Goal: Information Seeking & Learning: Compare options

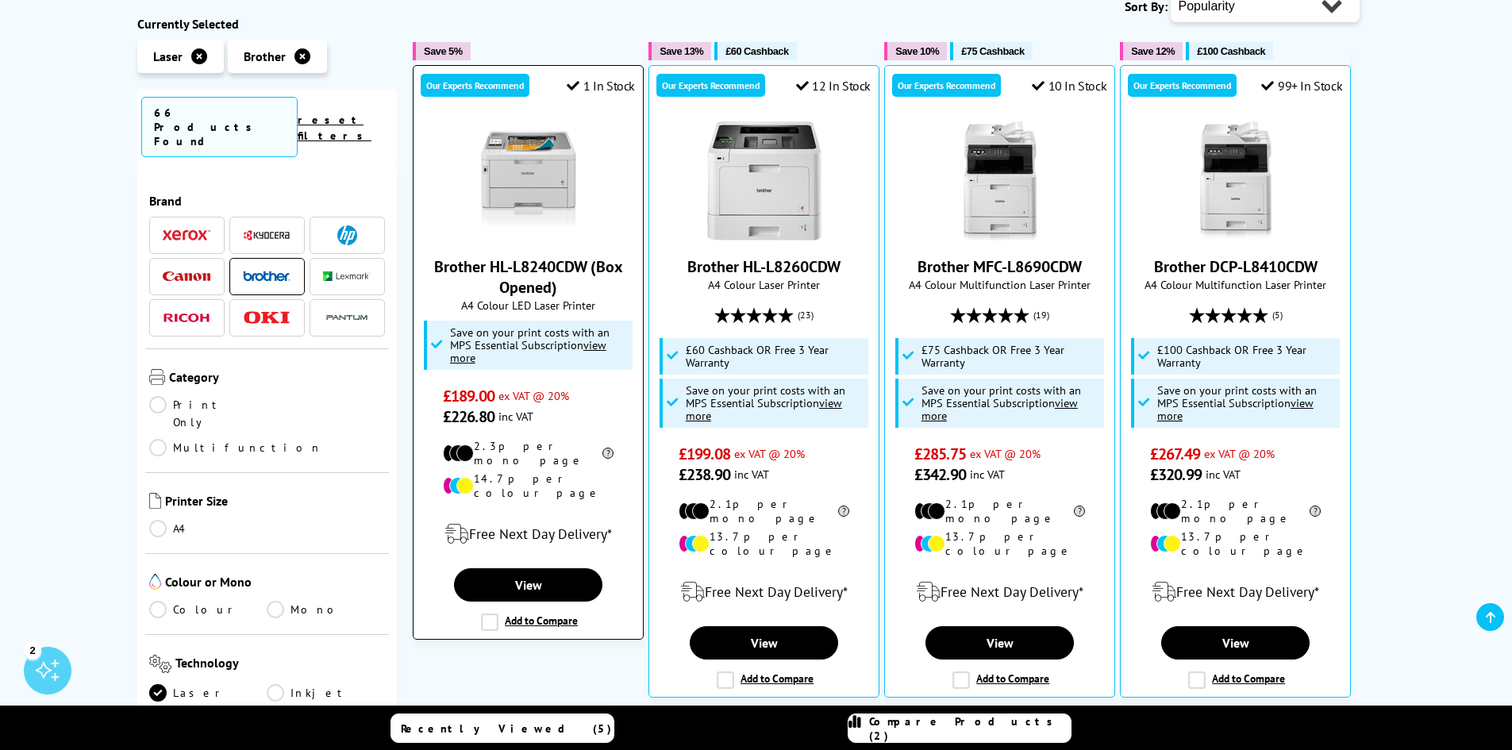
scroll to position [238, 0]
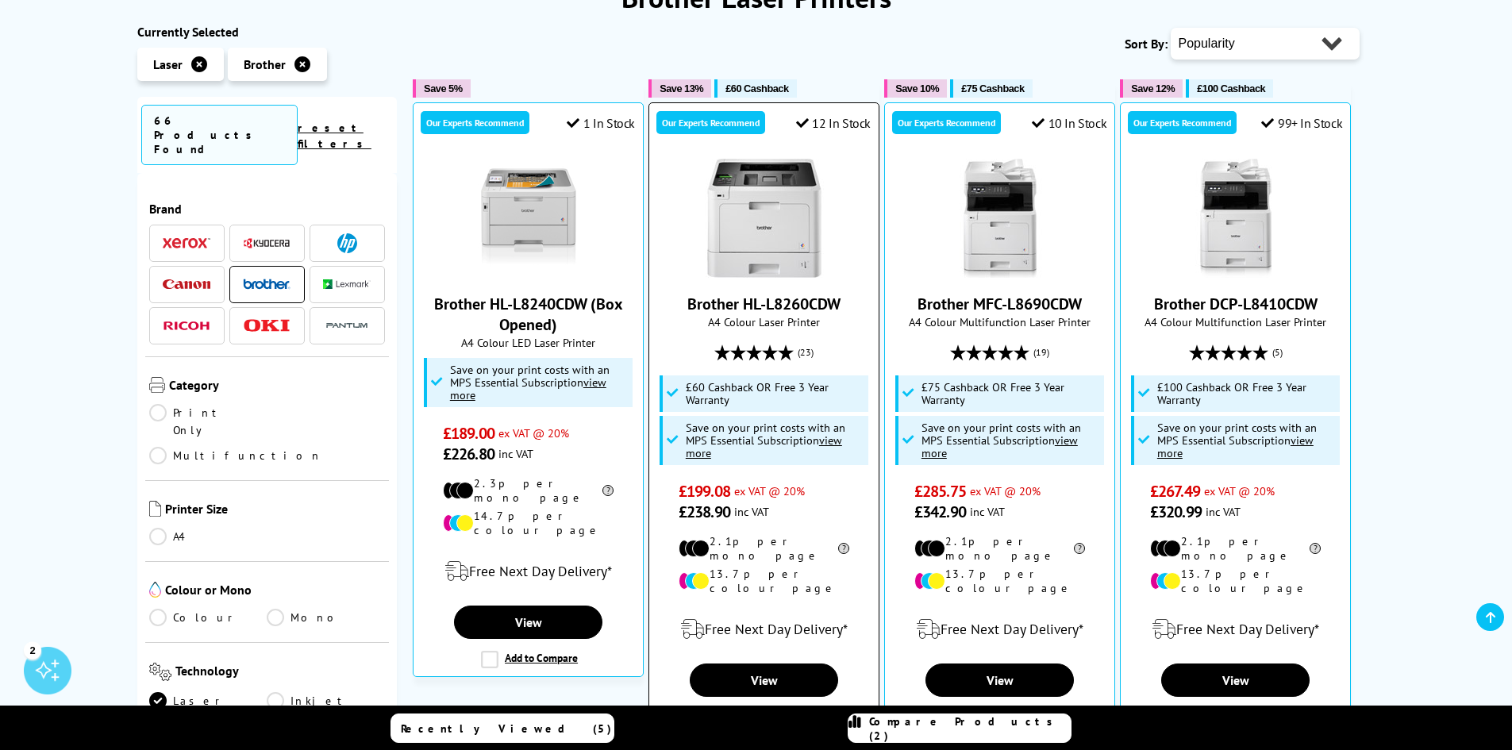
click at [761, 302] on link "Brother HL-L8260CDW" at bounding box center [763, 304] width 153 height 21
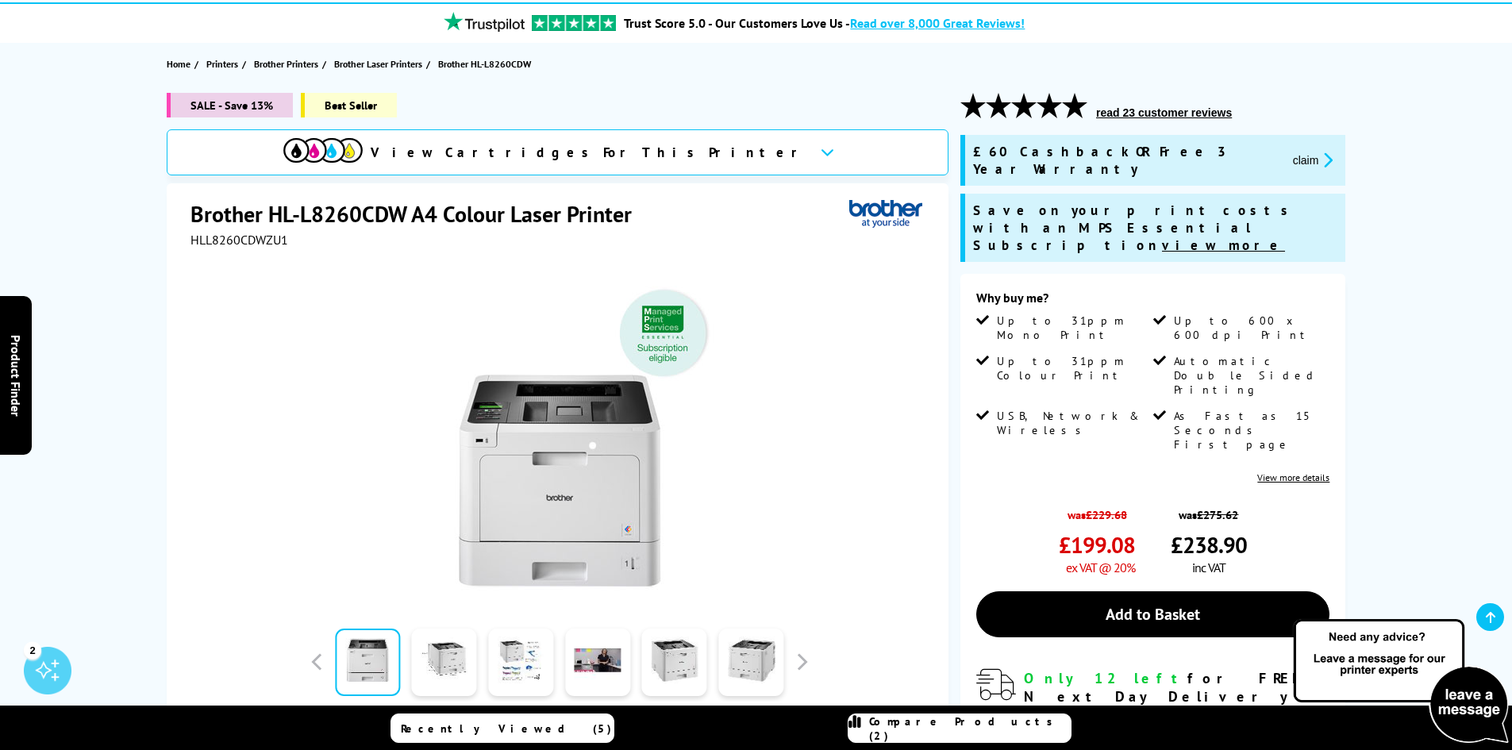
scroll to position [159, 0]
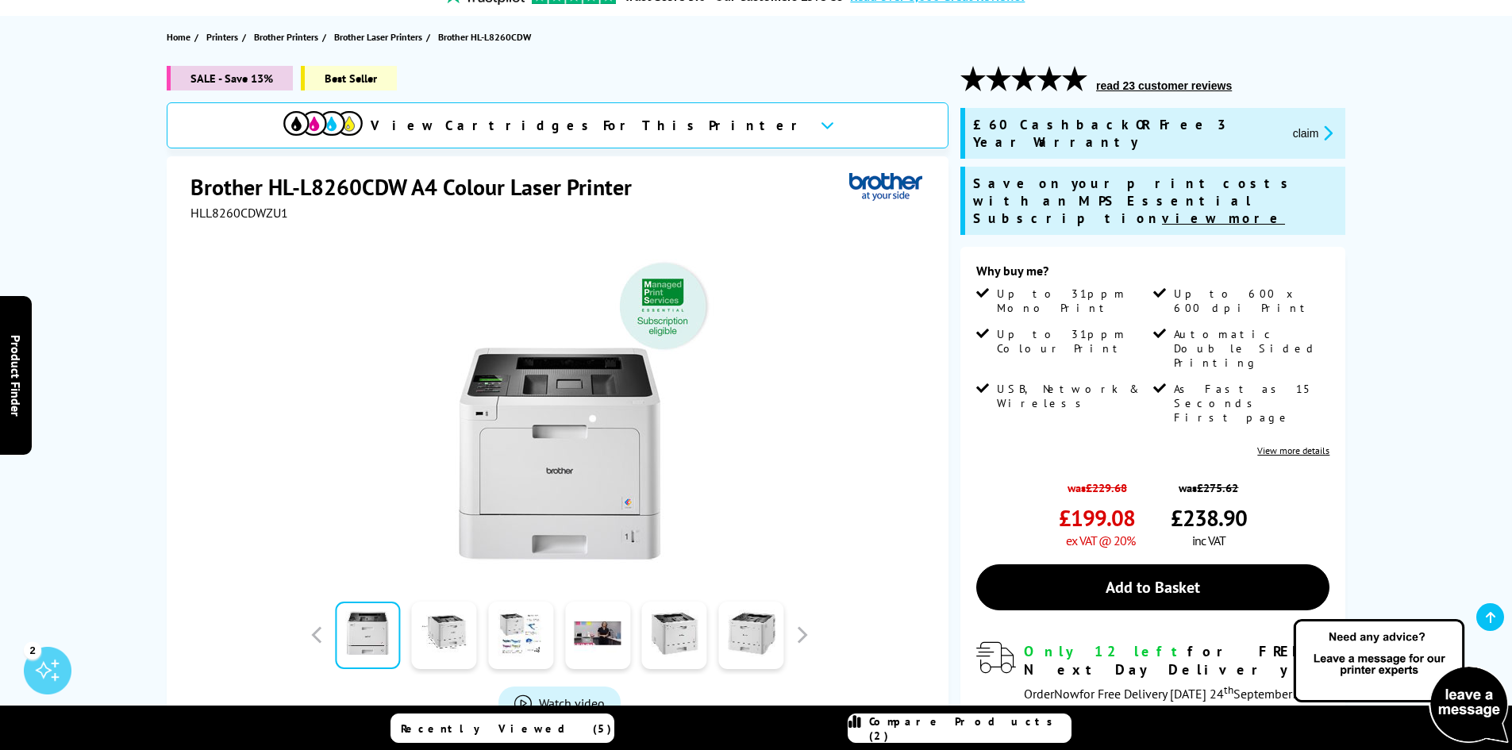
click at [260, 80] on span "SALE - Save 13%" at bounding box center [230, 78] width 126 height 25
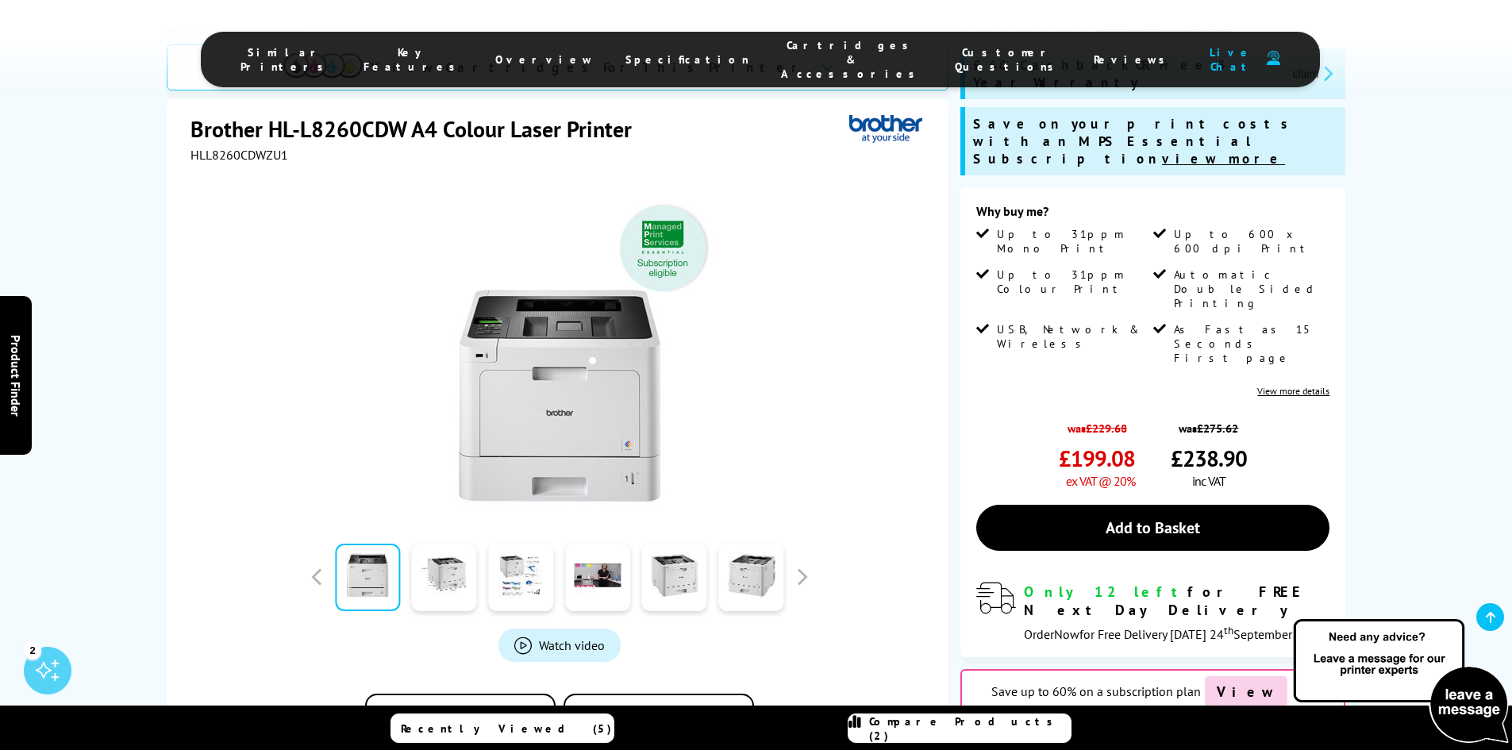
scroll to position [317, 0]
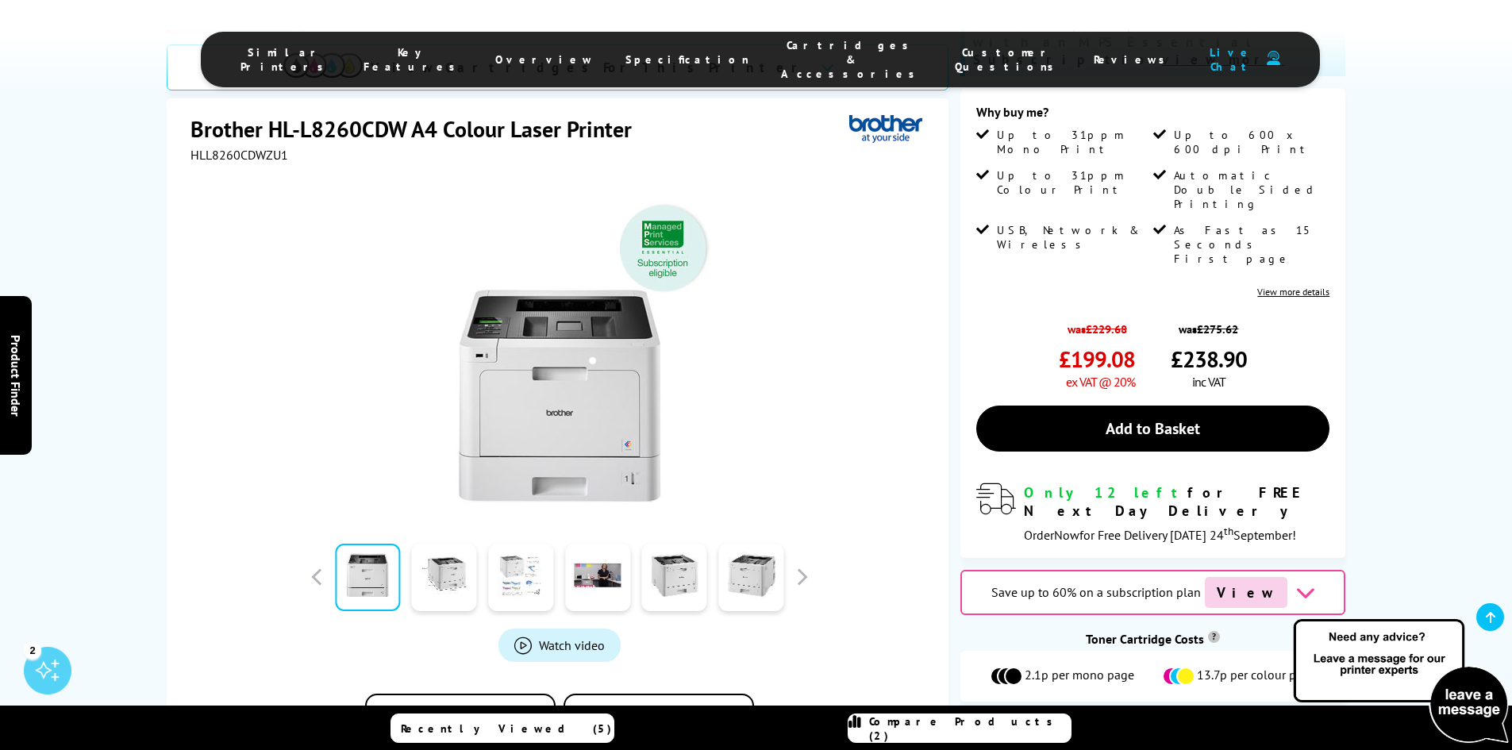
click at [506, 544] on link at bounding box center [520, 577] width 65 height 67
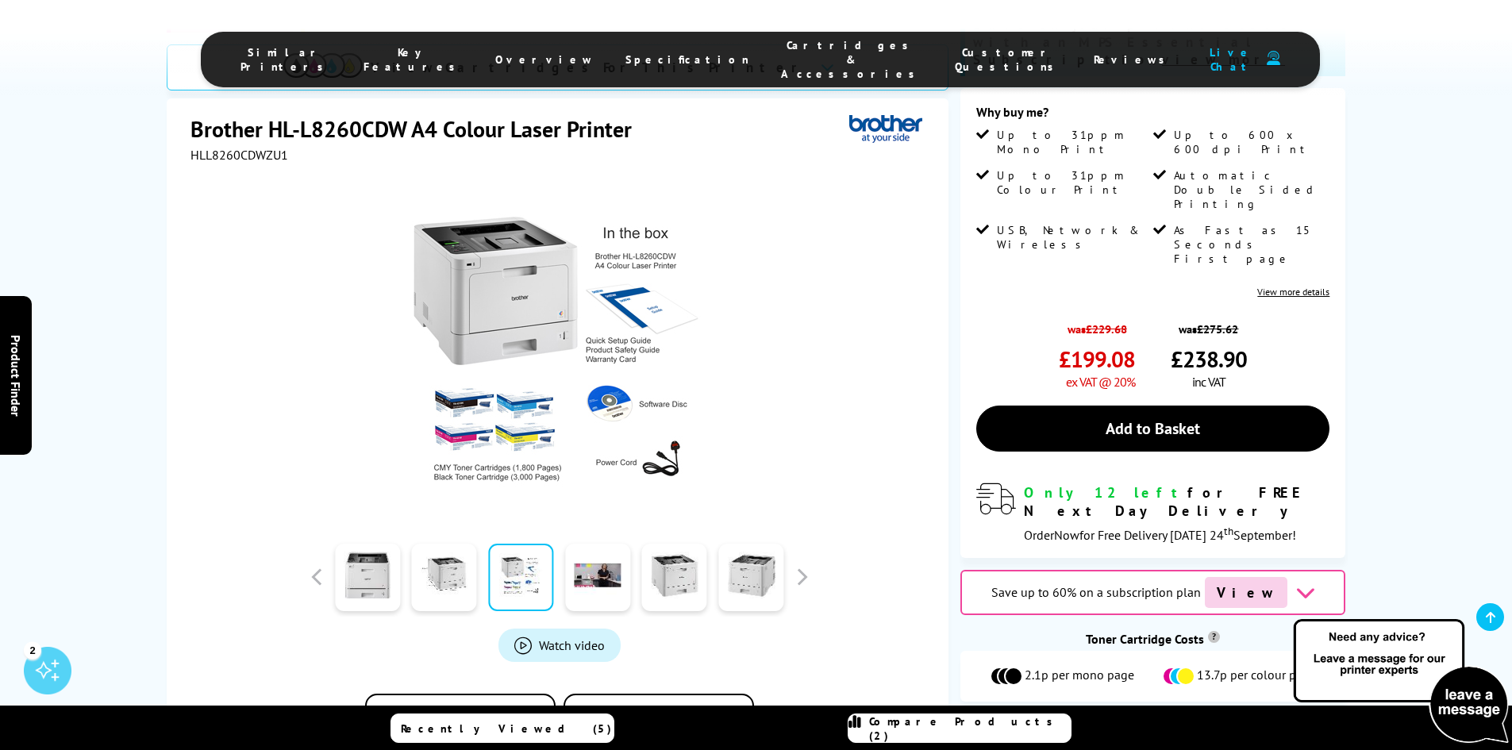
click at [332, 52] on span "Similar Printers" at bounding box center [286, 59] width 91 height 29
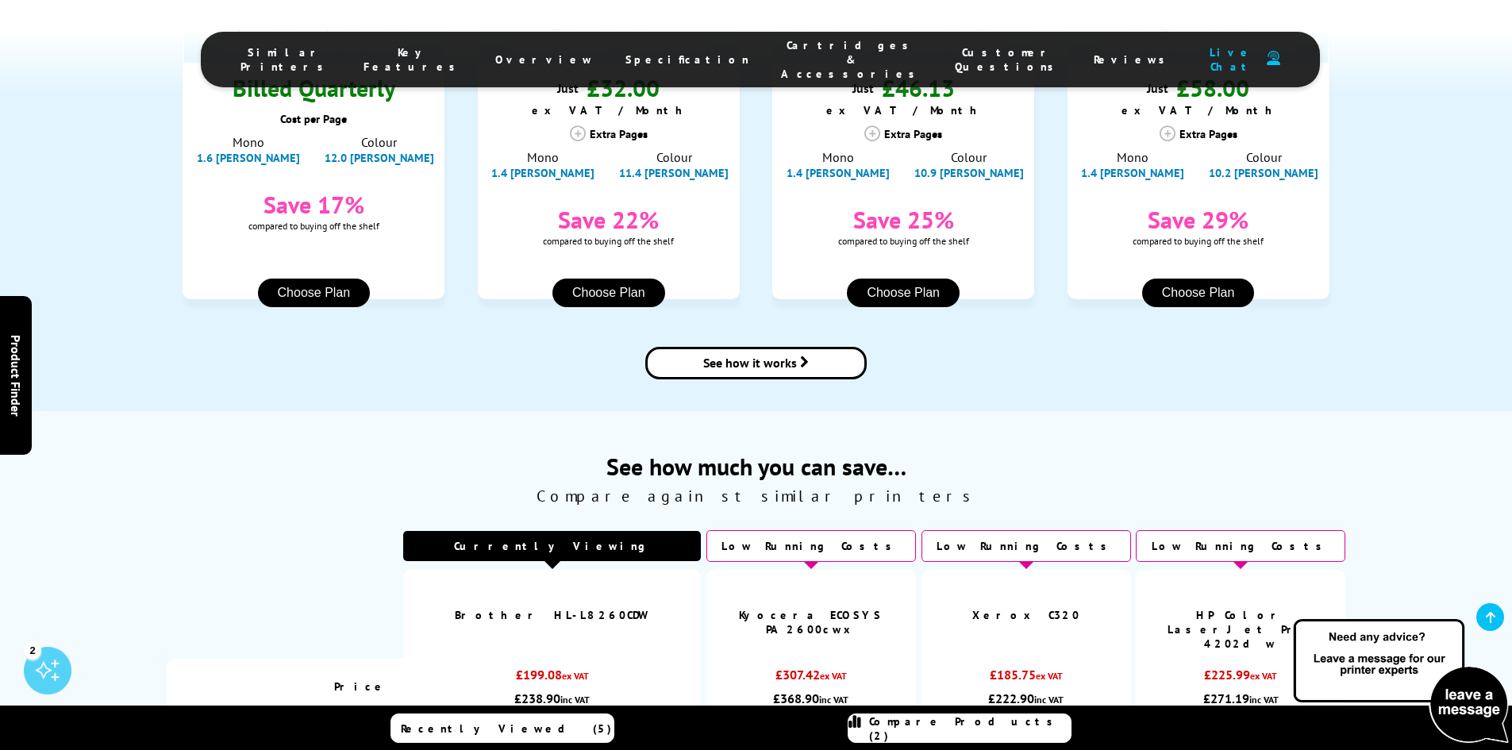
scroll to position [1961, 0]
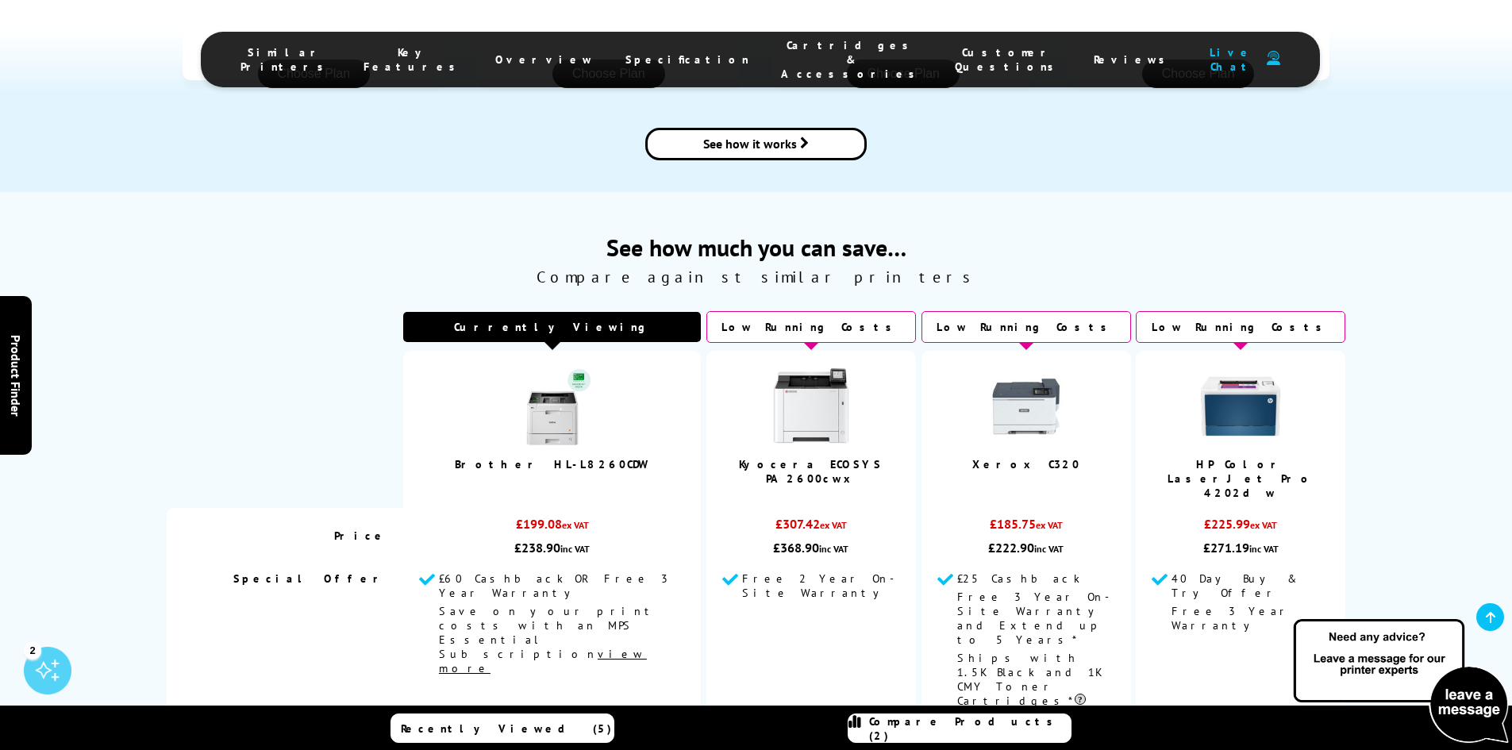
click at [772, 367] on img at bounding box center [811, 406] width 79 height 79
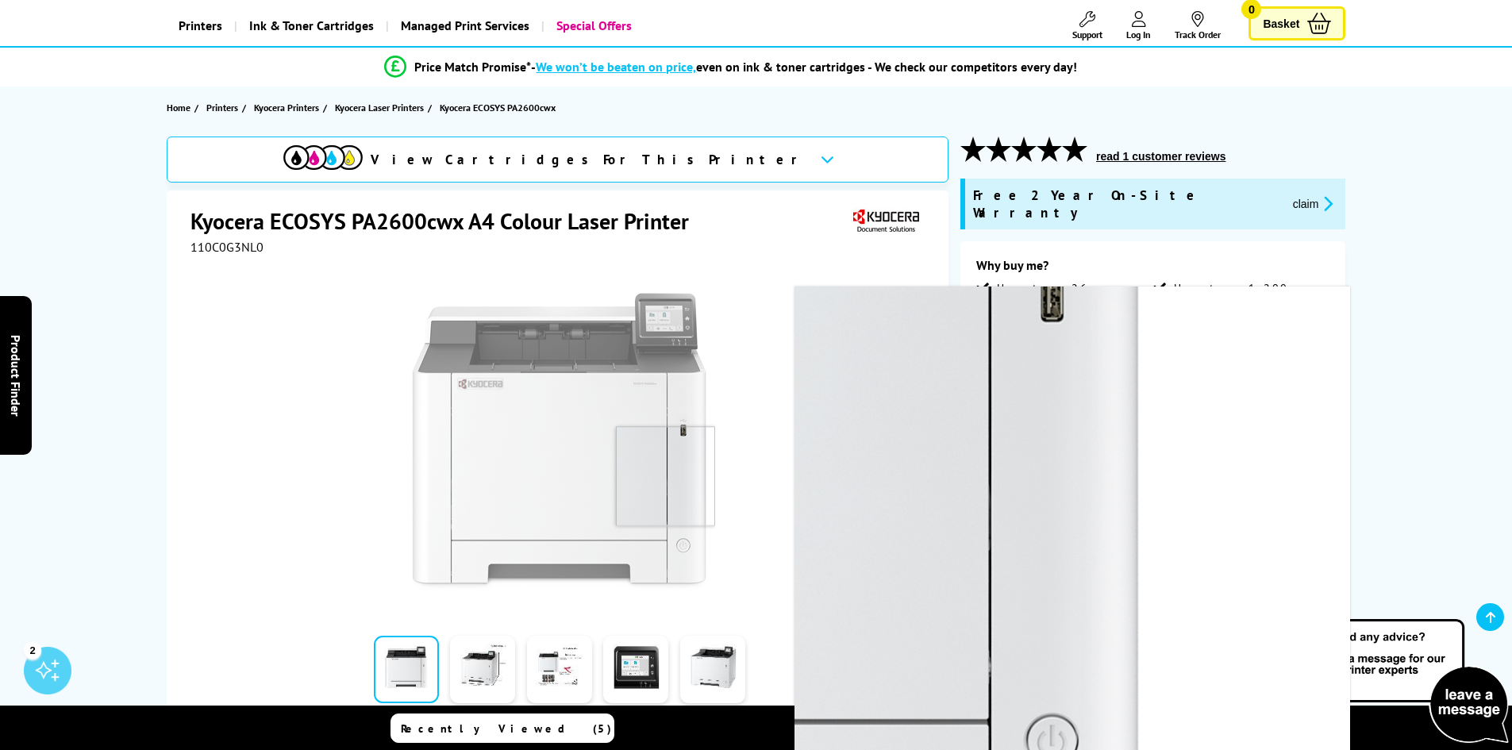
scroll to position [238, 0]
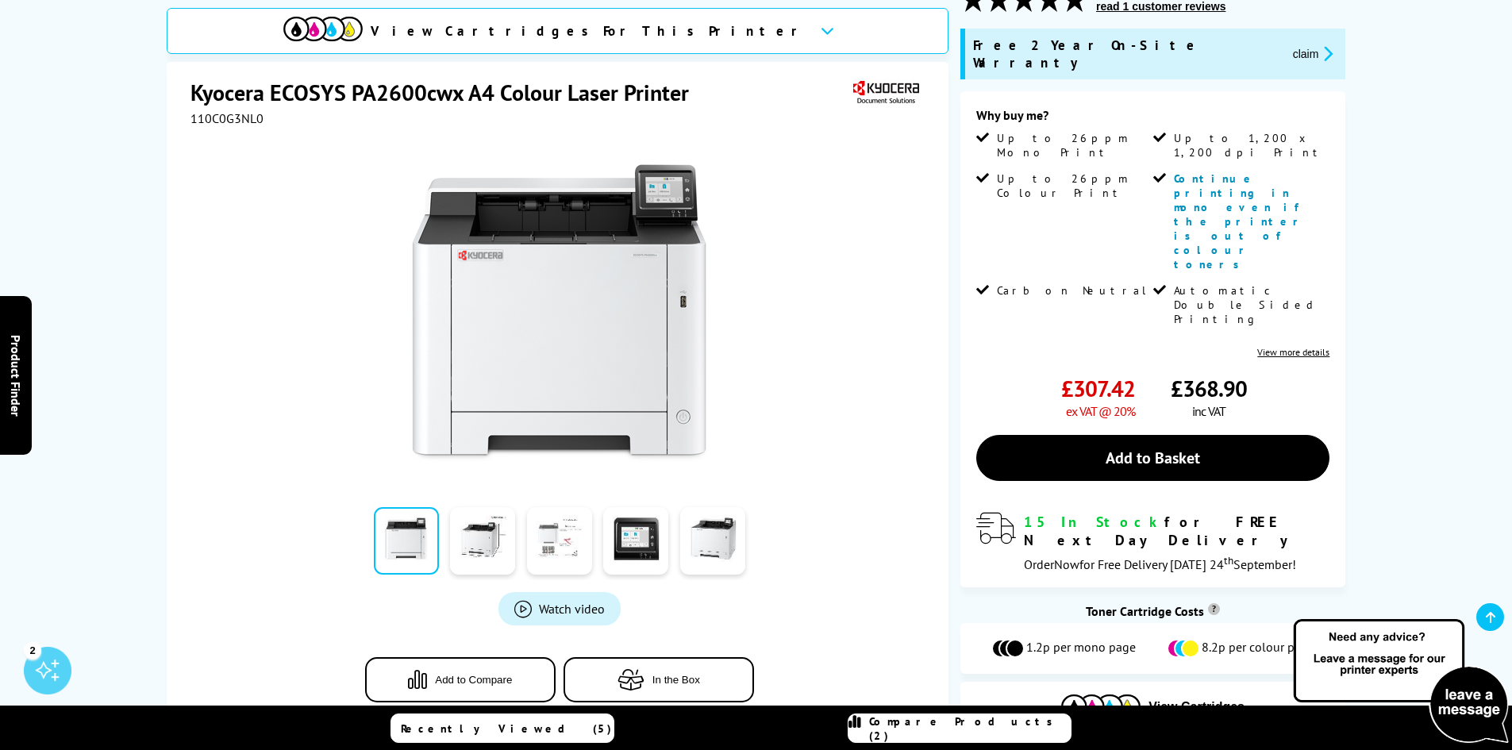
click at [561, 507] on link at bounding box center [559, 540] width 65 height 67
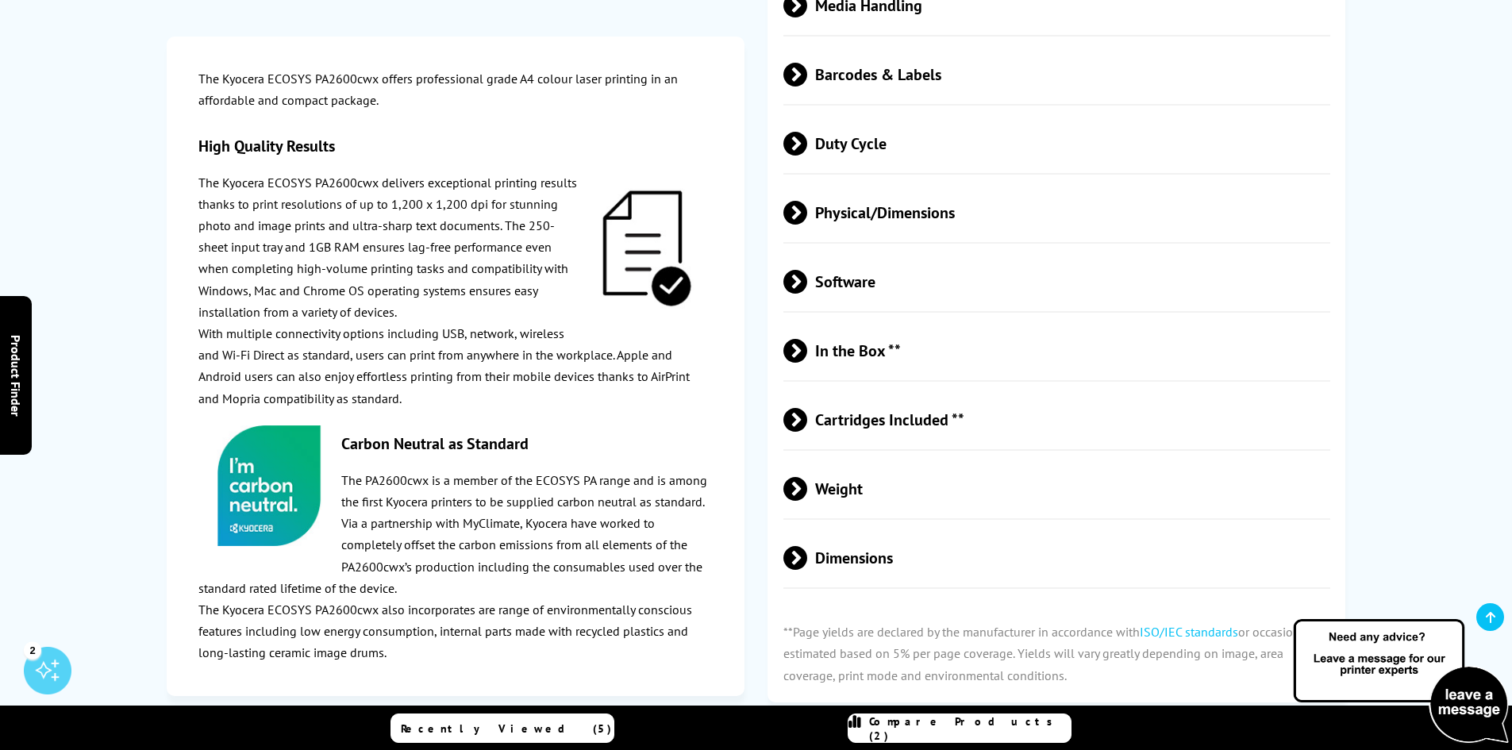
scroll to position [3016, 0]
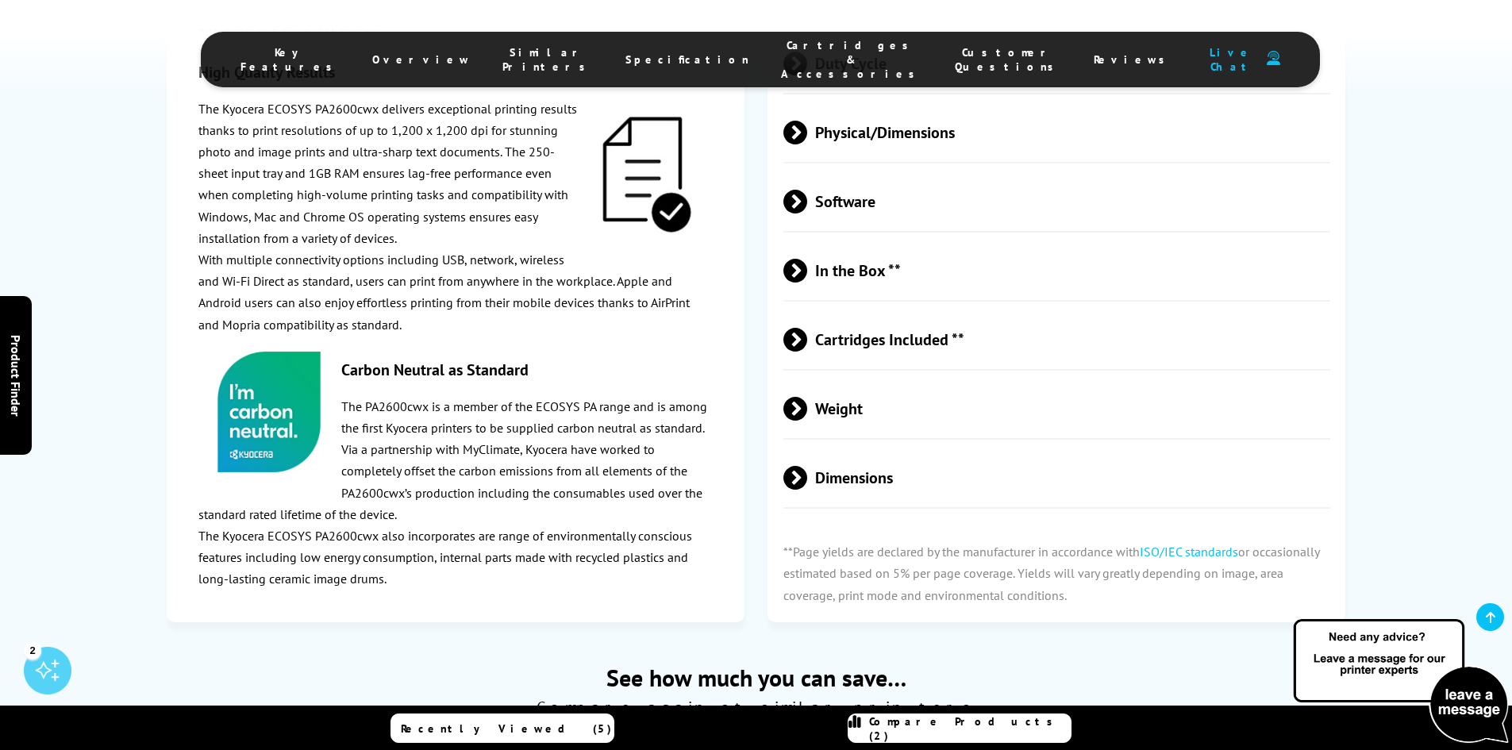
click at [807, 328] on span at bounding box center [807, 340] width 0 height 24
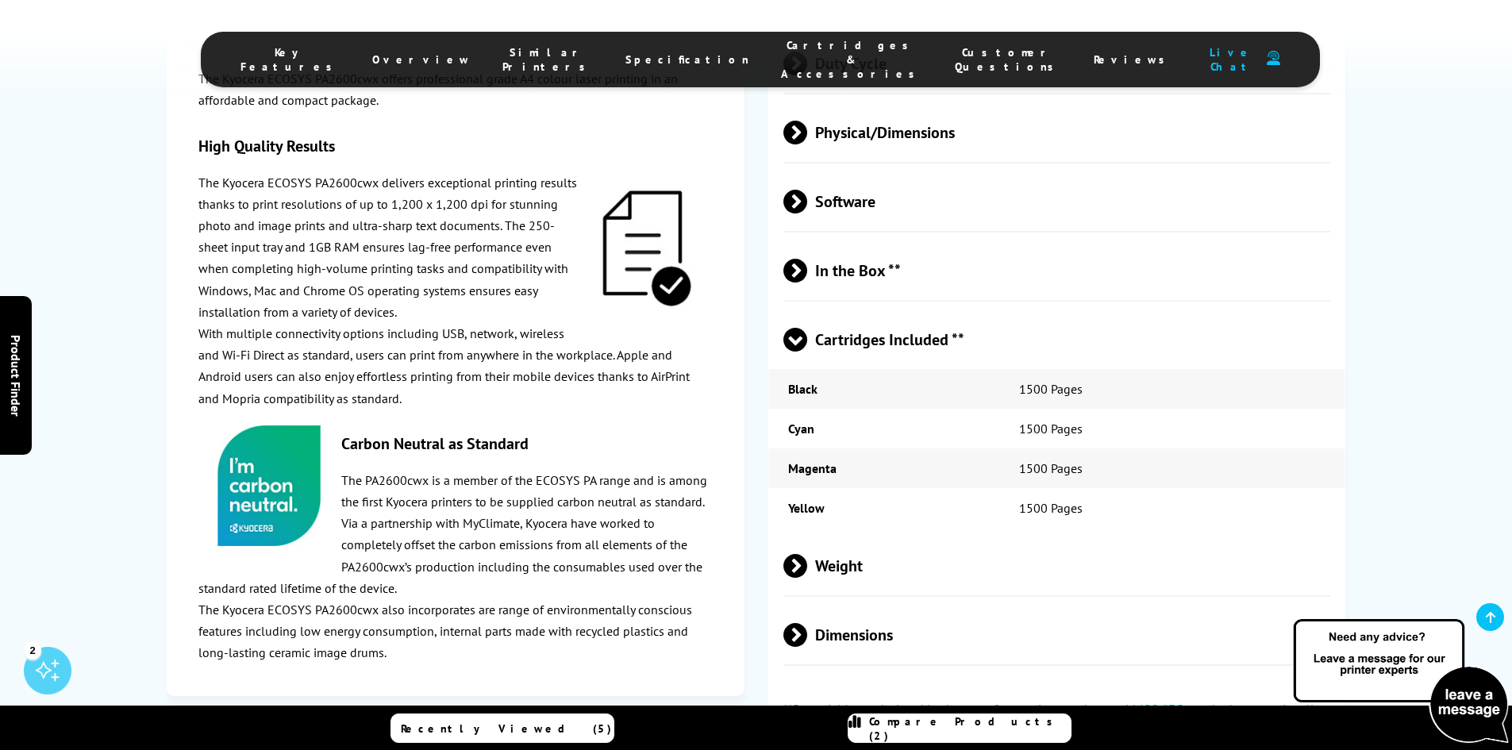
click at [795, 352] on span at bounding box center [795, 352] width 24 height 0
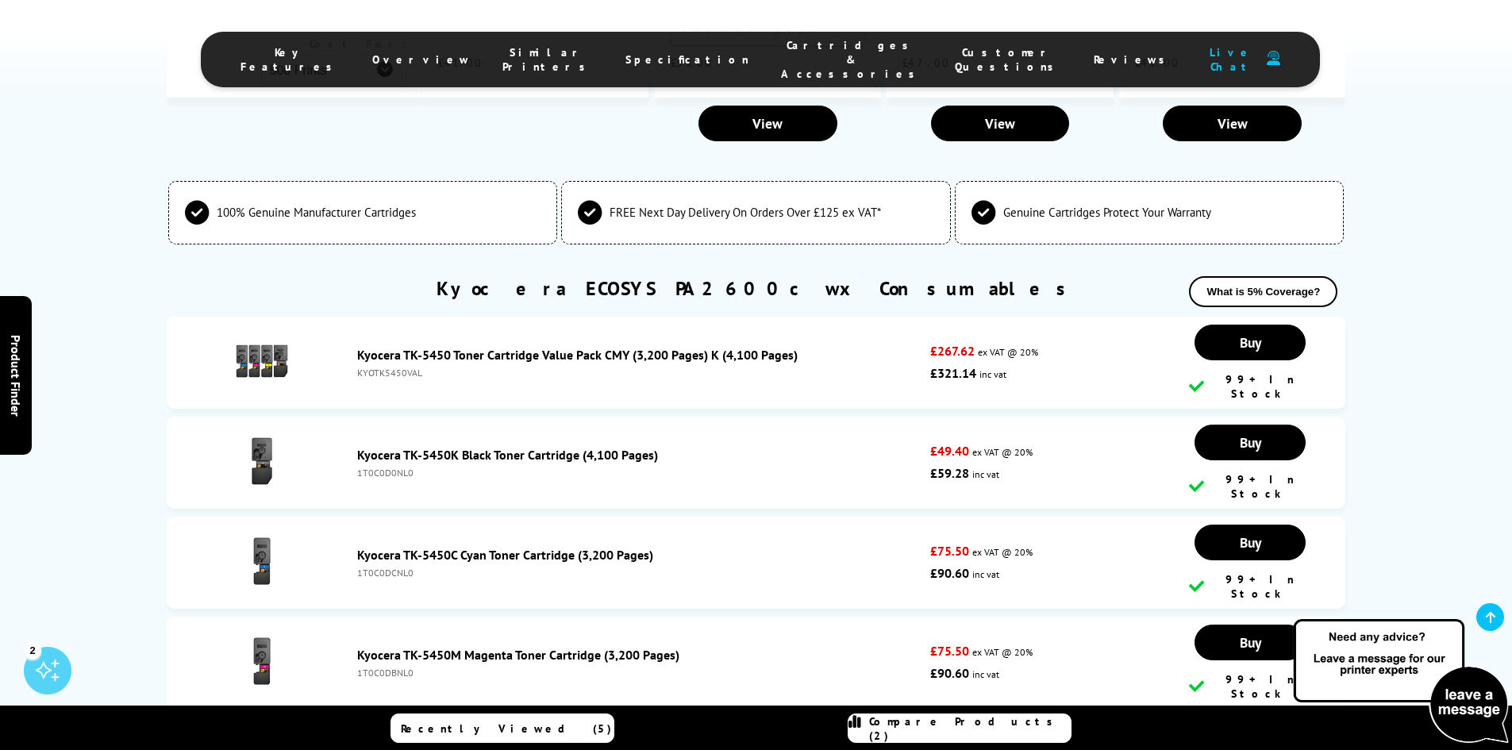
scroll to position [4366, 0]
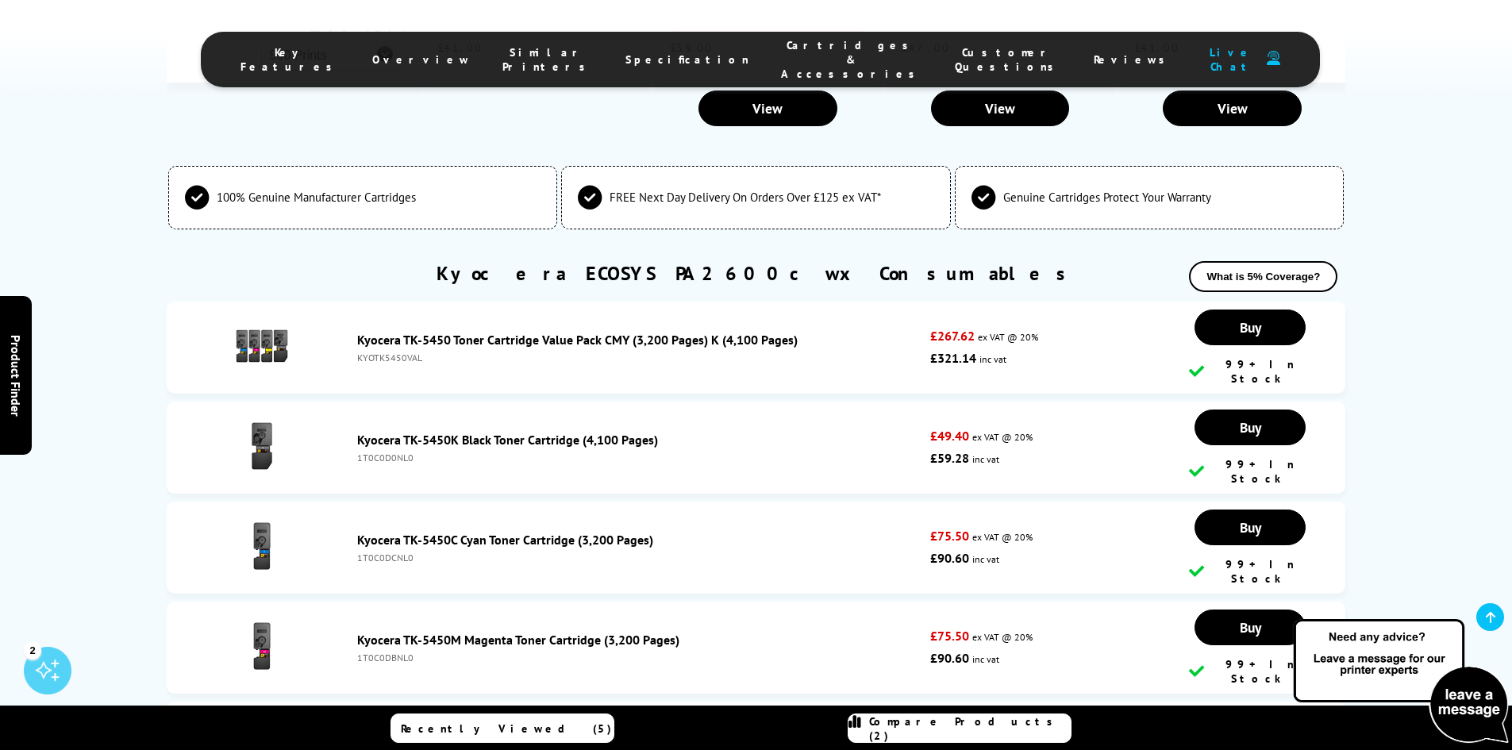
click at [421, 332] on link "Kyocera TK-5450 Toner Cartridge Value Pack CMY (3,200 Pages) K (4,100 Pages)" at bounding box center [577, 340] width 441 height 16
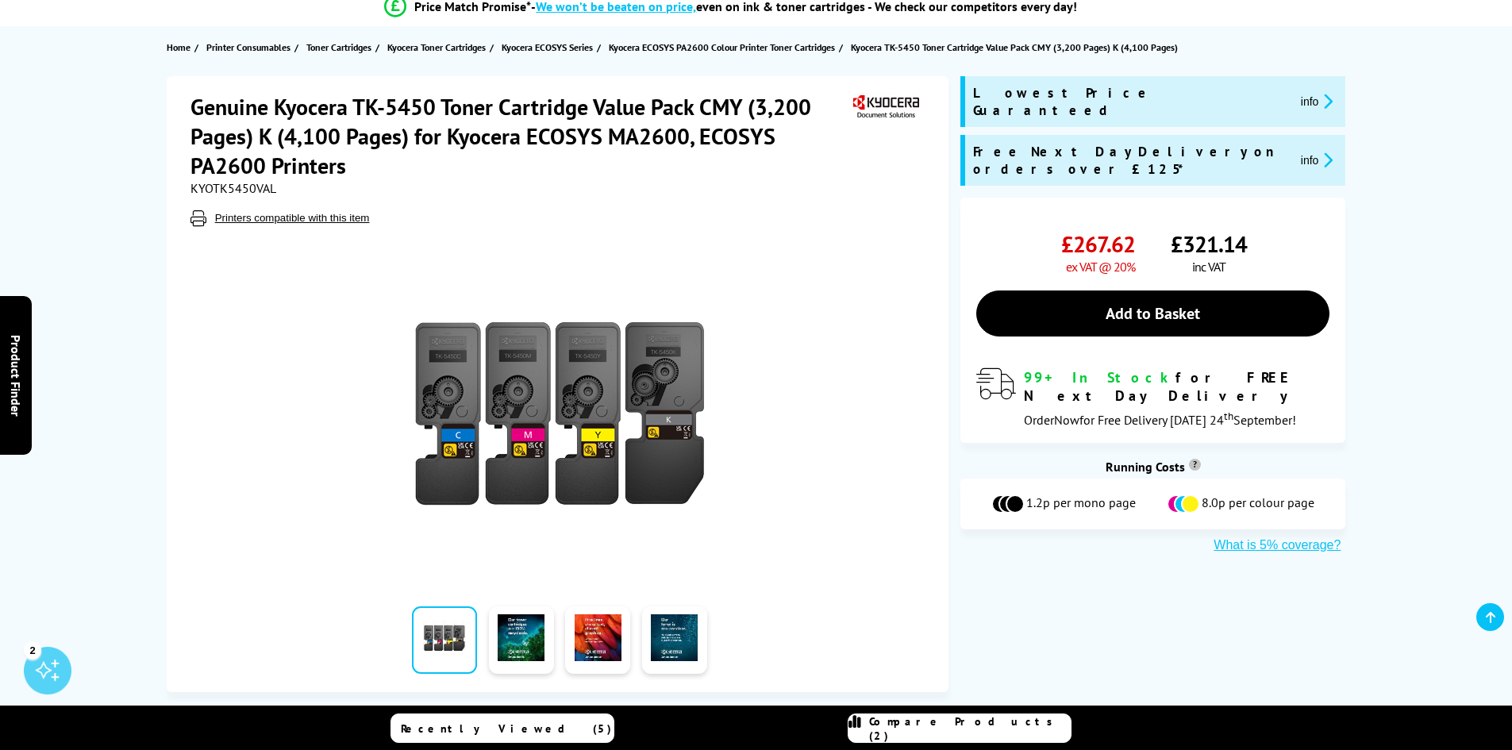
scroll to position [159, 0]
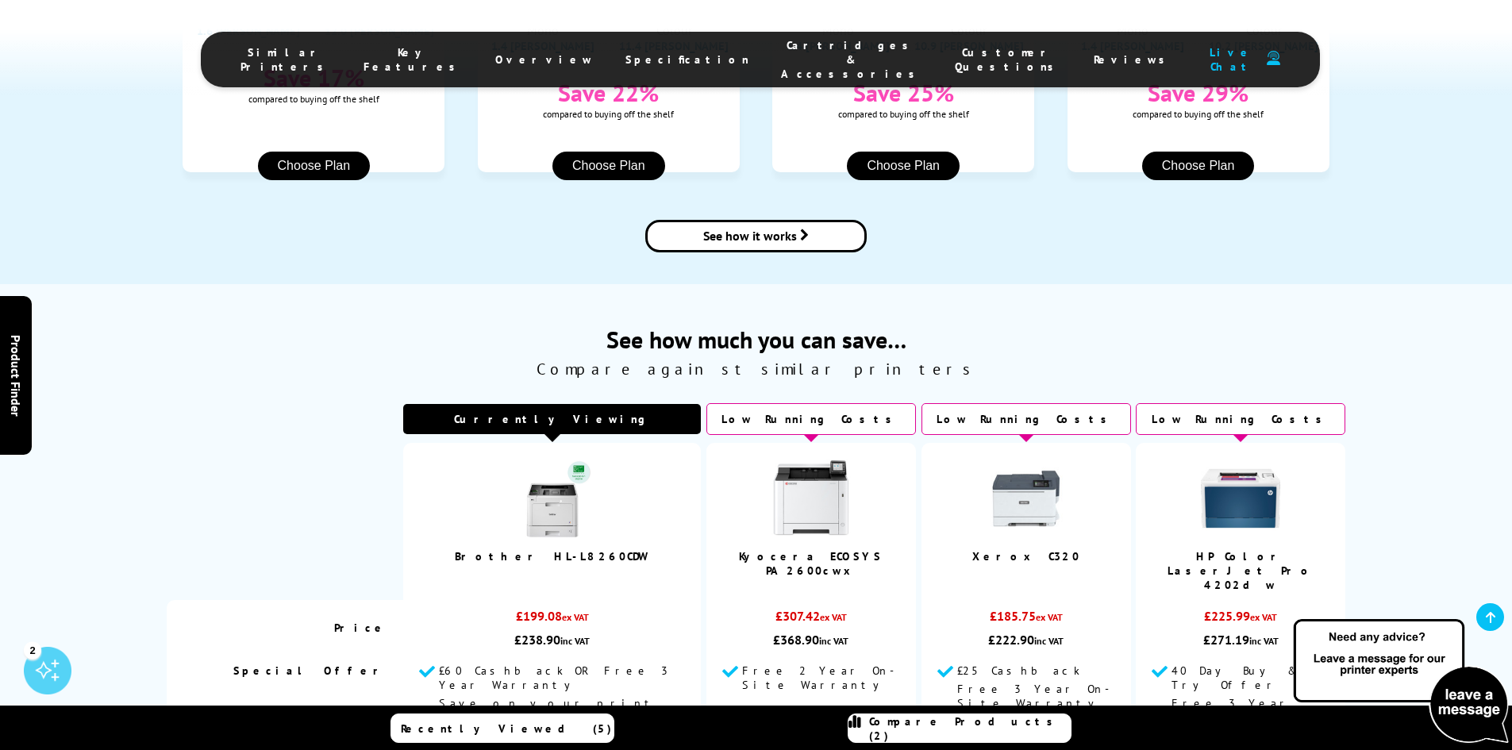
scroll to position [1984, 0]
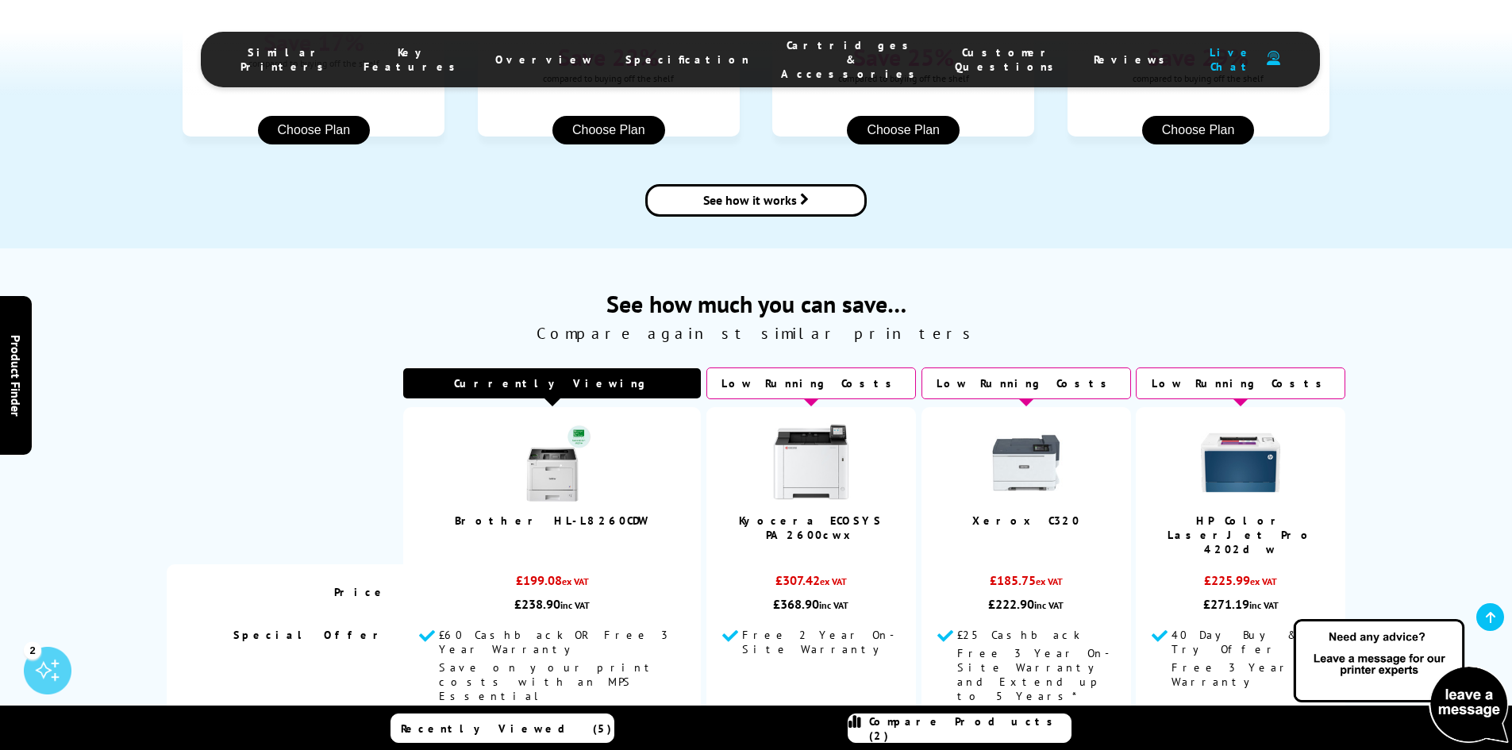
click at [772, 423] on img at bounding box center [811, 462] width 79 height 79
click at [1014, 423] on img at bounding box center [1026, 462] width 79 height 79
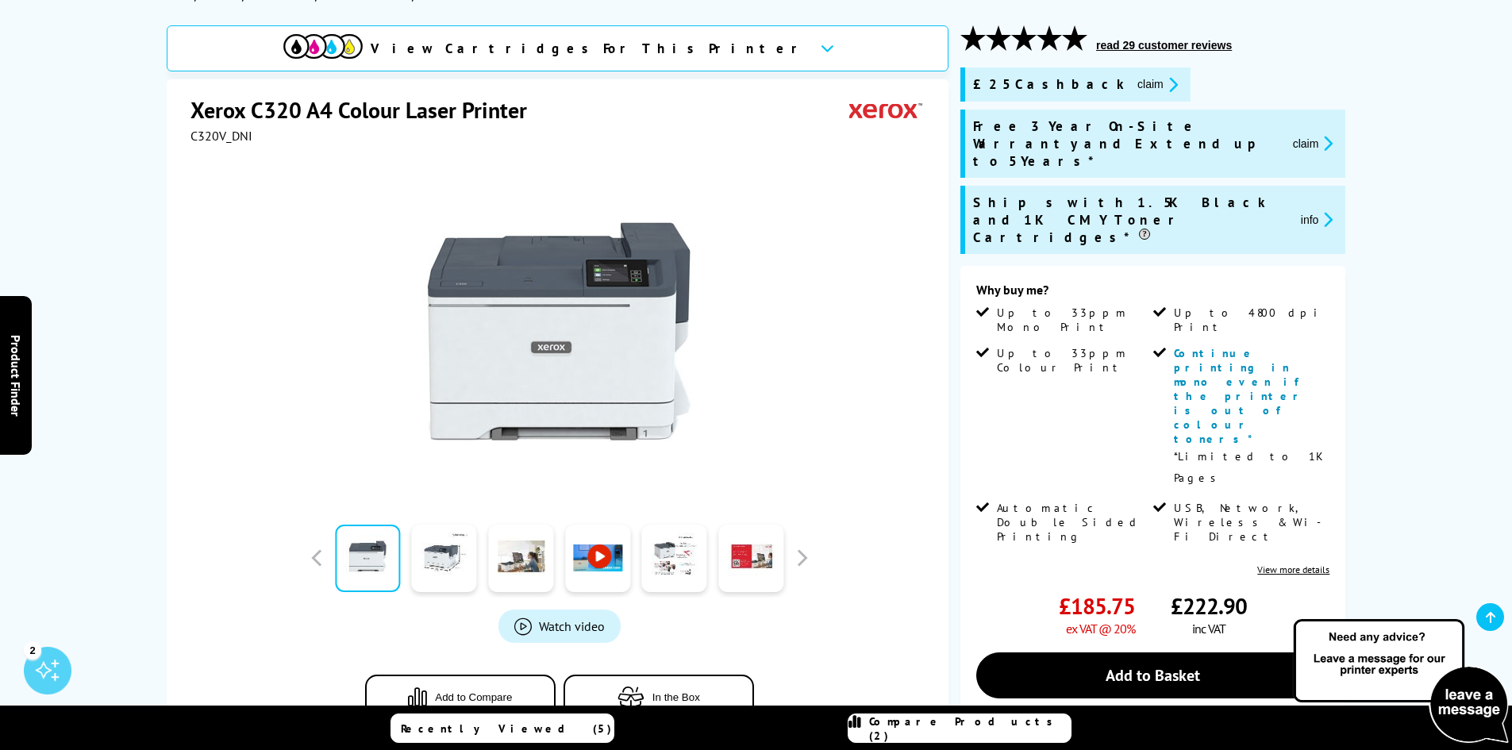
scroll to position [238, 0]
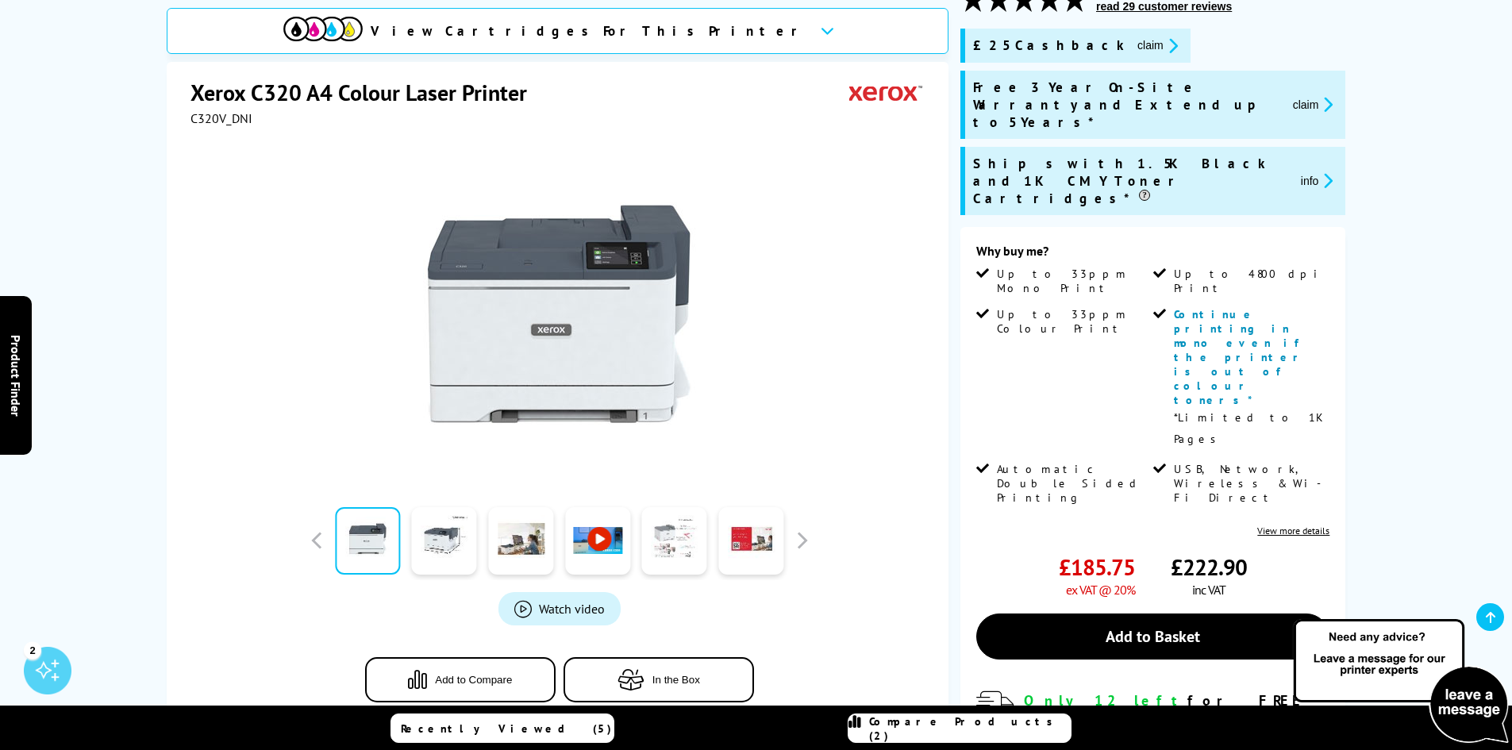
click at [671, 555] on link at bounding box center [674, 540] width 65 height 67
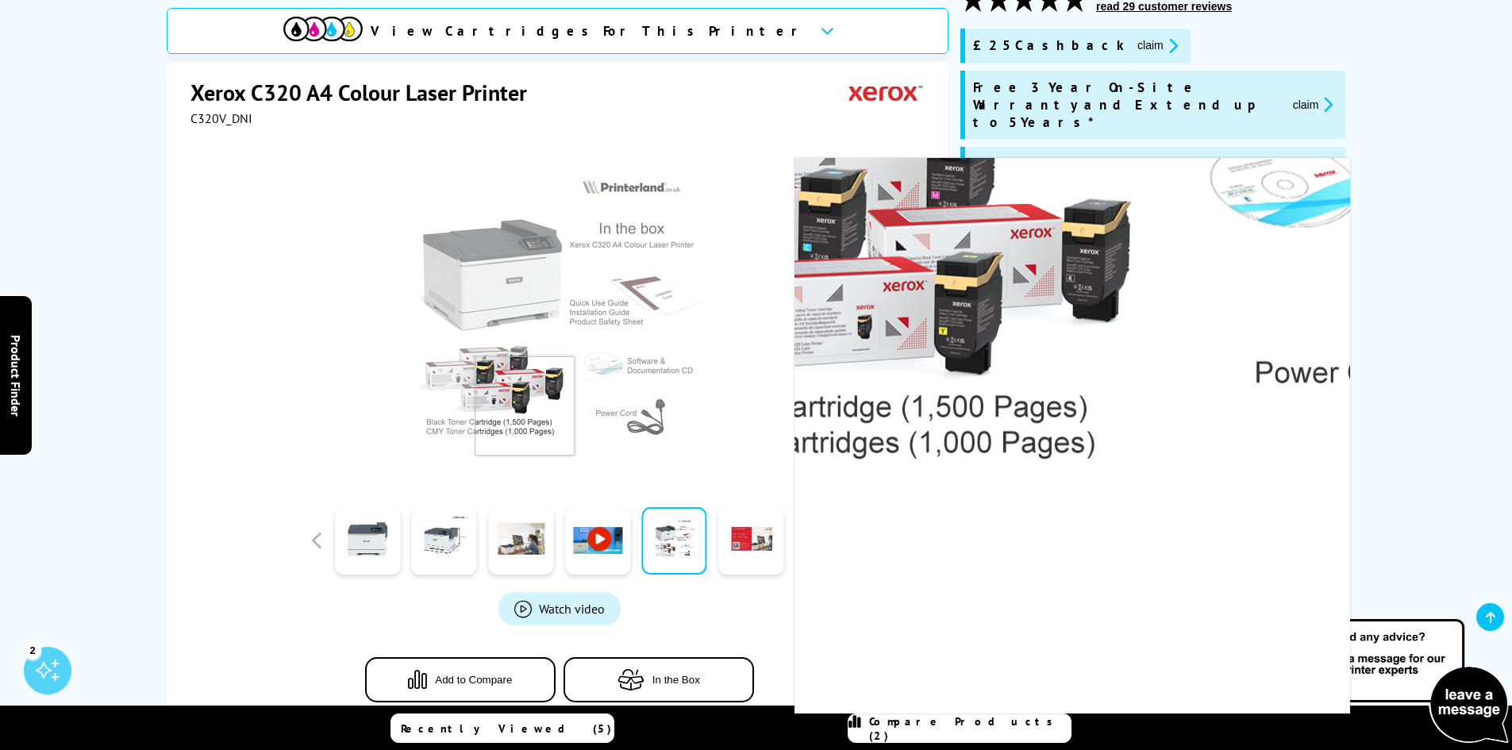
click at [525, 406] on img at bounding box center [559, 313] width 311 height 311
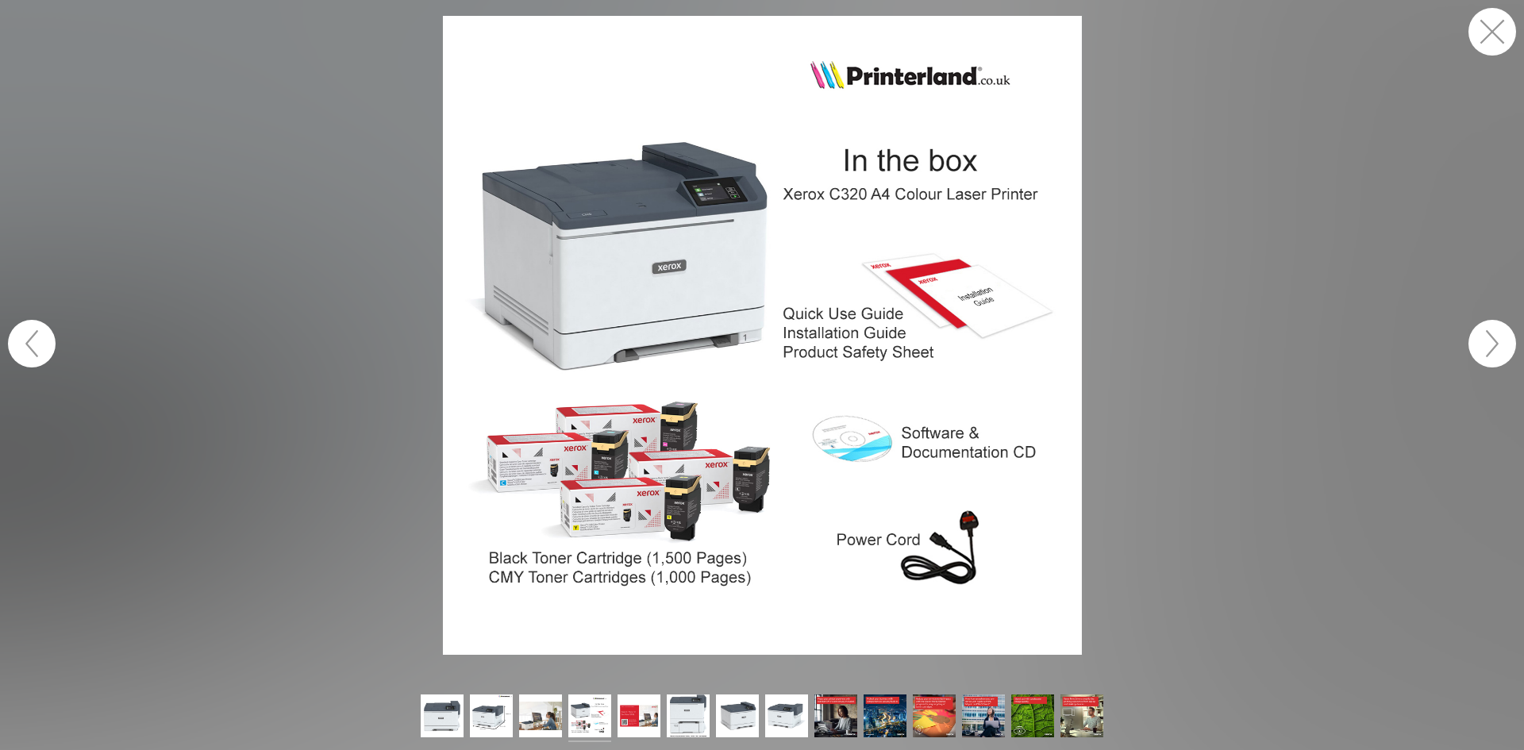
click at [1481, 28] on button "button" at bounding box center [1492, 32] width 48 height 48
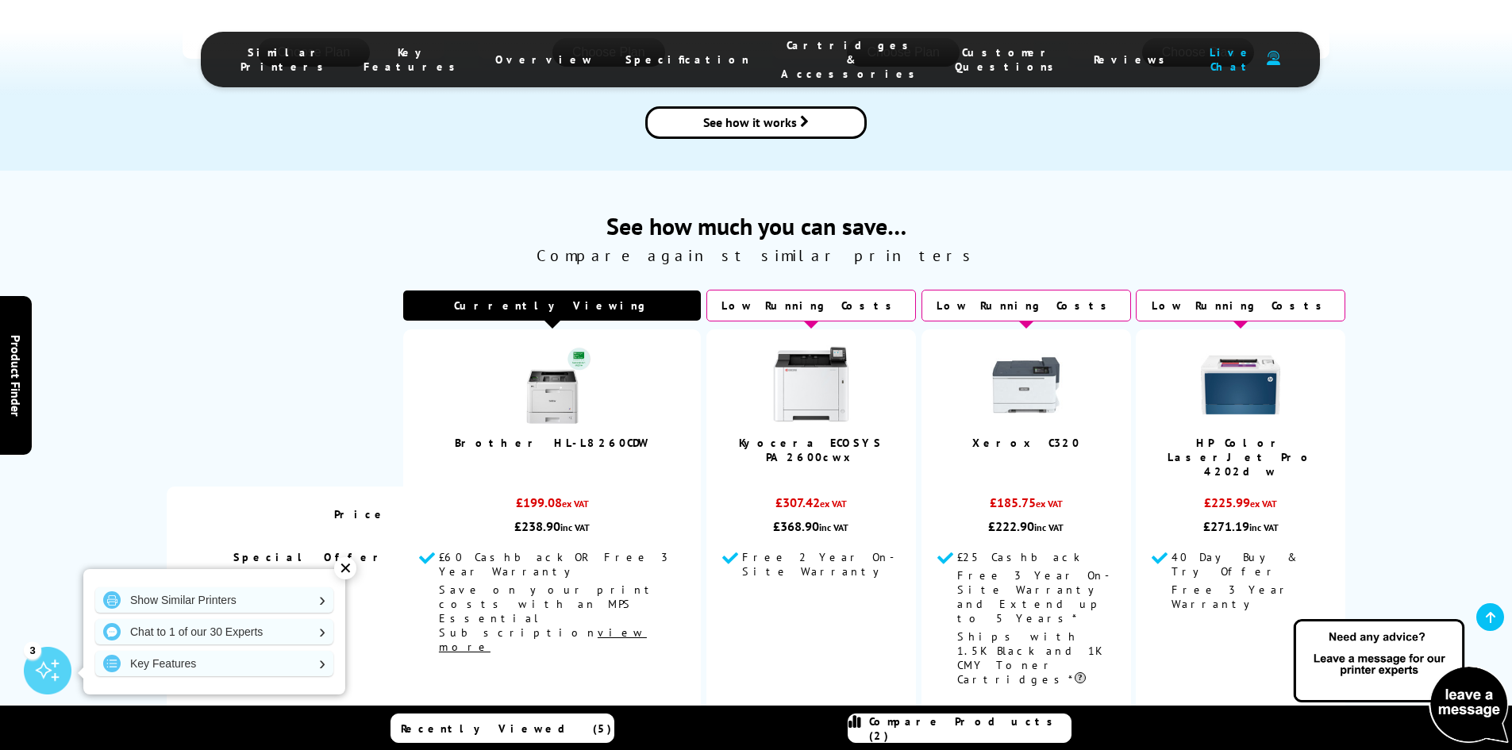
scroll to position [2053, 0]
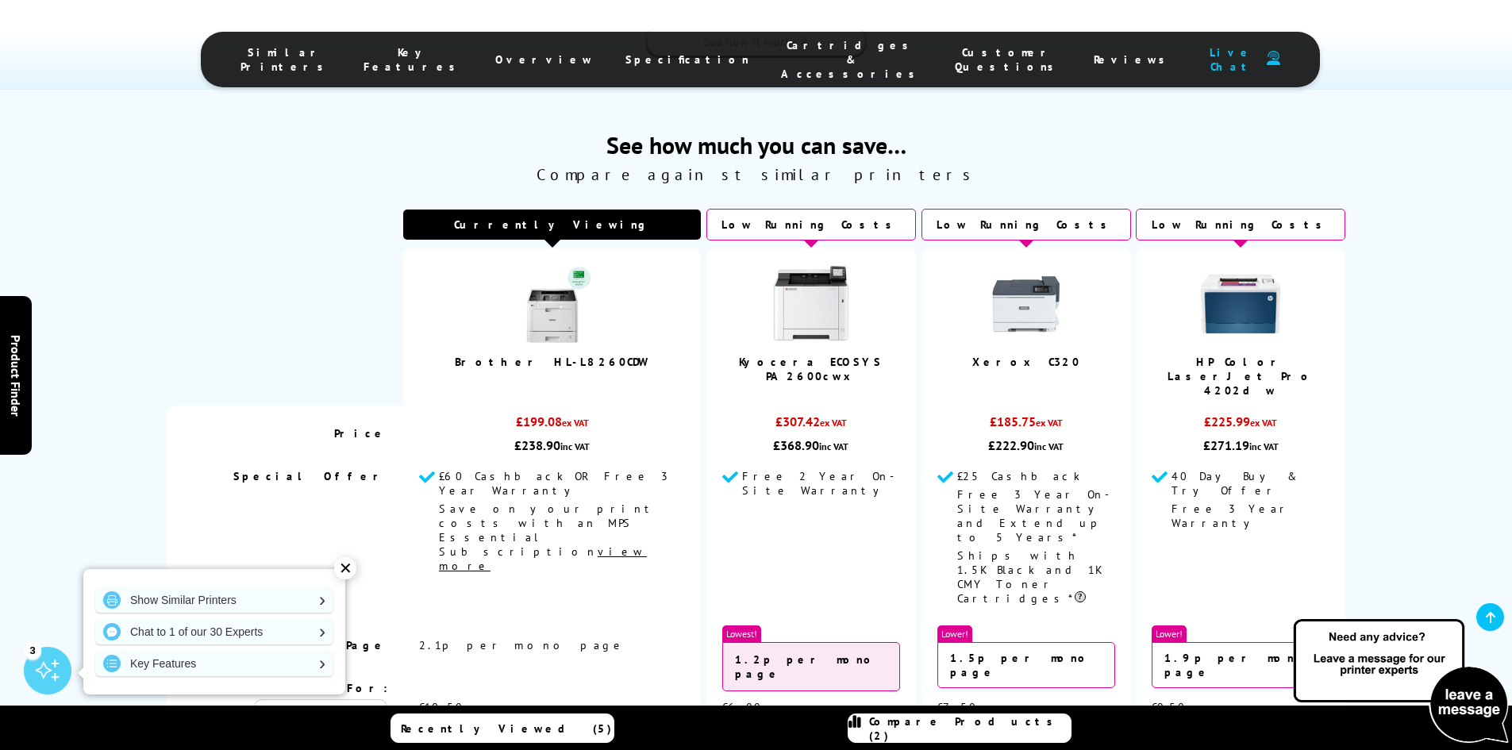
click at [332, 48] on span "Similar Printers" at bounding box center [286, 59] width 91 height 29
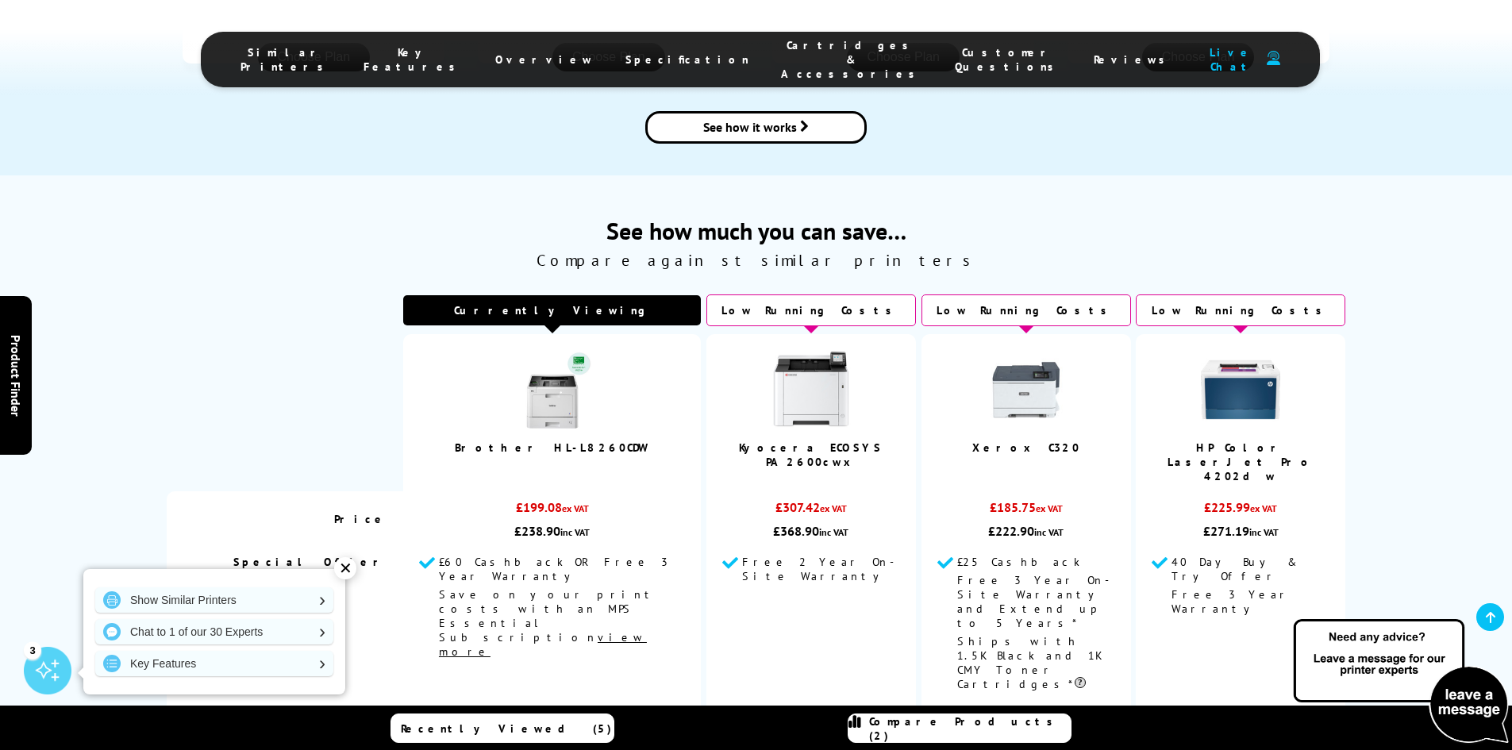
scroll to position [1951, 0]
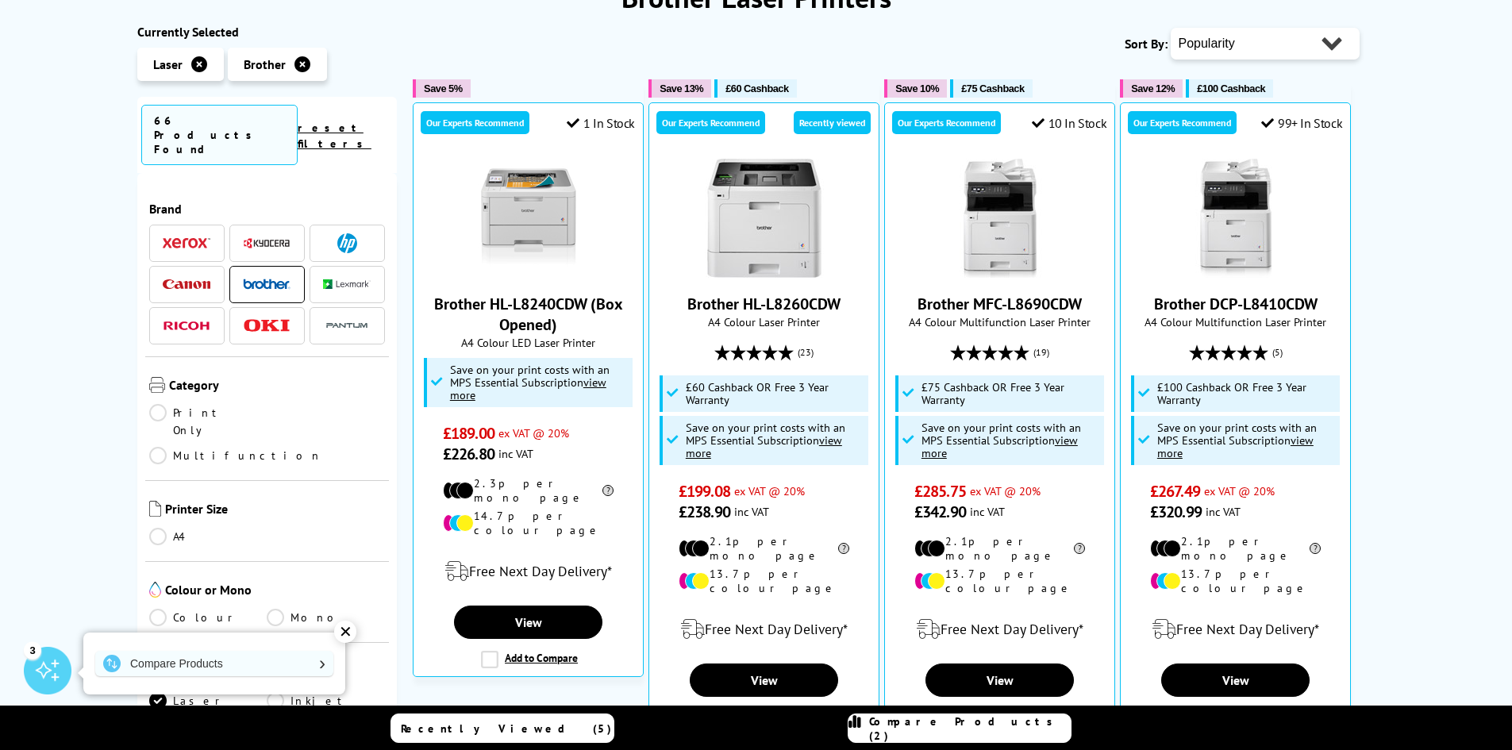
click at [275, 447] on link "Multifunction" at bounding box center [235, 455] width 173 height 17
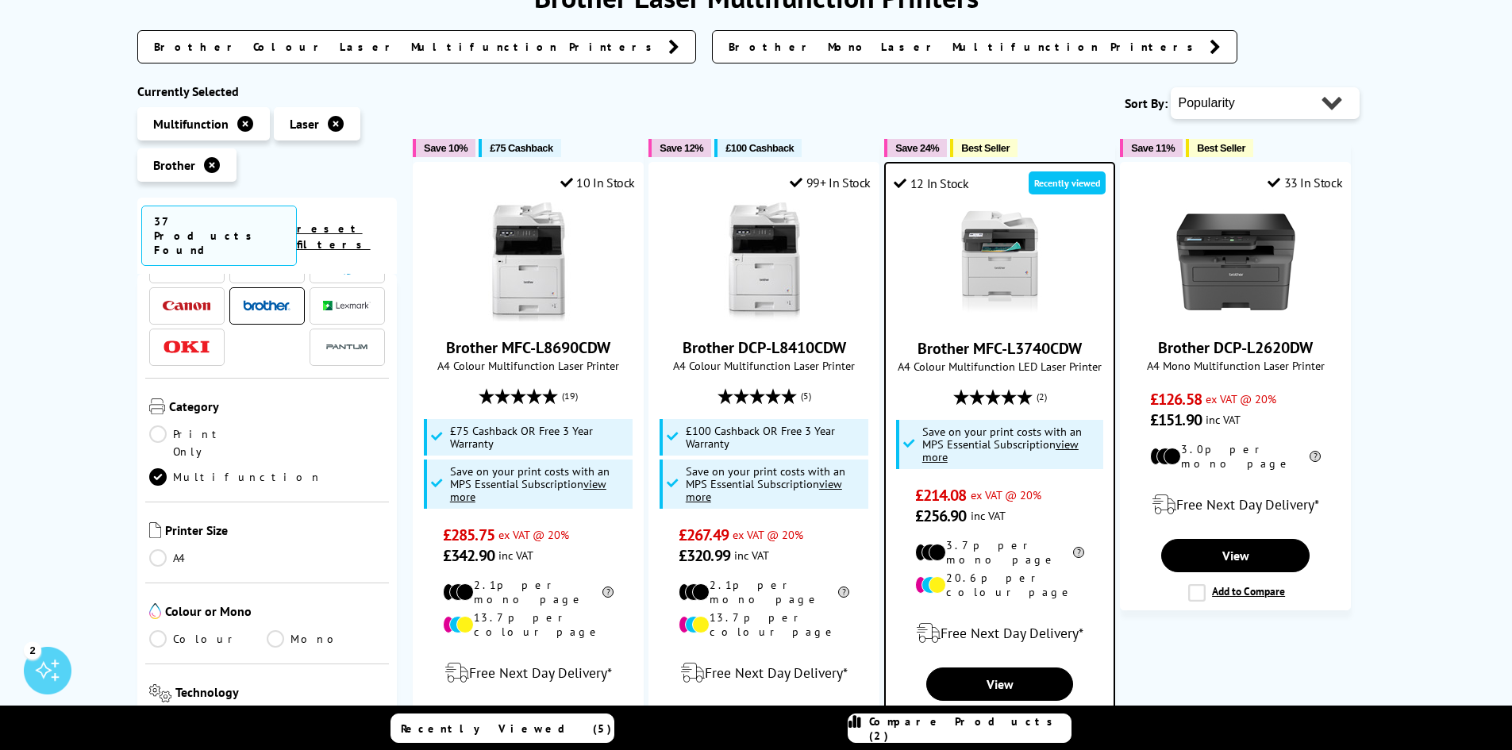
scroll to position [159, 0]
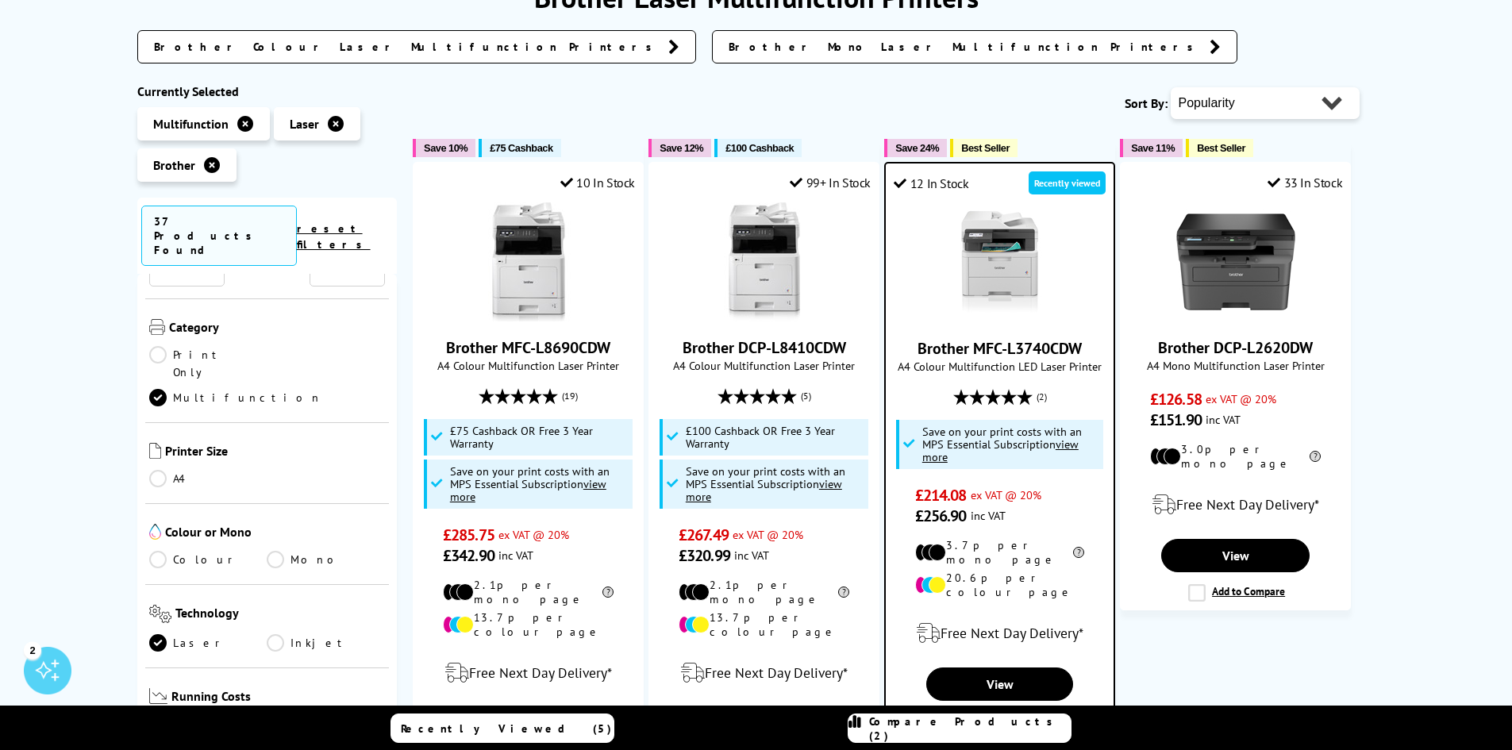
click at [163, 551] on link "Colour" at bounding box center [208, 559] width 118 height 17
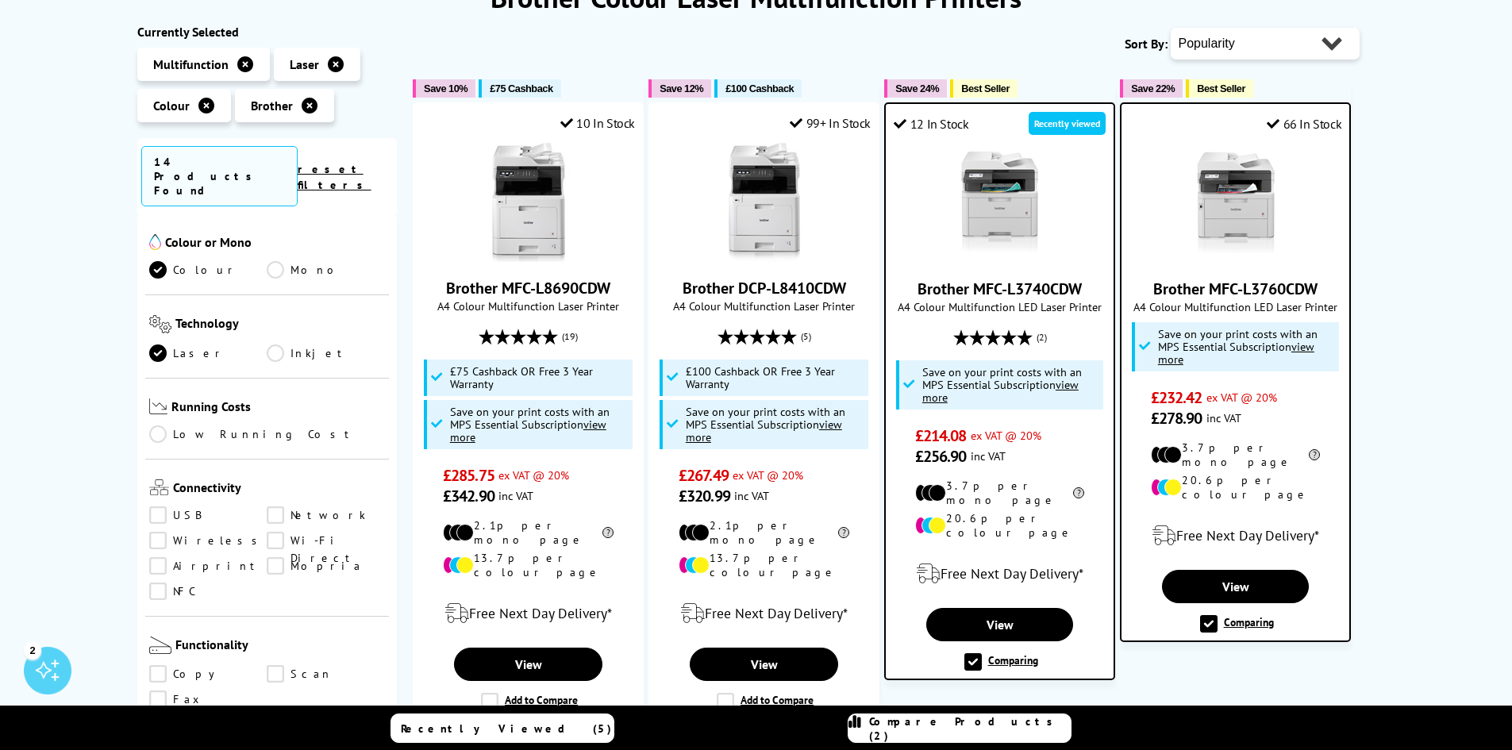
scroll to position [397, 0]
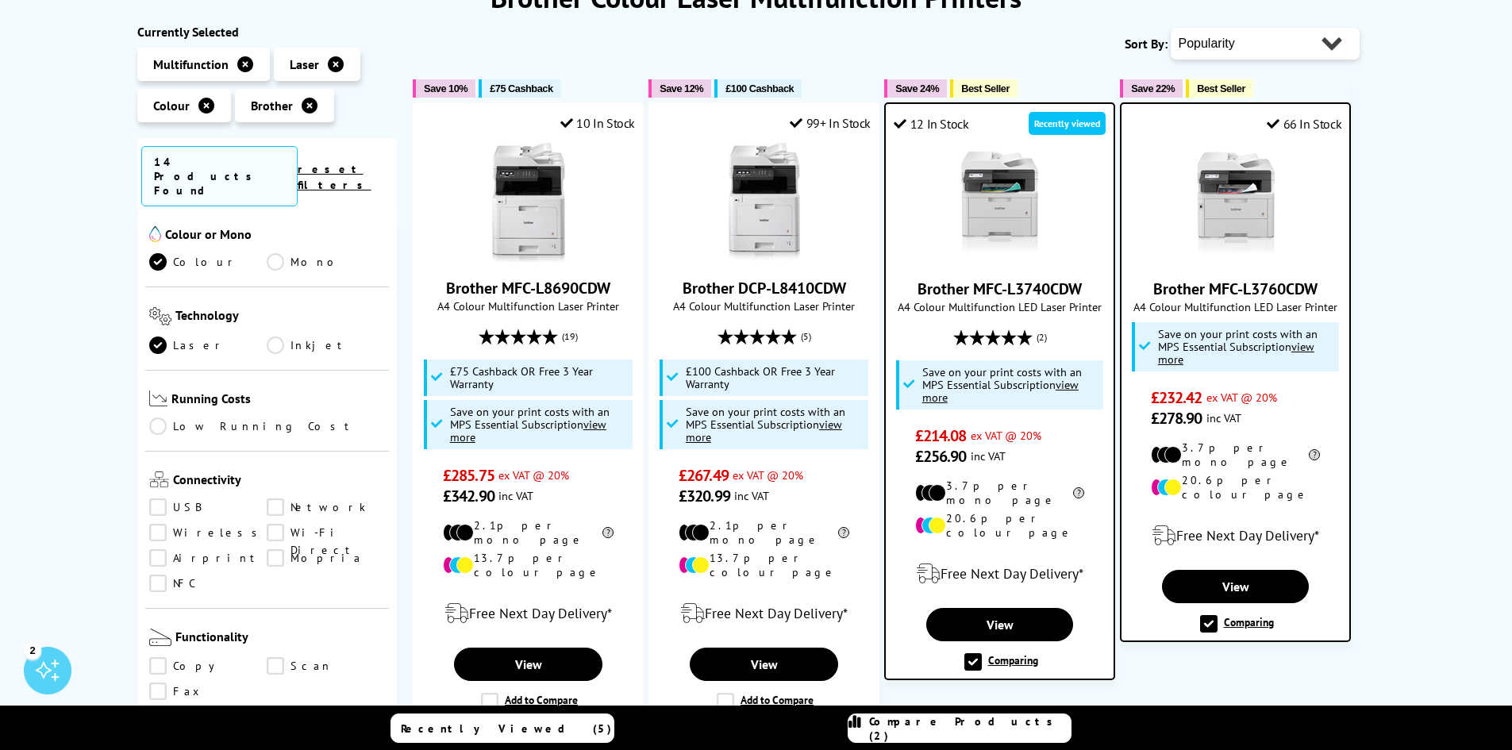
click at [162, 524] on link "Wireless" at bounding box center [208, 532] width 118 height 17
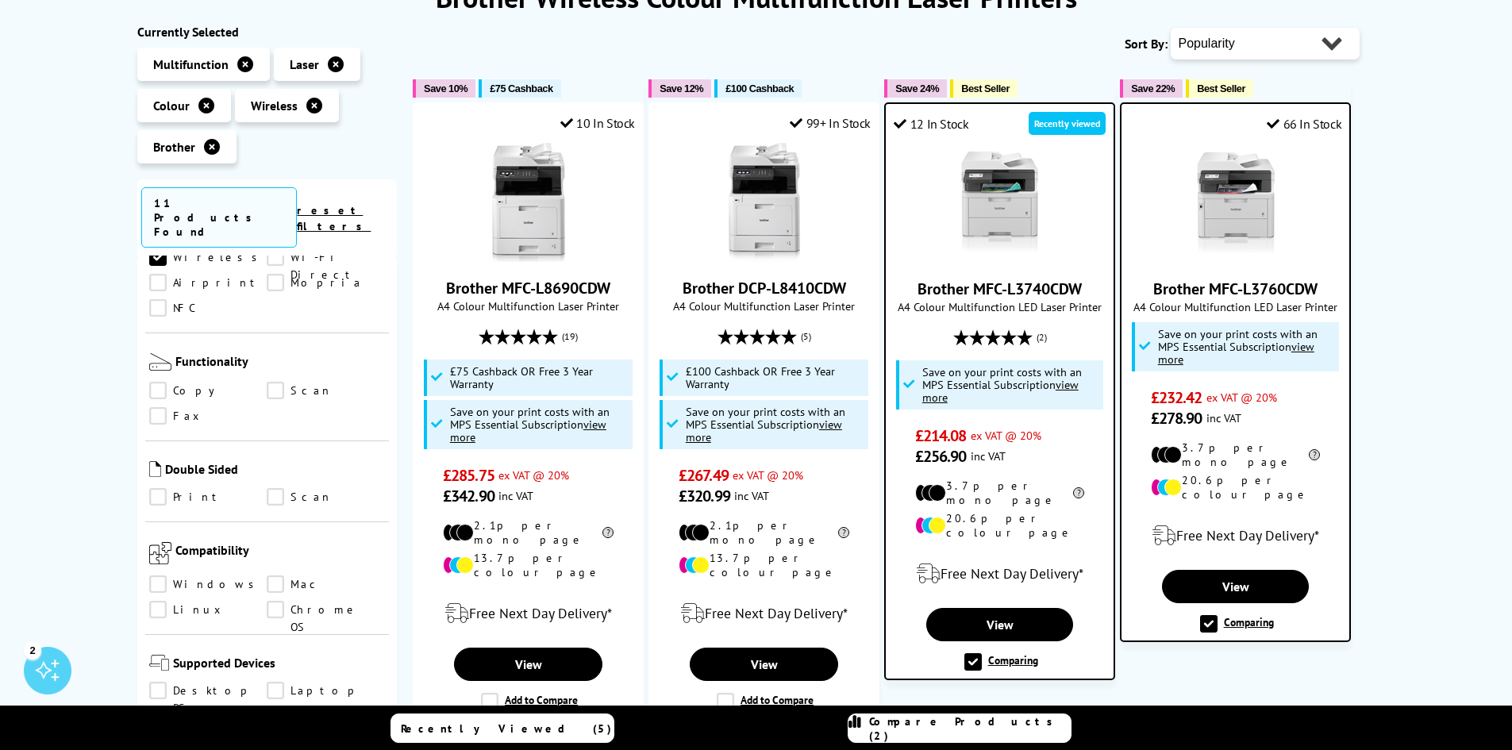
scroll to position [714, 0]
click at [156, 487] on link "Print" at bounding box center [208, 495] width 118 height 17
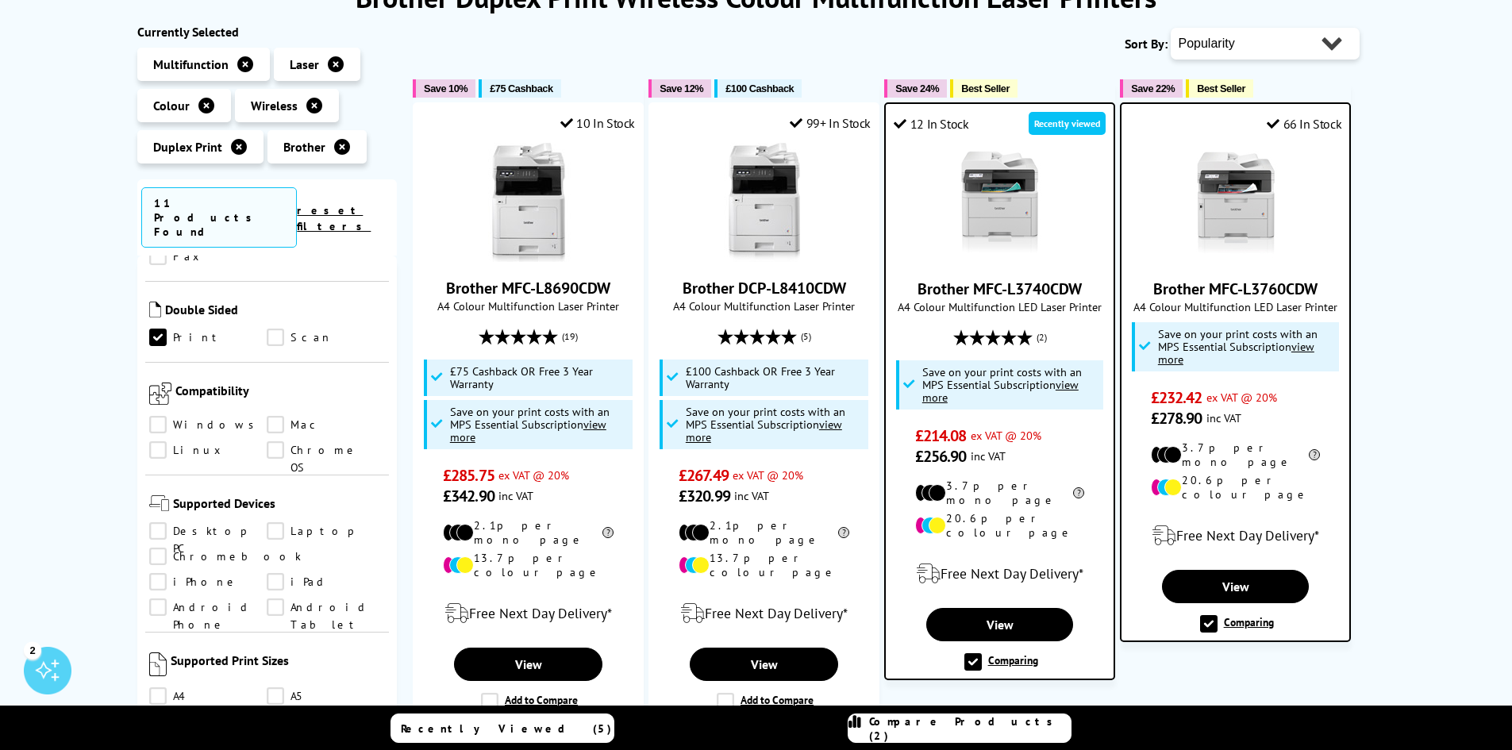
scroll to position [952, 0]
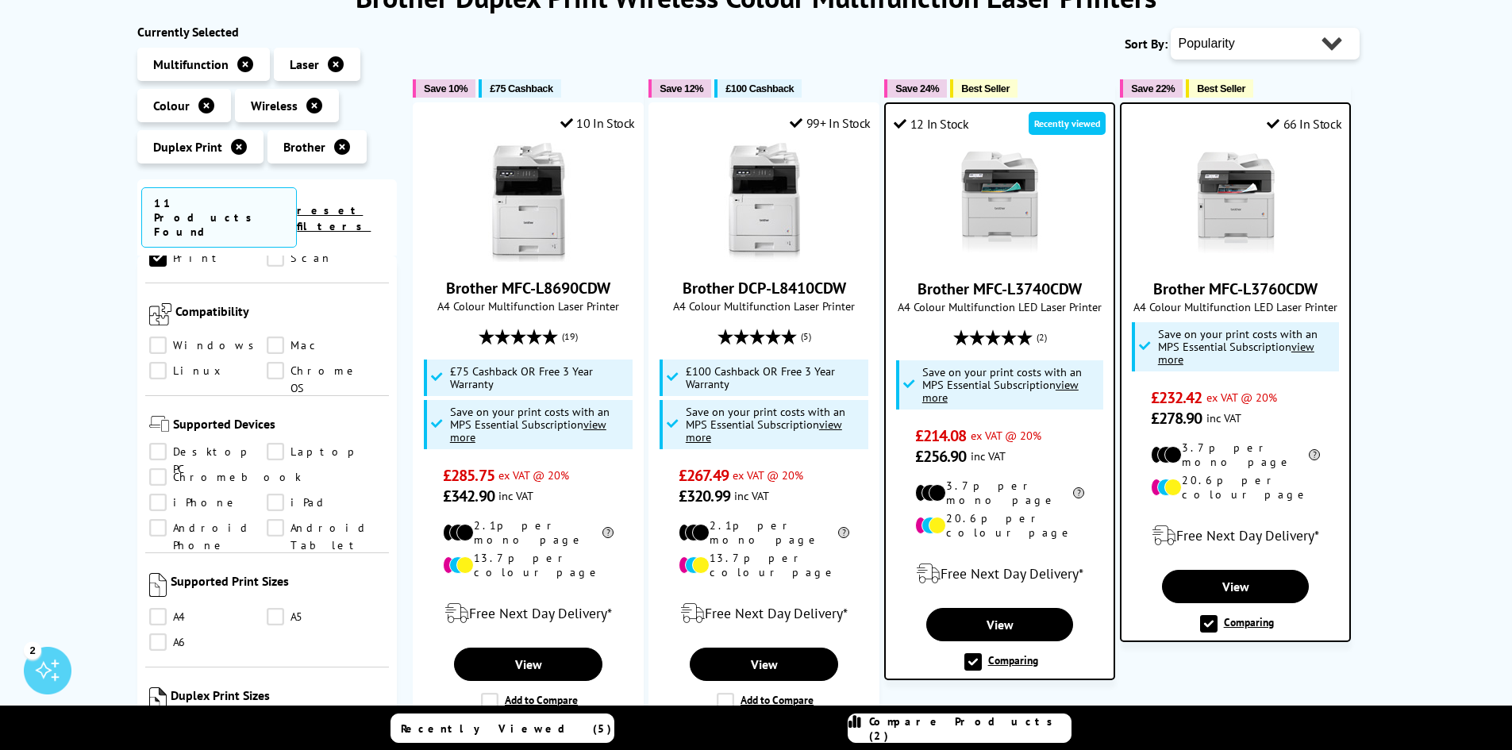
click at [159, 443] on link "Desktop PC" at bounding box center [208, 451] width 118 height 17
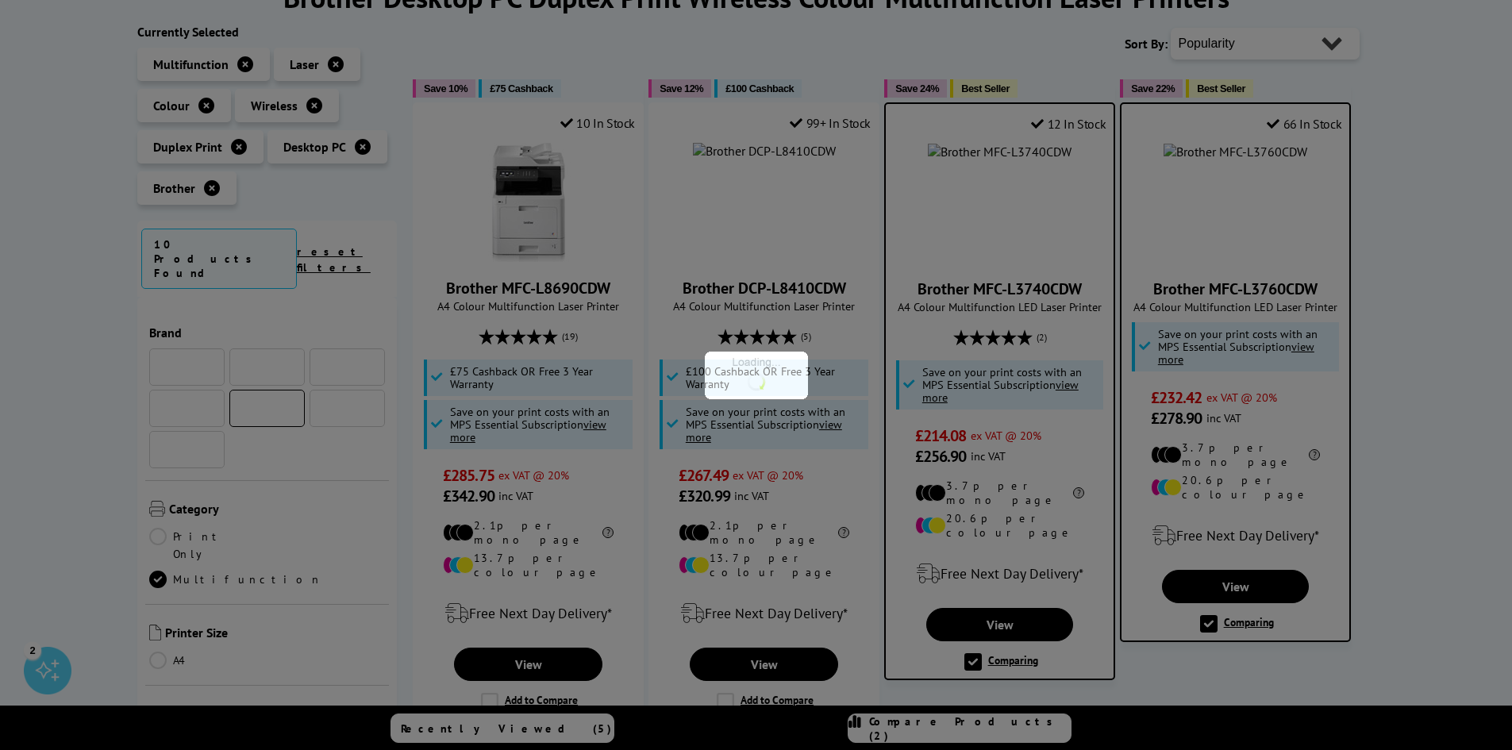
scroll to position [952, 0]
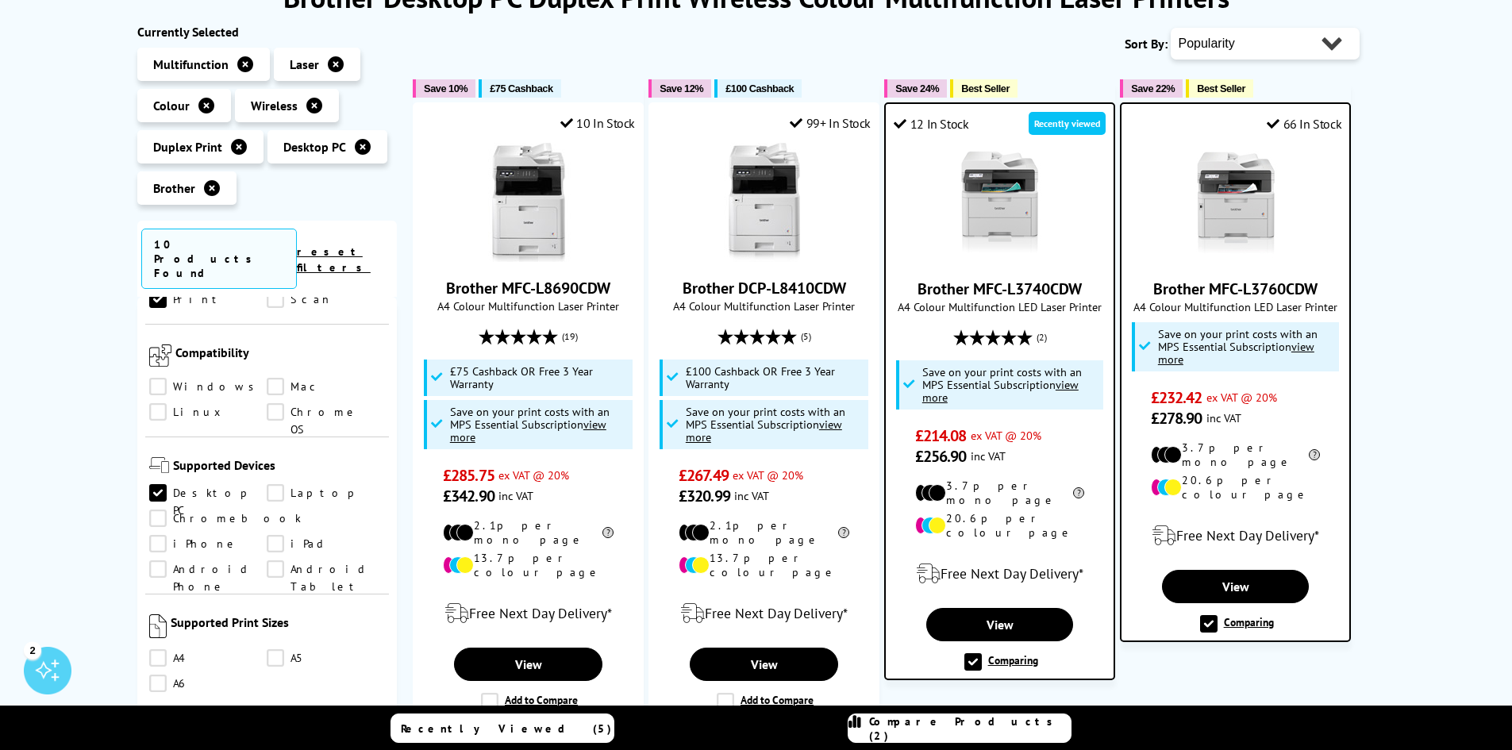
click at [267, 560] on link "Android Phone" at bounding box center [208, 568] width 118 height 17
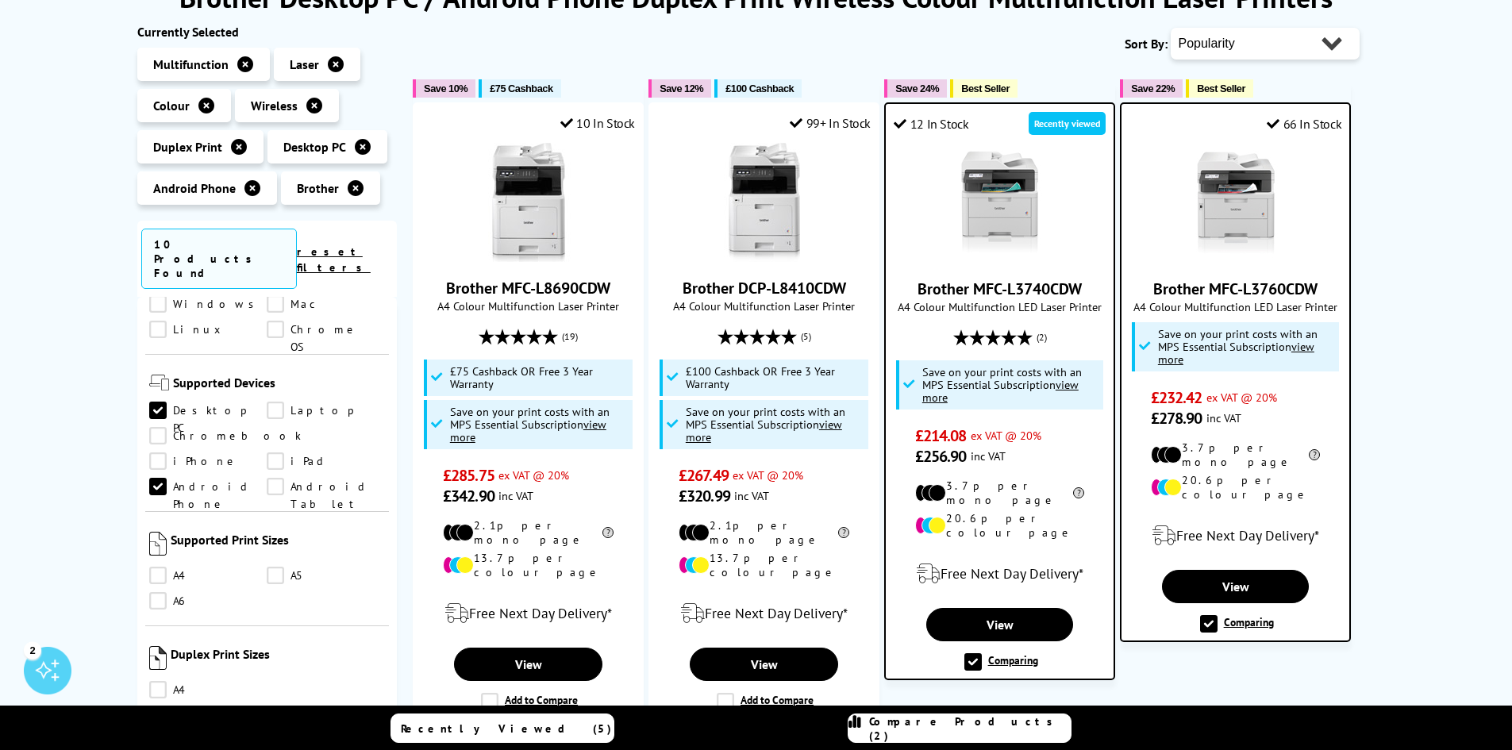
scroll to position [1032, 0]
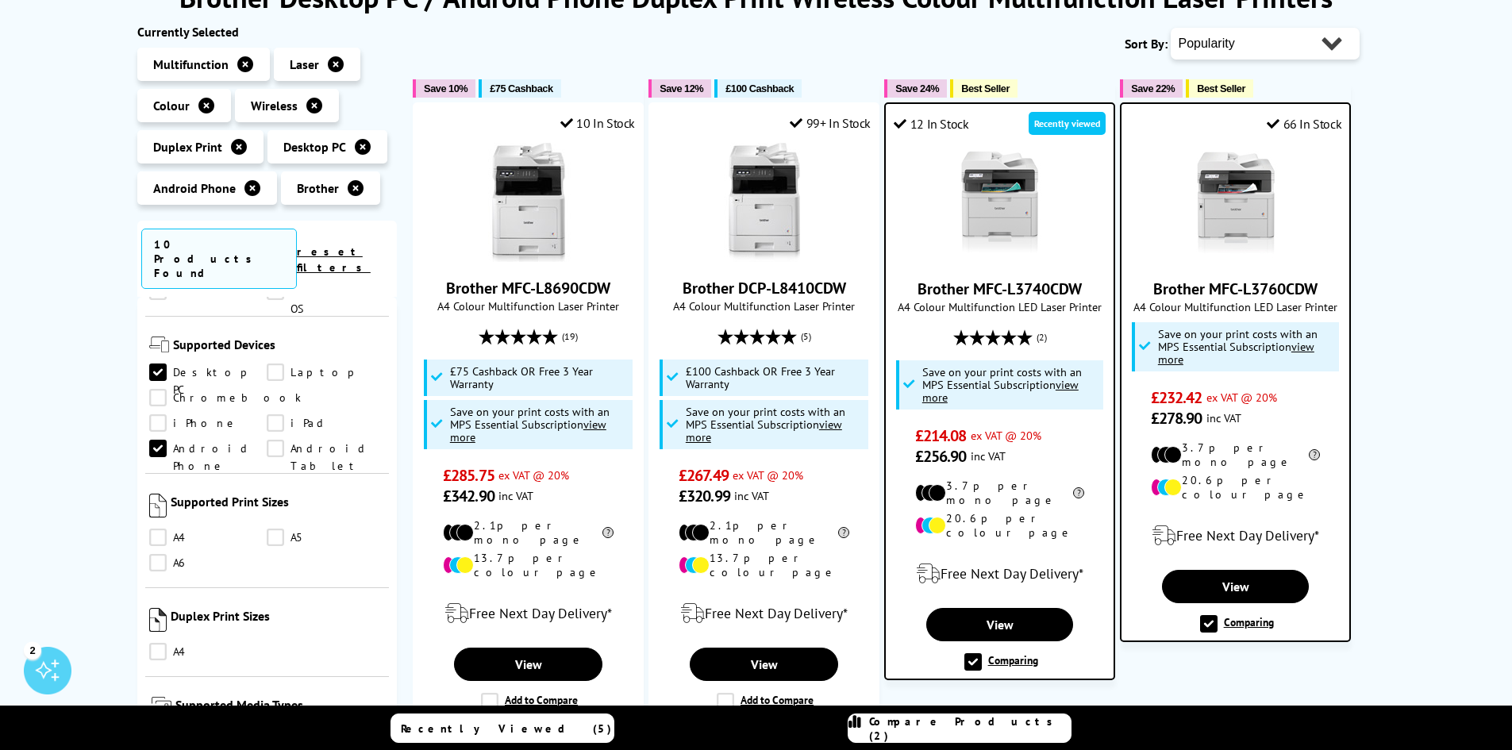
click at [156, 529] on link "A4" at bounding box center [208, 537] width 118 height 17
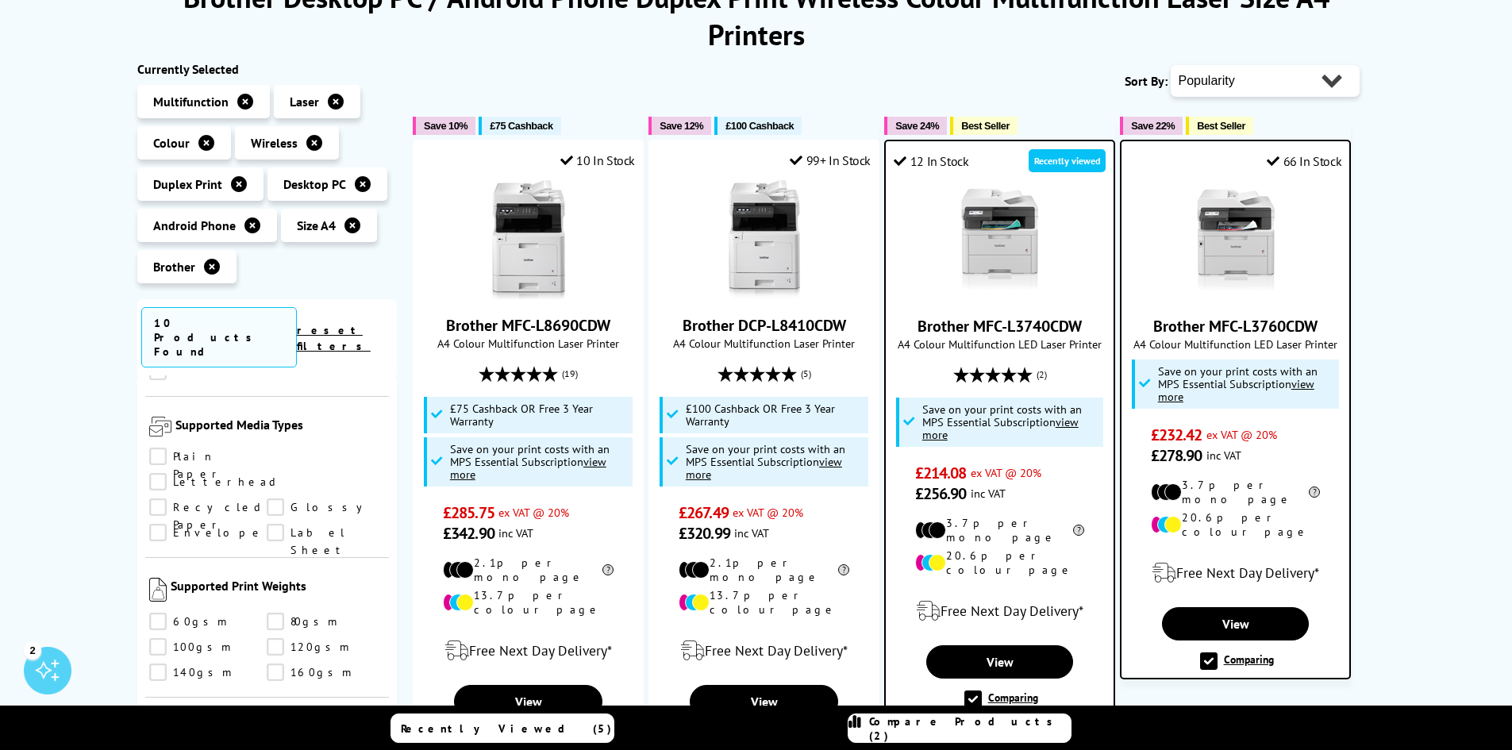
scroll to position [1429, 0]
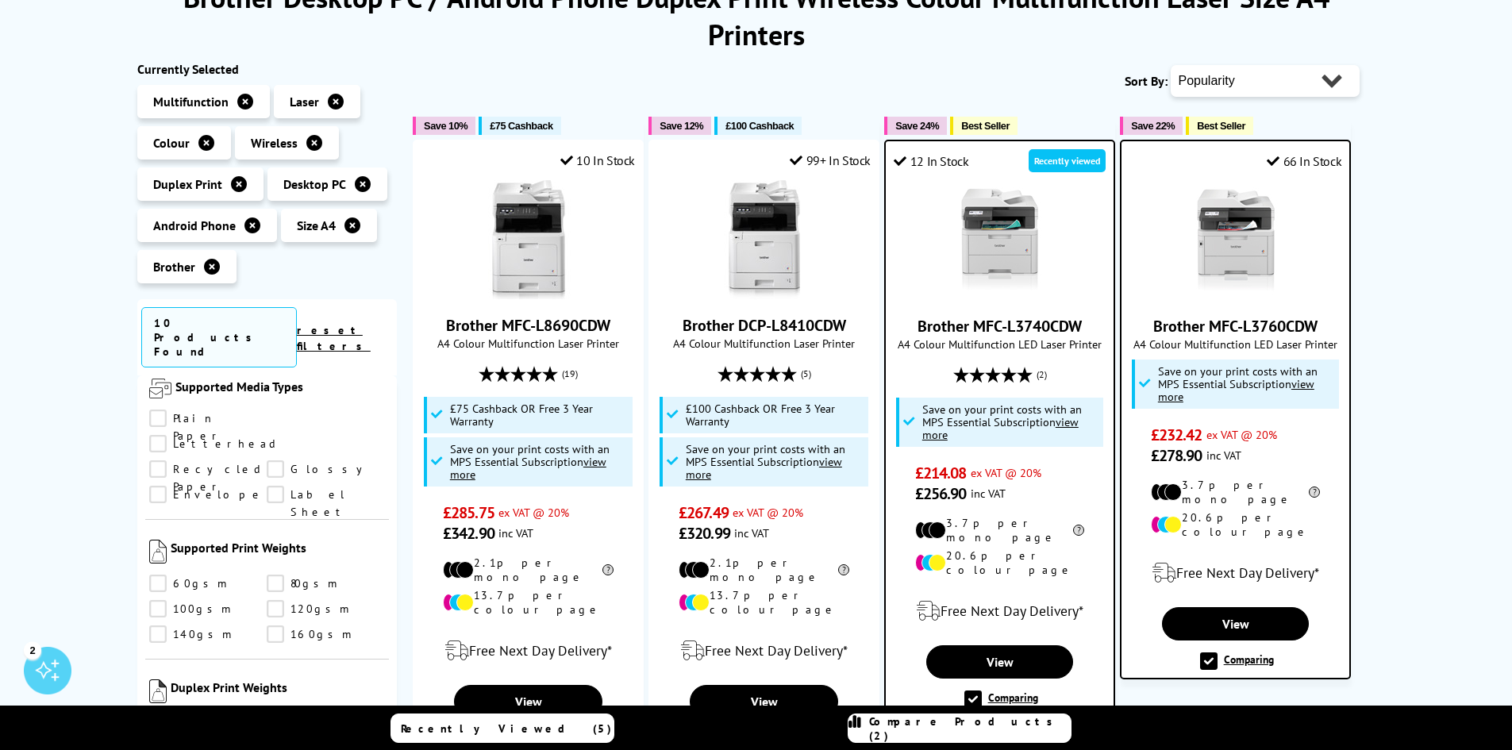
click at [281, 625] on link "160gsm" at bounding box center [326, 633] width 118 height 17
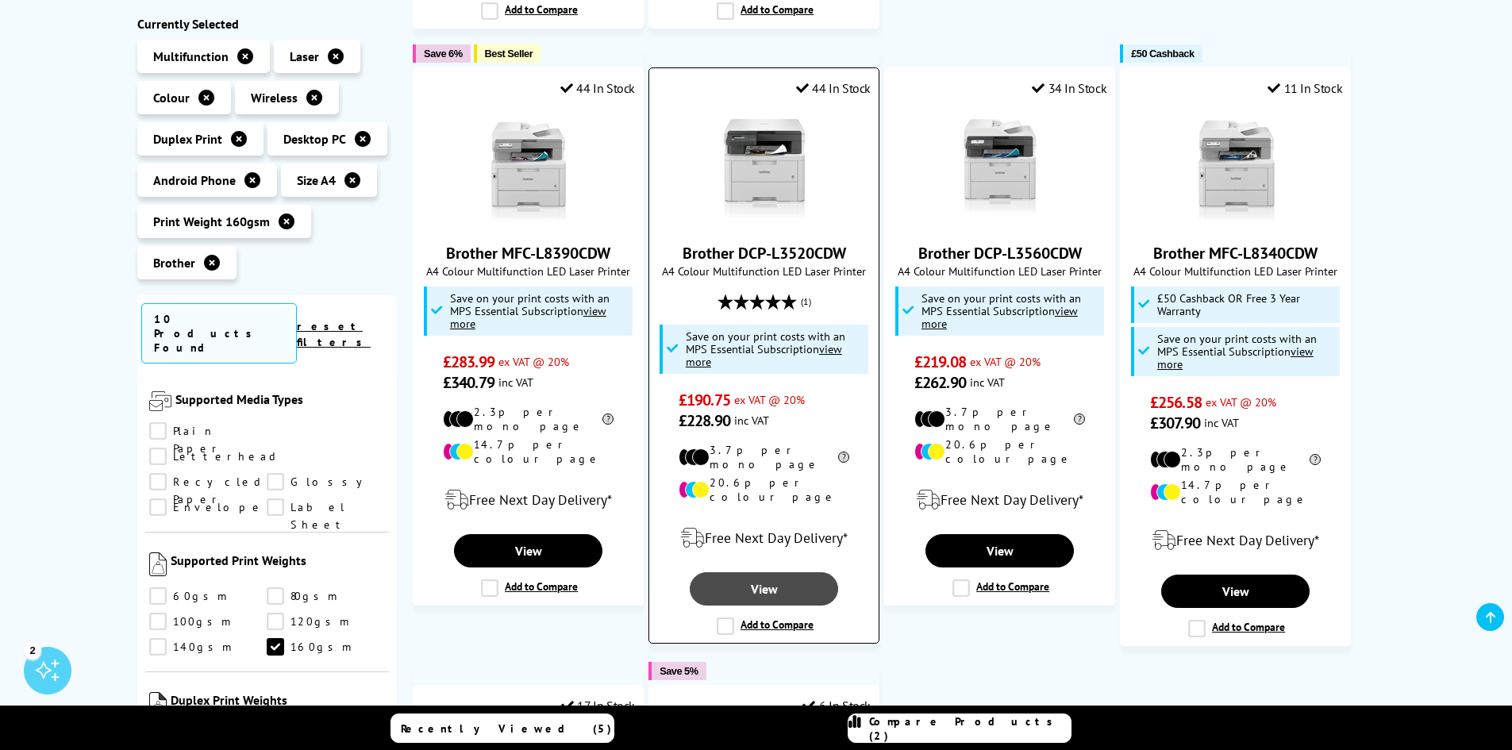
scroll to position [952, 0]
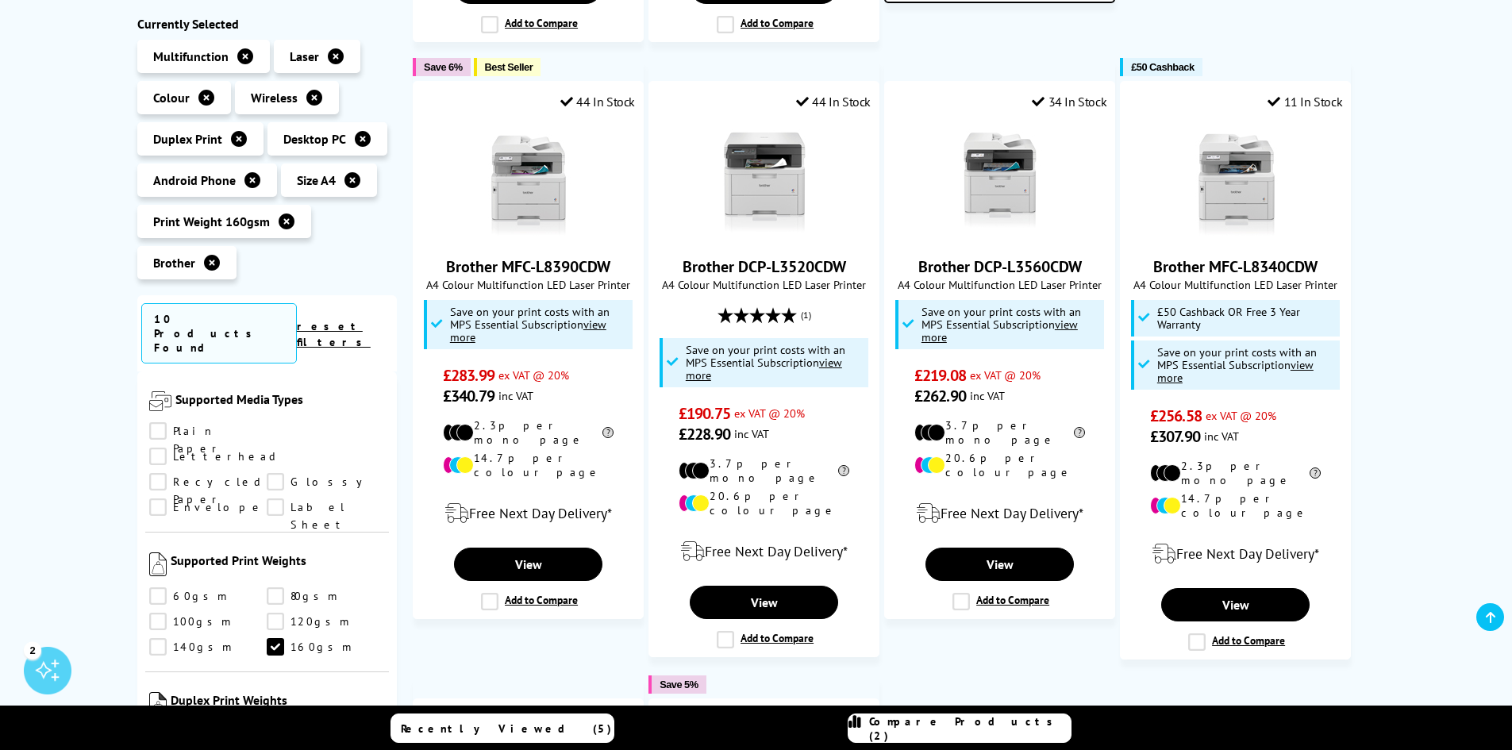
click at [276, 473] on link "Glossy" at bounding box center [326, 481] width 118 height 17
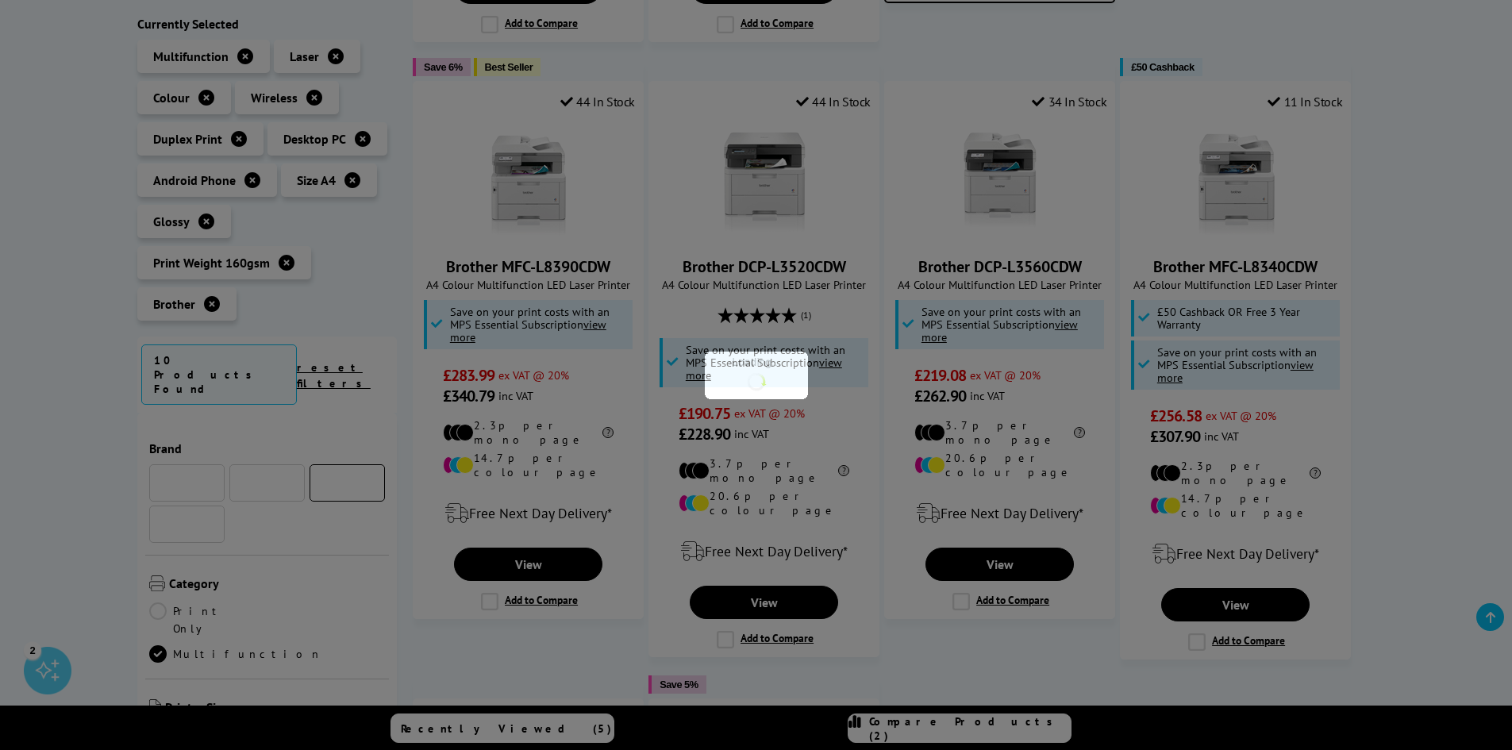
scroll to position [1412, 0]
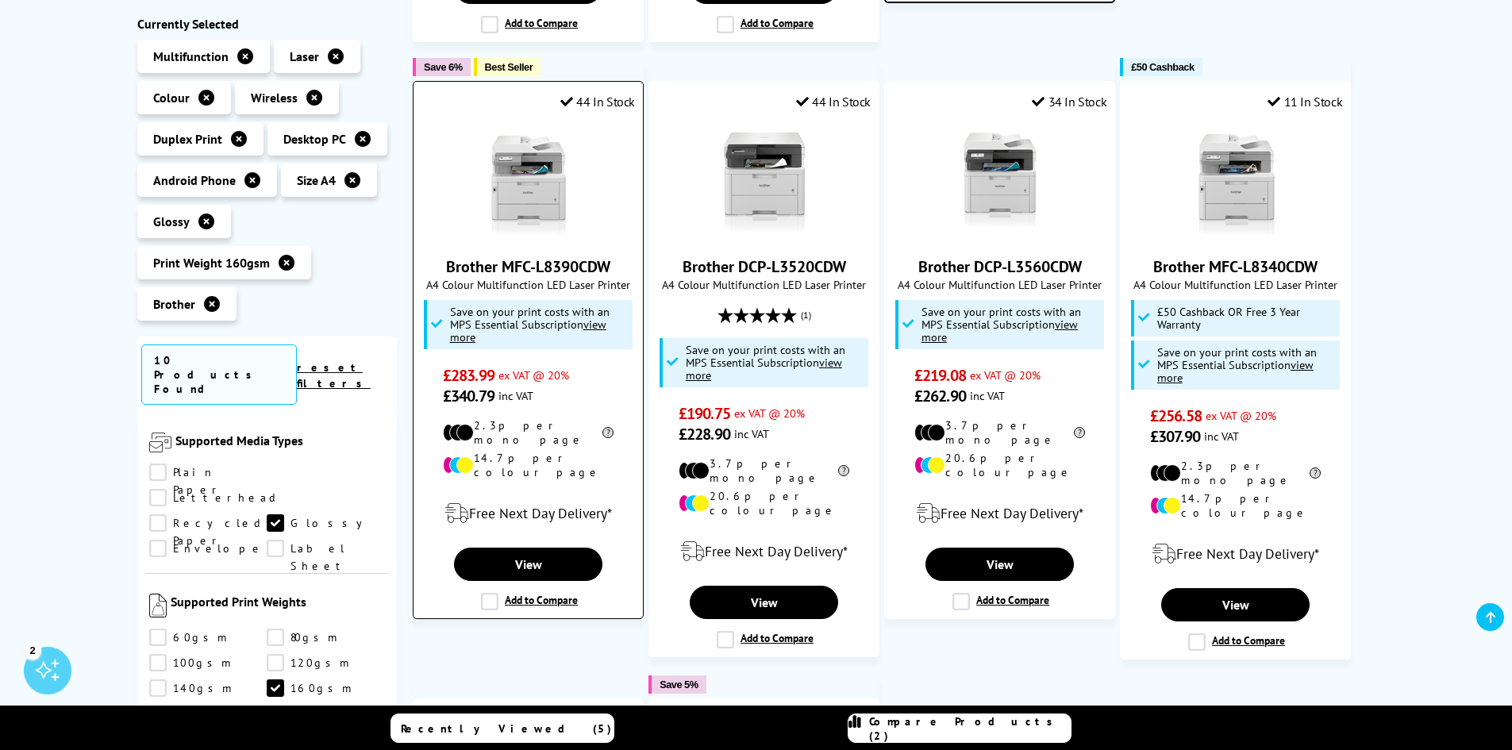
click at [547, 256] on link "Brother MFC-L8390CDW" at bounding box center [528, 266] width 164 height 21
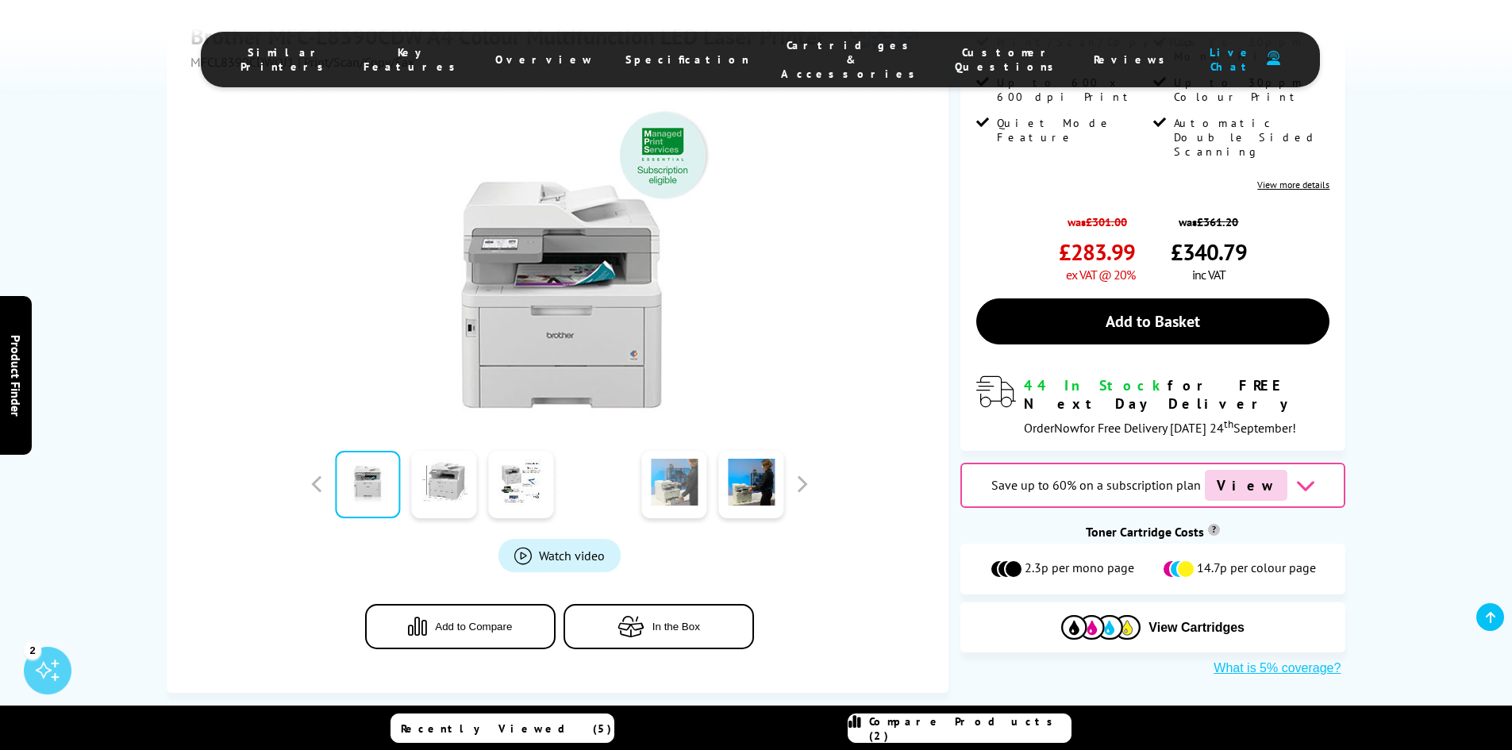
scroll to position [317, 0]
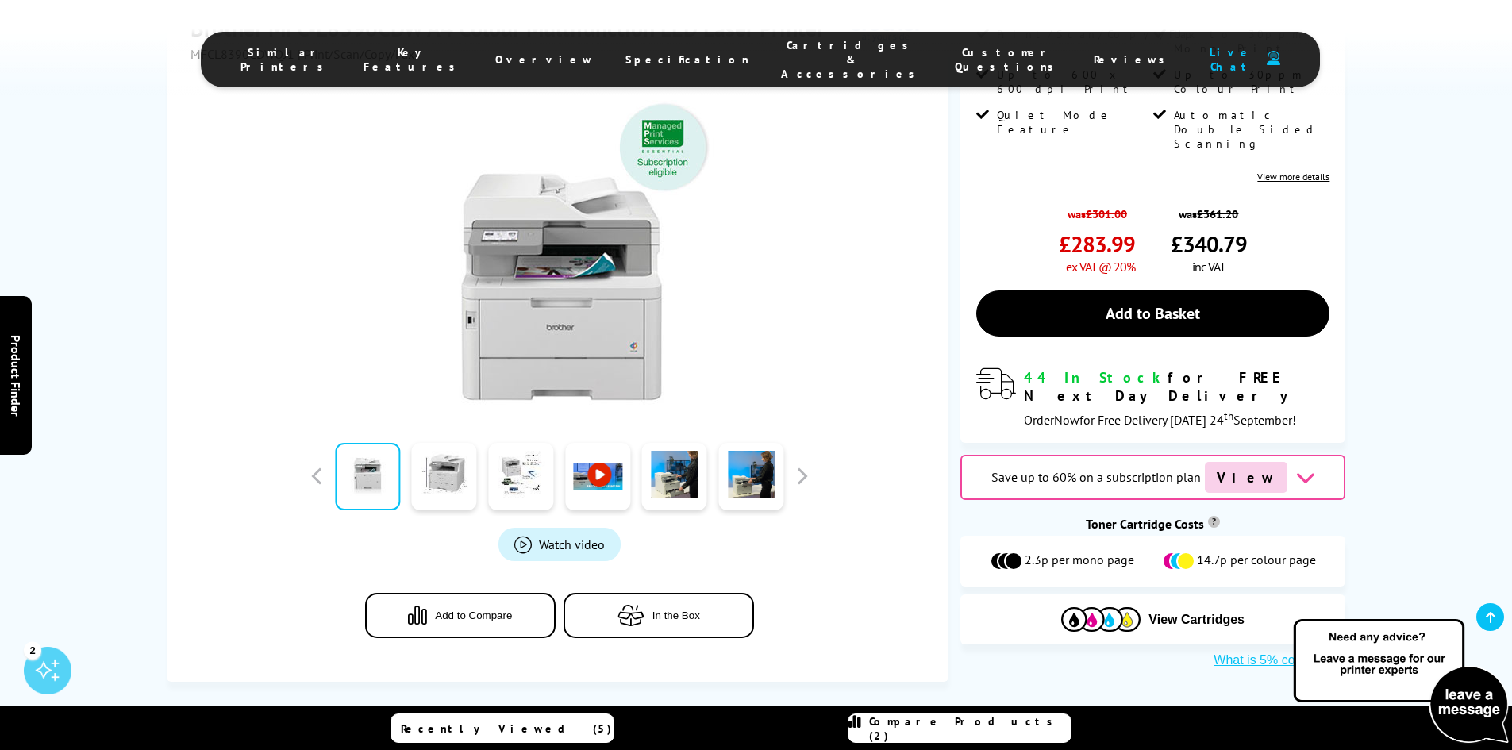
click at [600, 474] on link at bounding box center [597, 476] width 65 height 67
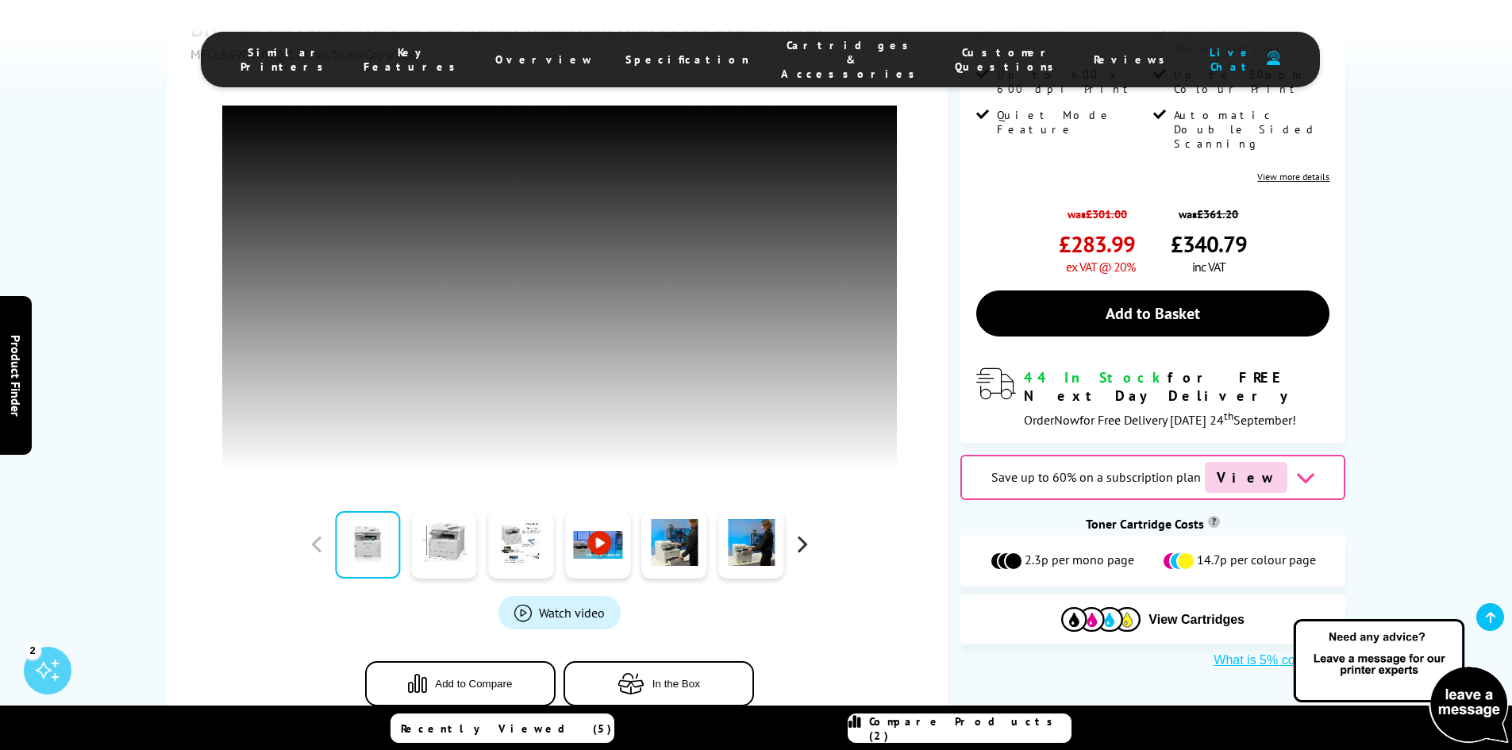
click at [800, 543] on button "button" at bounding box center [802, 545] width 24 height 24
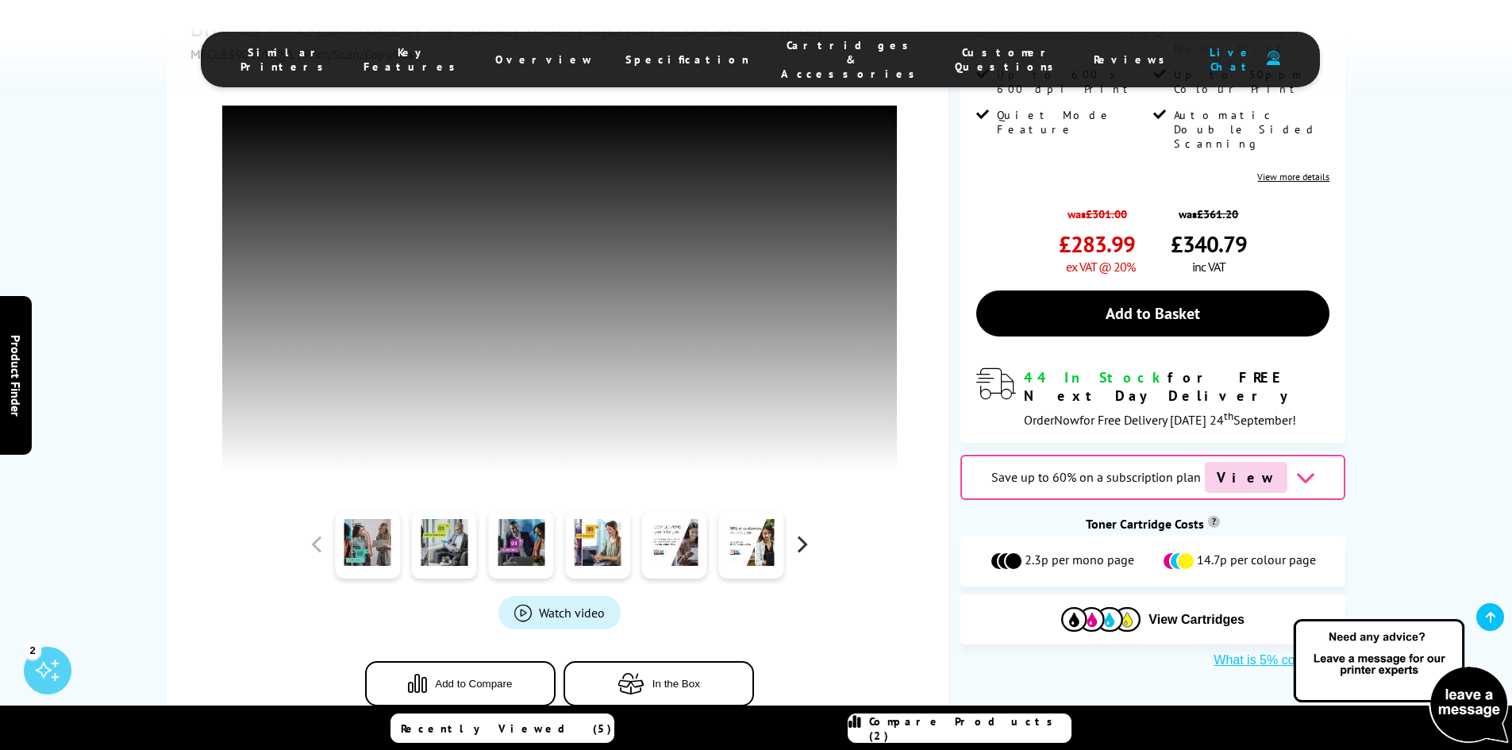
click at [800, 543] on button "button" at bounding box center [802, 545] width 24 height 24
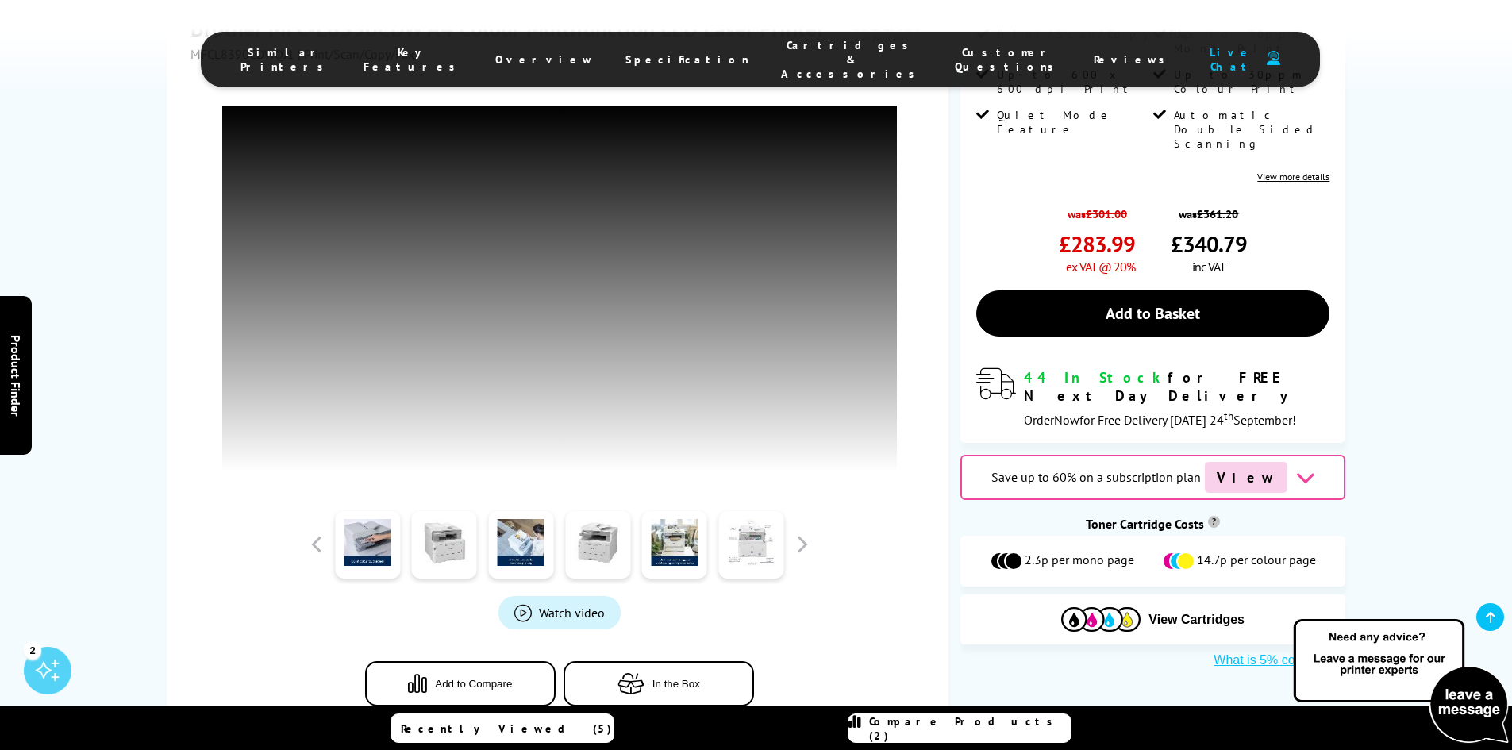
click at [747, 540] on link at bounding box center [750, 544] width 65 height 67
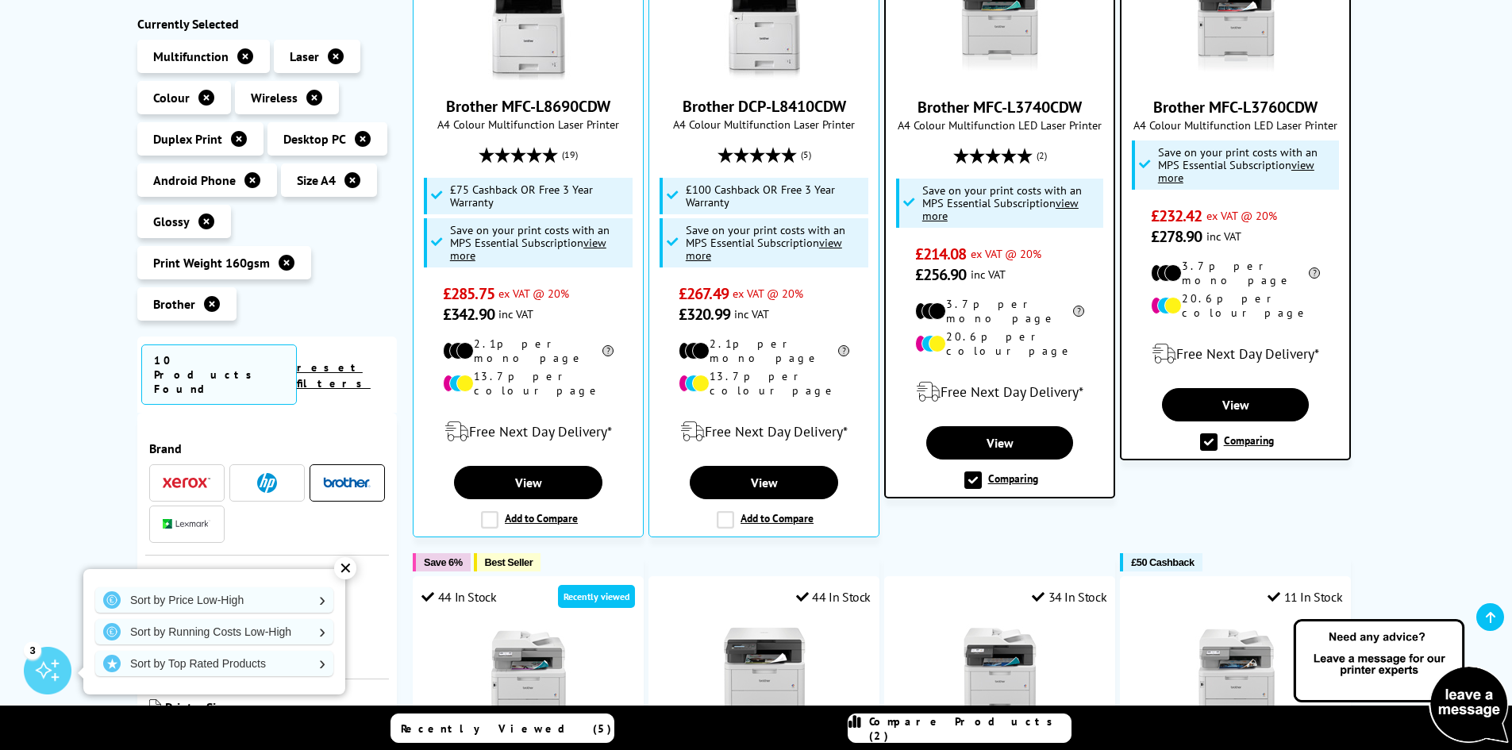
scroll to position [476, 0]
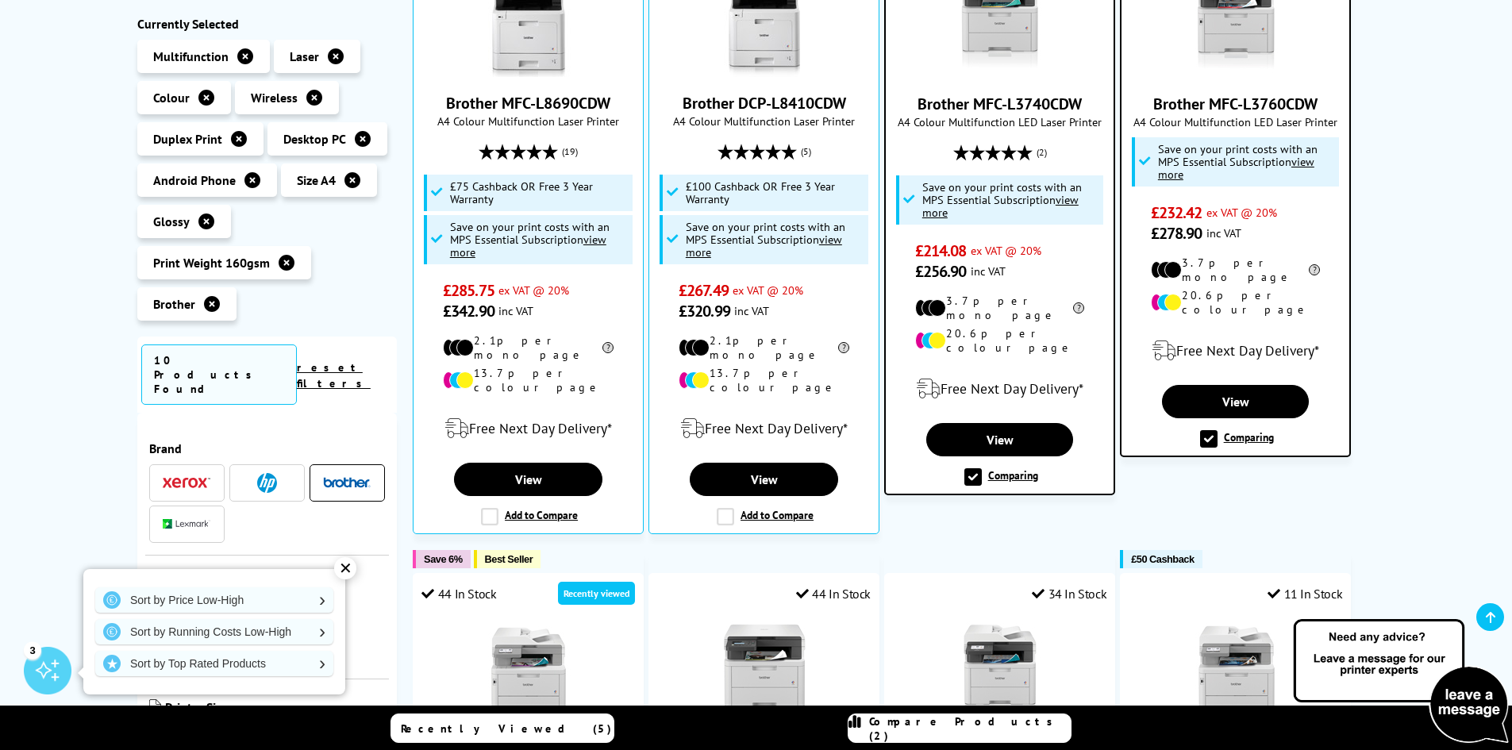
click at [342, 565] on div "✕" at bounding box center [345, 568] width 22 height 22
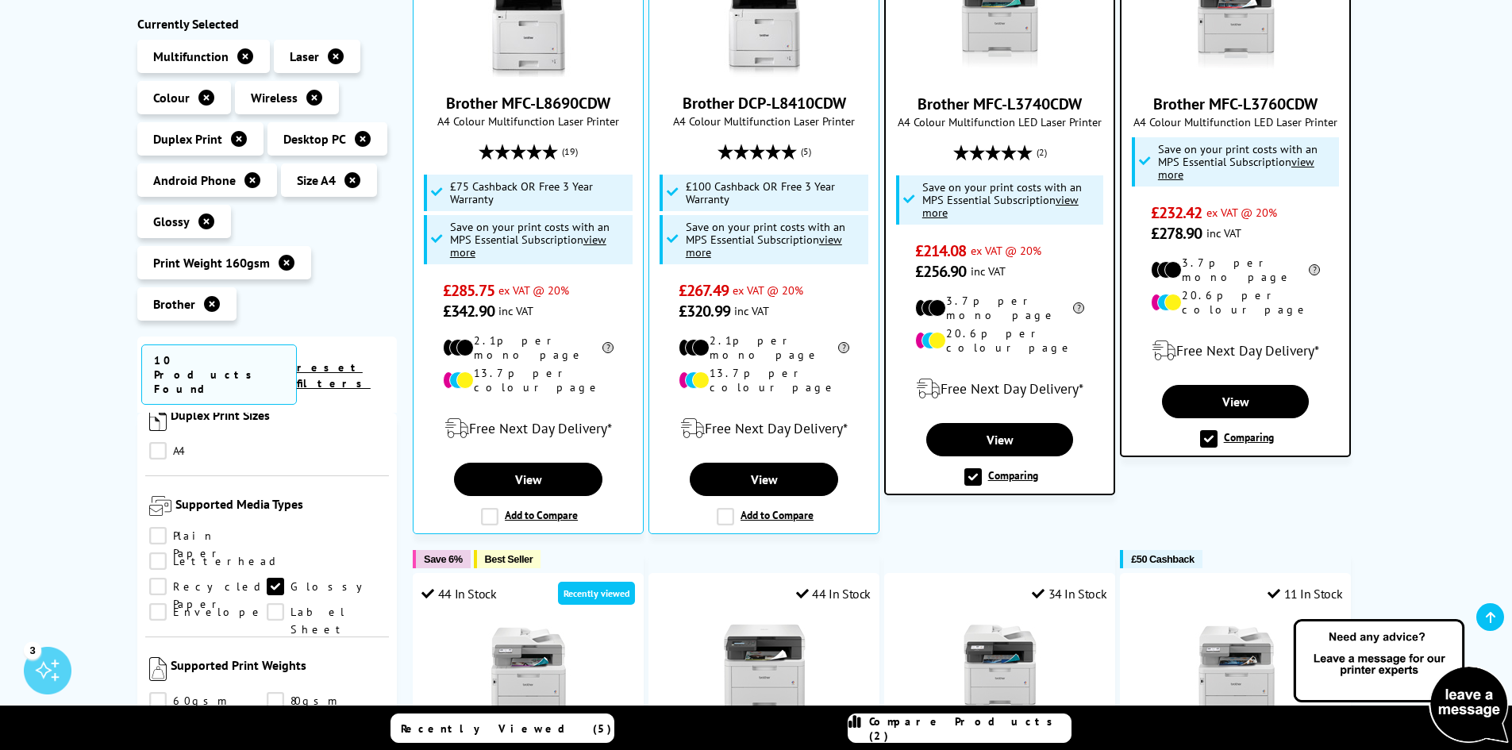
scroll to position [1349, 0]
click at [286, 577] on link "Glossy" at bounding box center [326, 585] width 118 height 17
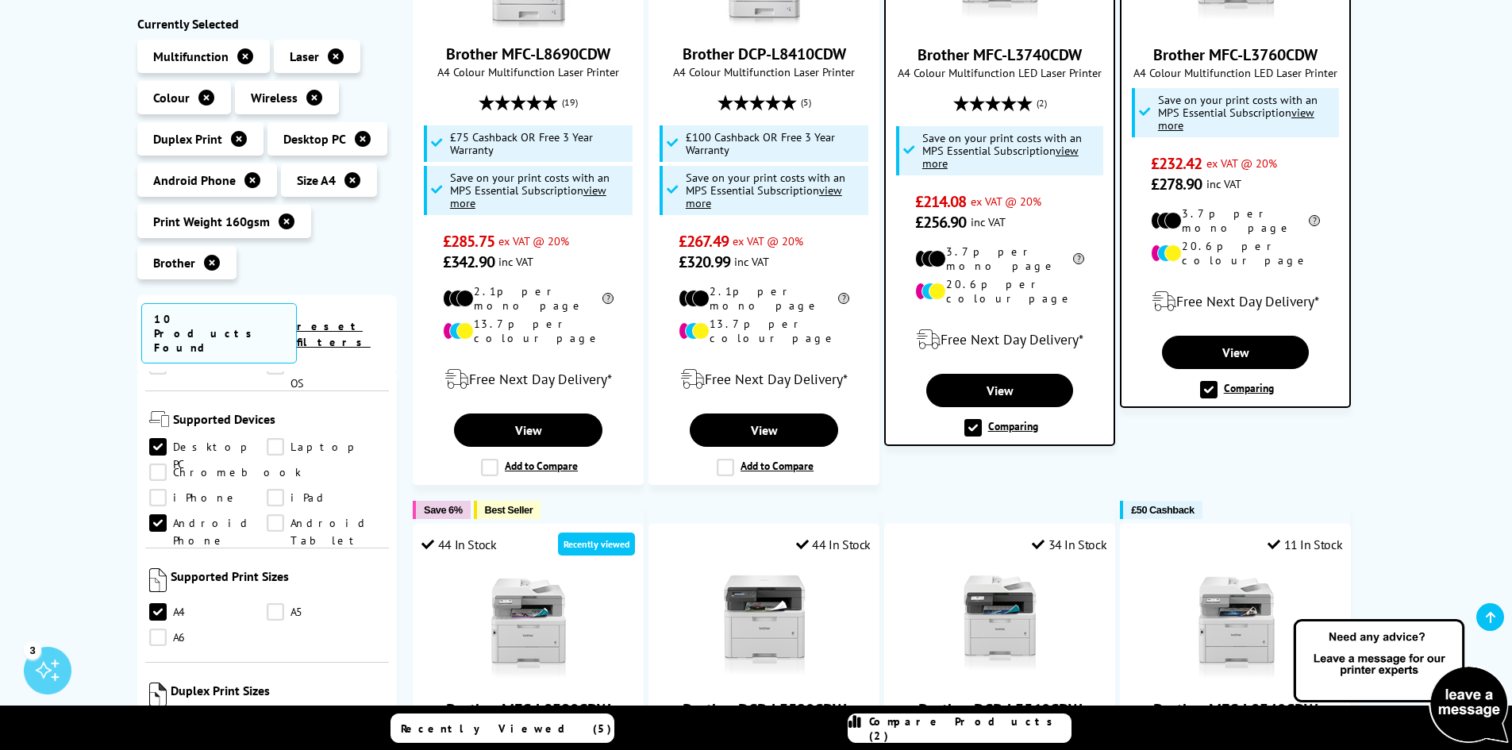
scroll to position [873, 0]
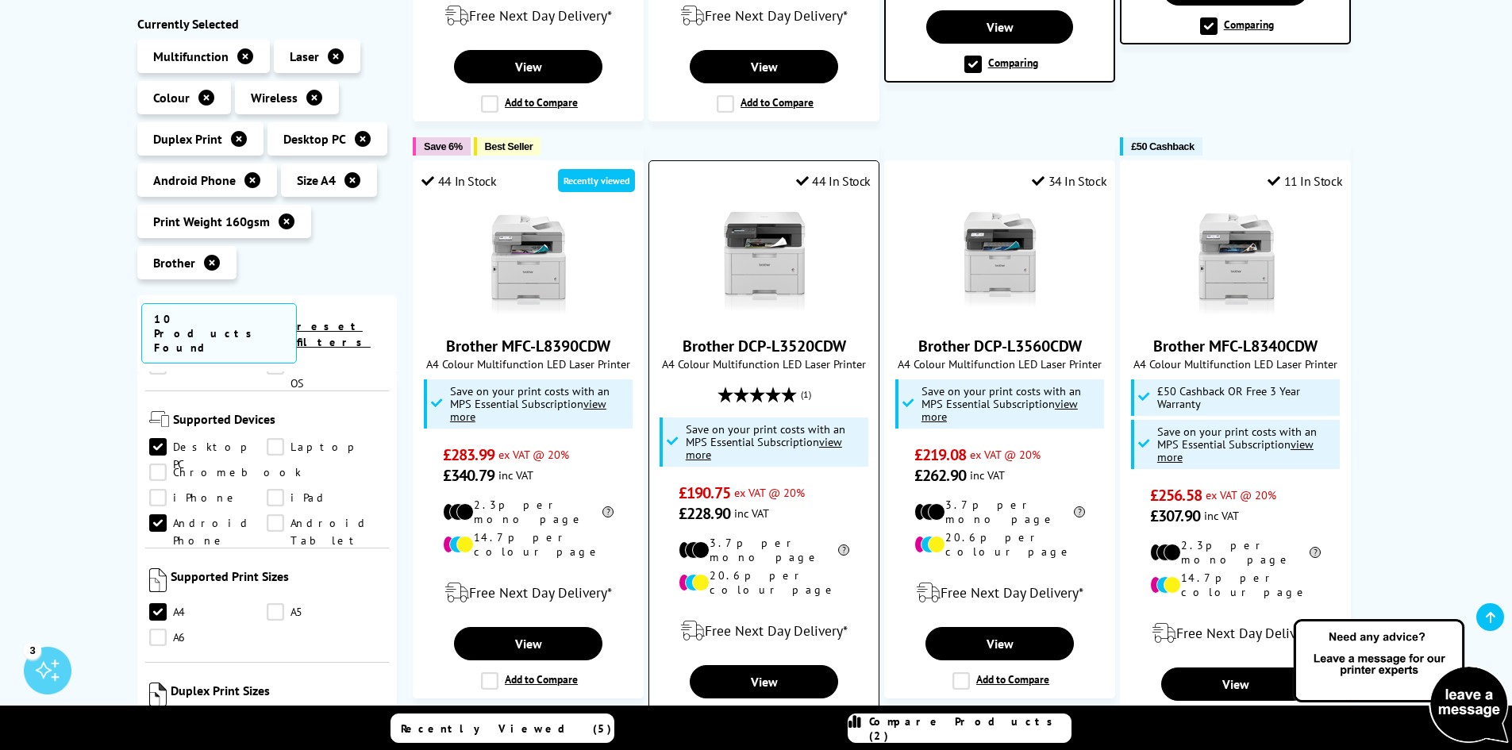
click at [768, 336] on link "Brother DCP-L3520CDW" at bounding box center [765, 346] width 164 height 21
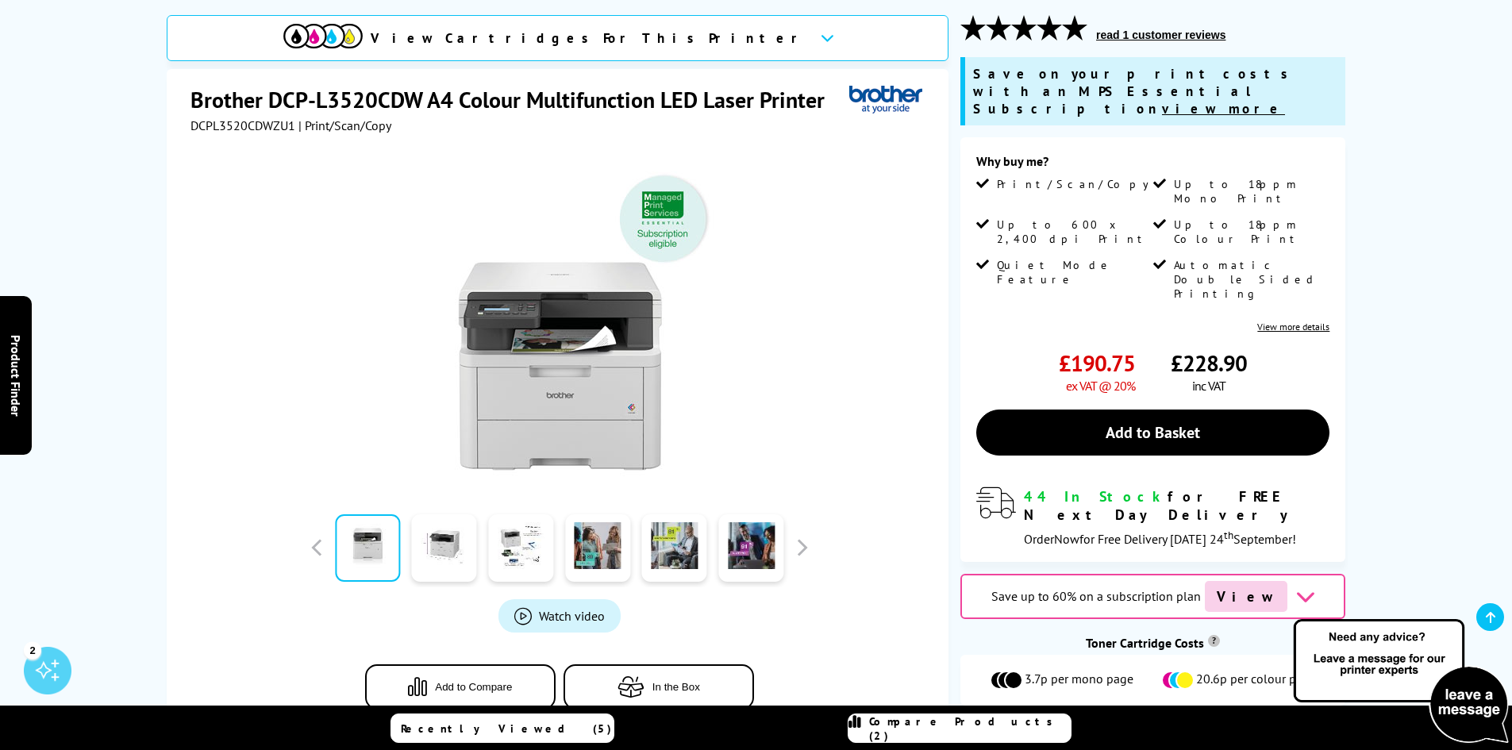
scroll to position [238, 0]
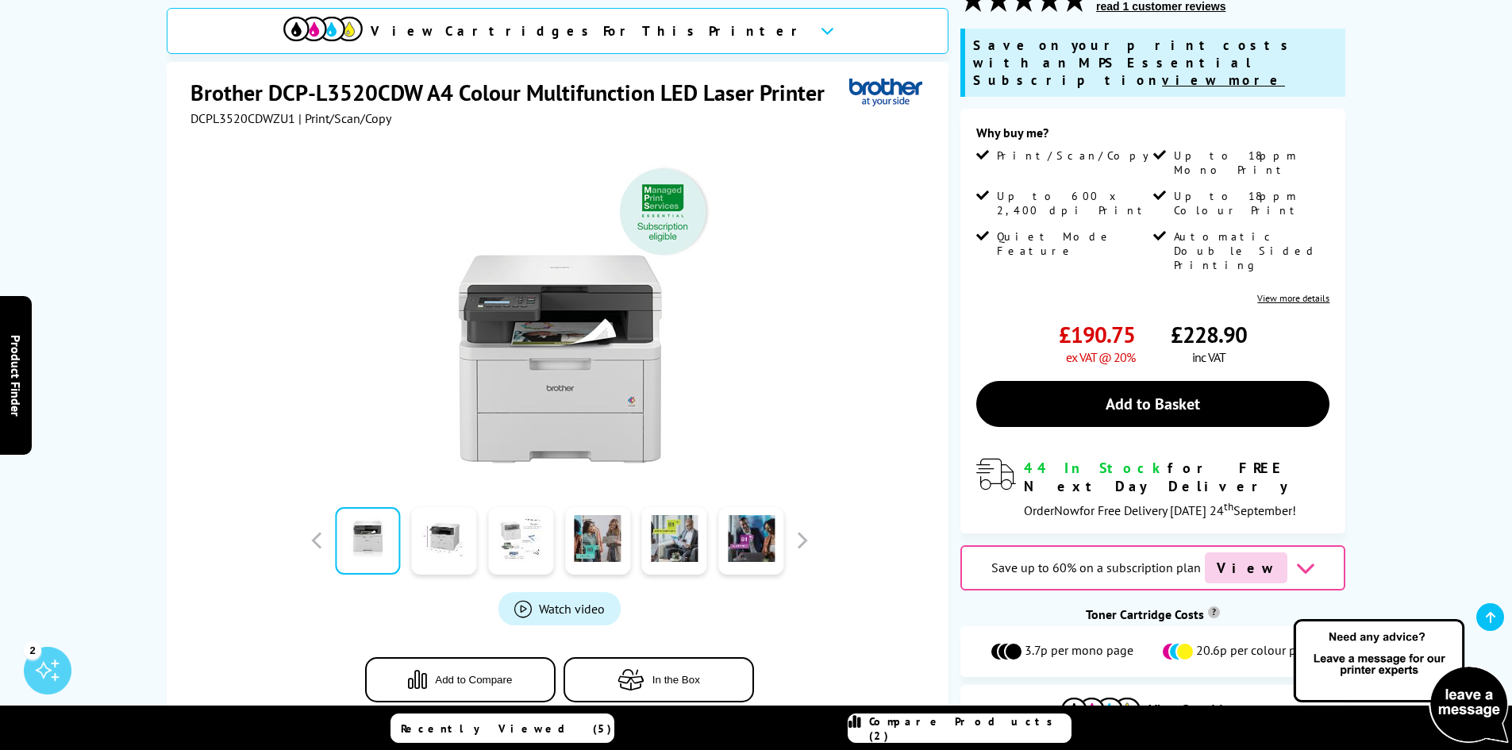
click at [518, 521] on link at bounding box center [520, 540] width 65 height 67
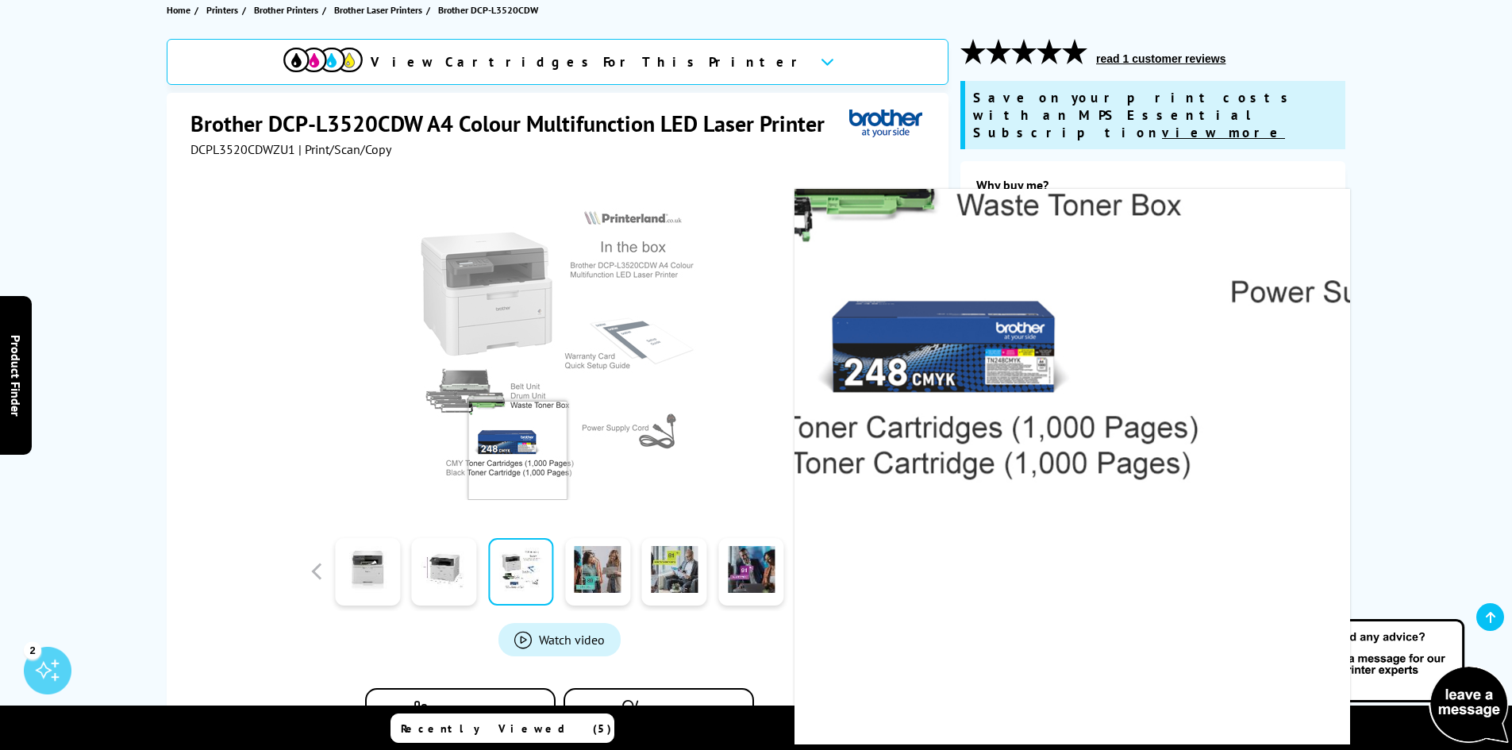
scroll to position [159, 0]
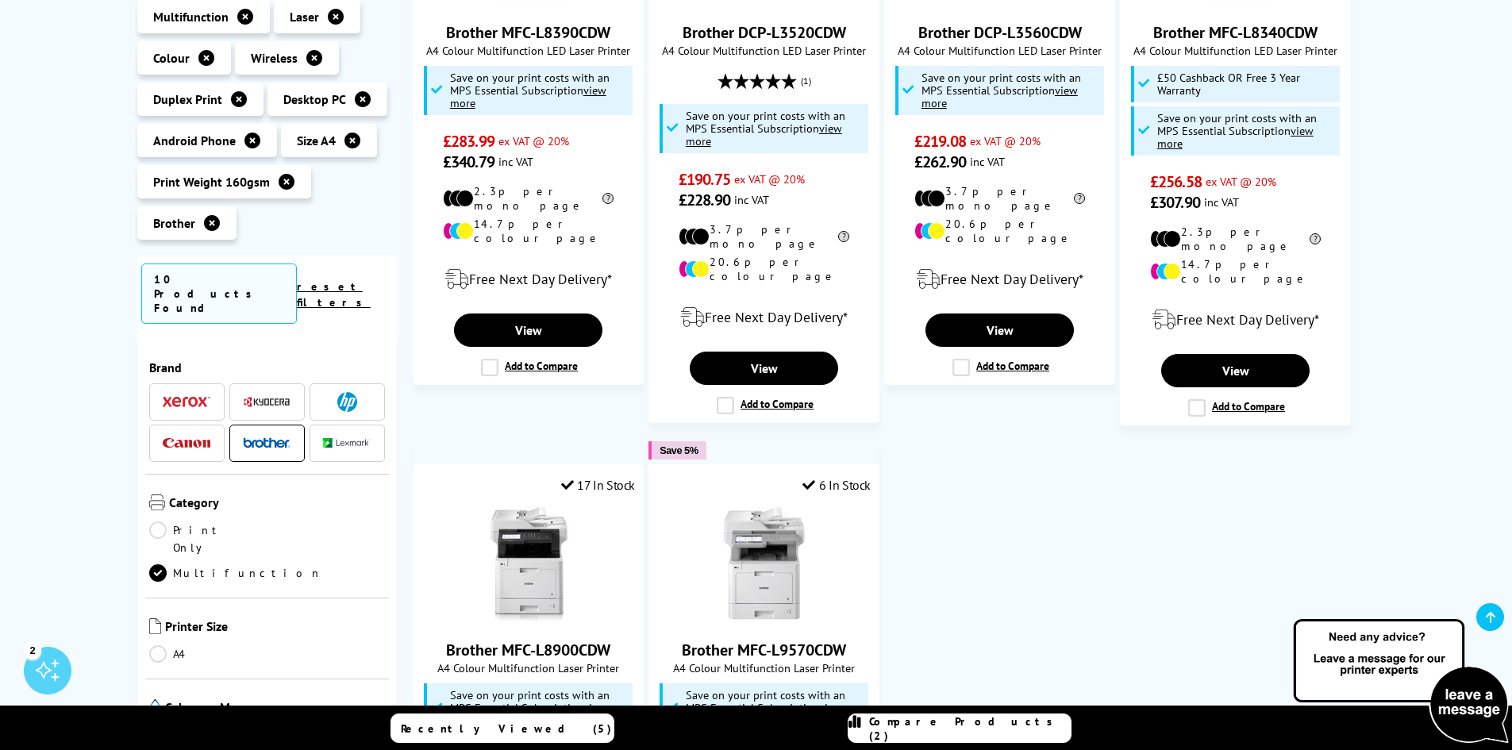
scroll to position [1191, 0]
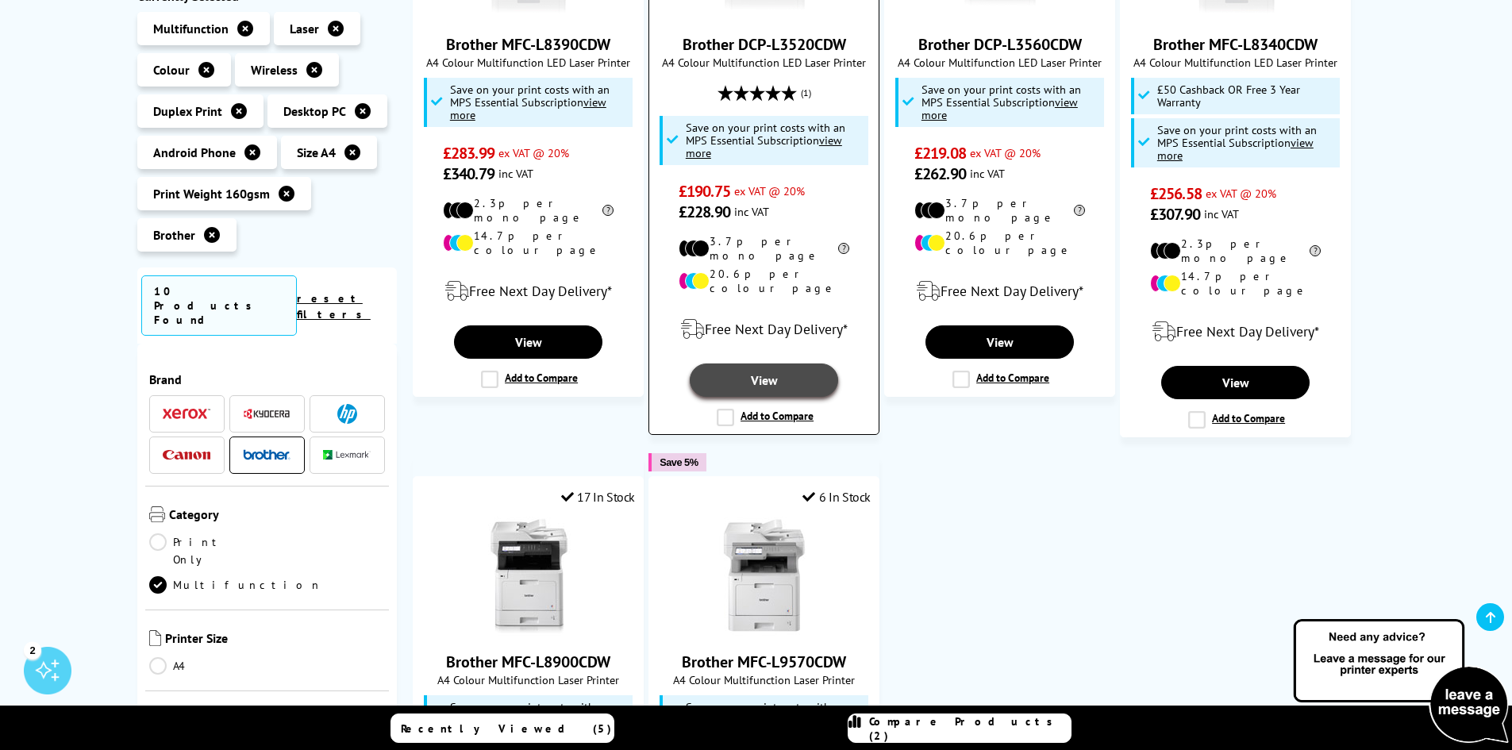
click at [798, 364] on link "View" at bounding box center [764, 380] width 148 height 33
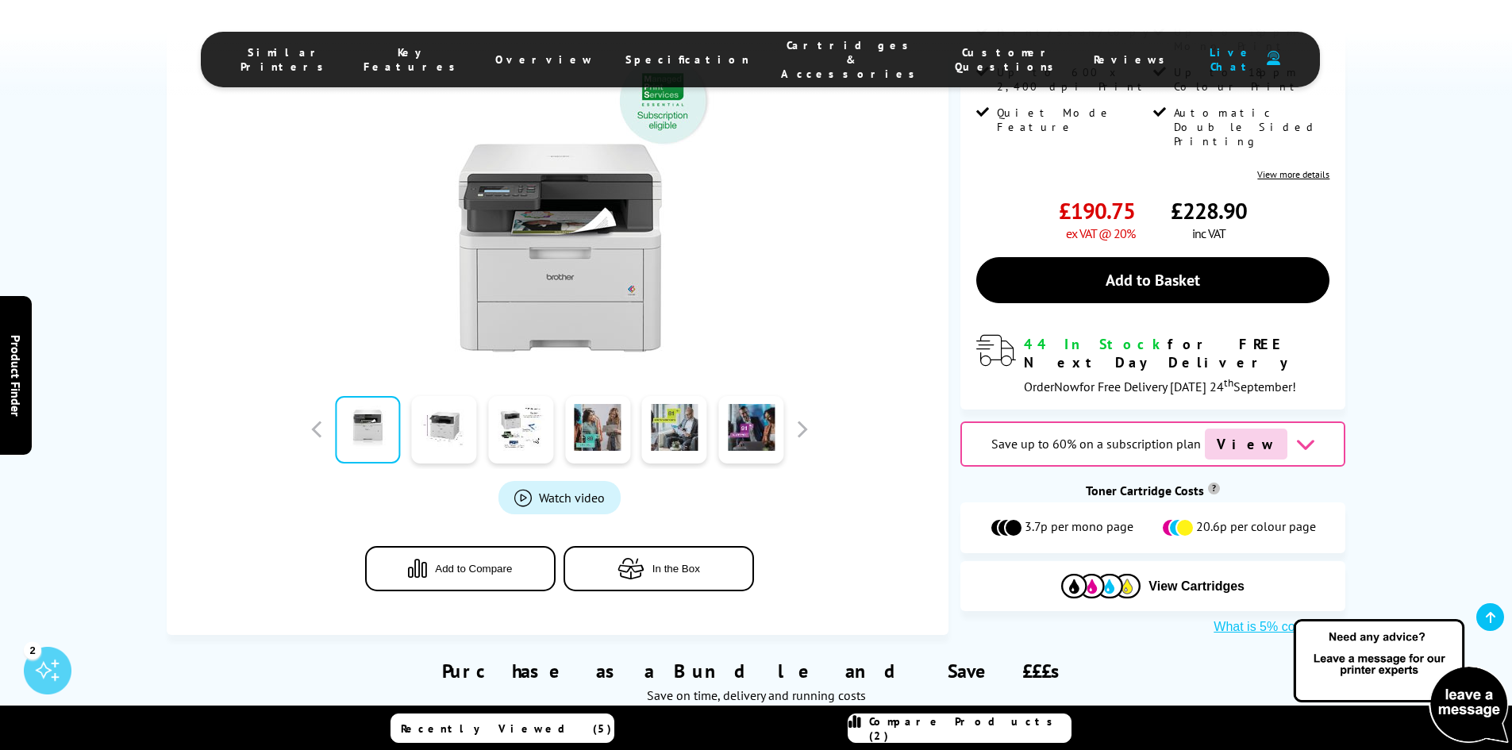
scroll to position [476, 0]
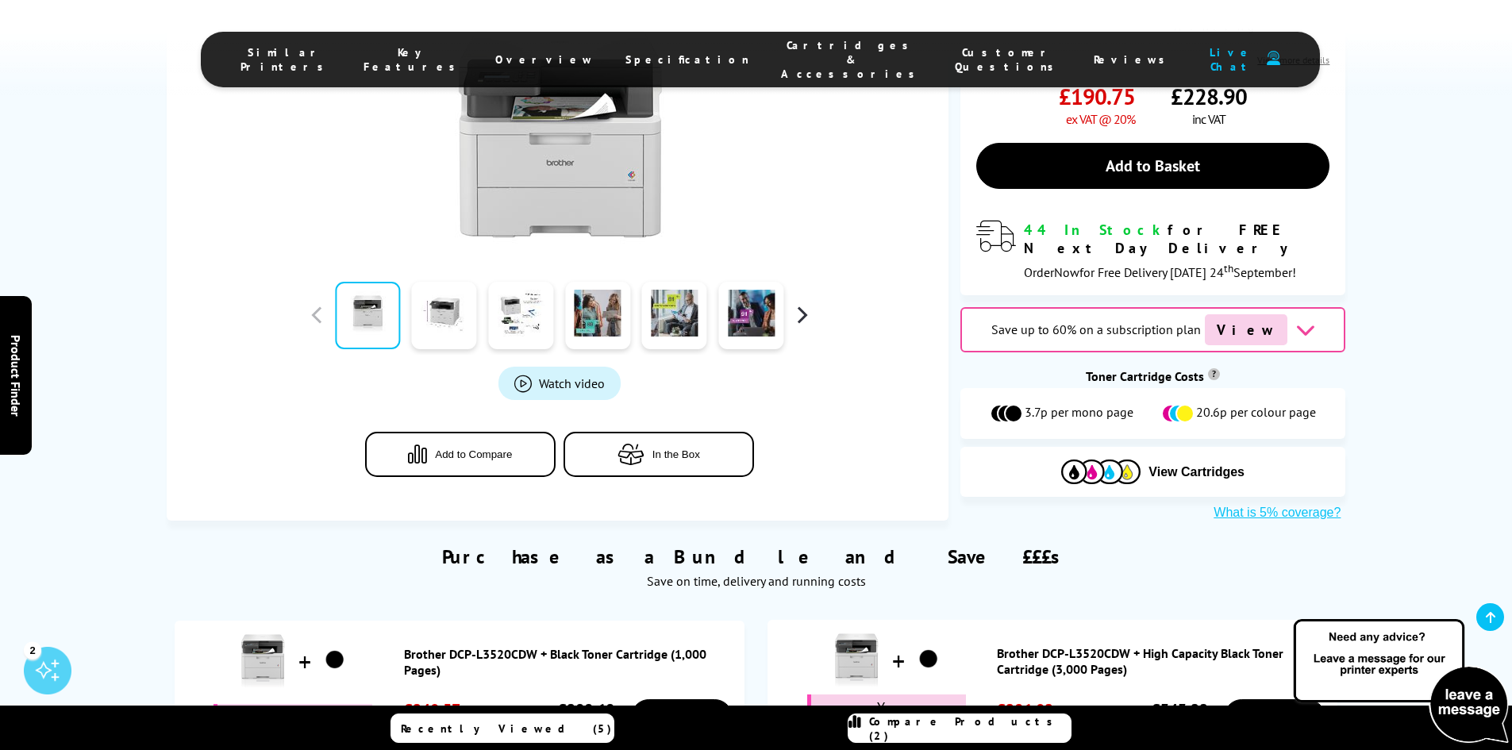
click at [802, 303] on button "button" at bounding box center [802, 315] width 24 height 24
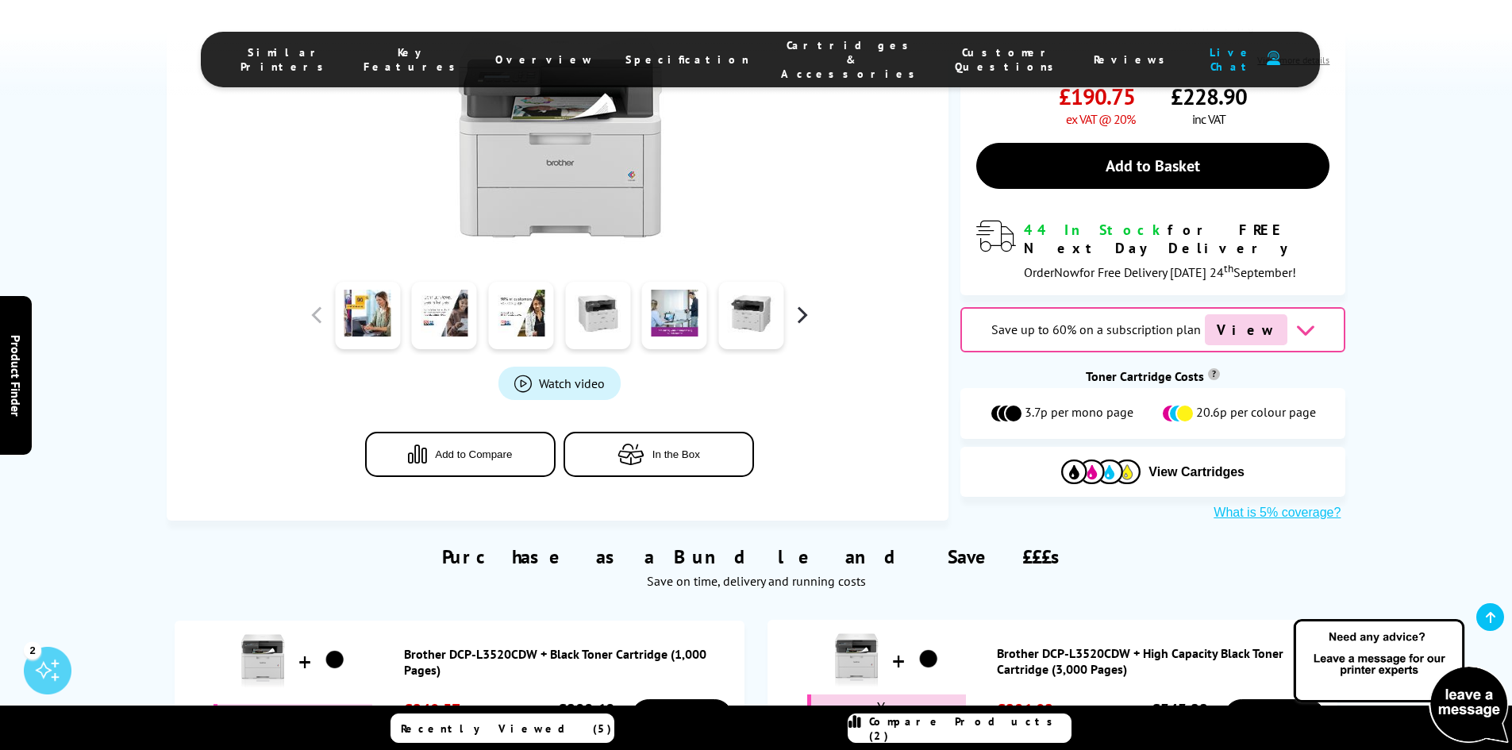
click at [800, 303] on button "button" at bounding box center [802, 315] width 24 height 24
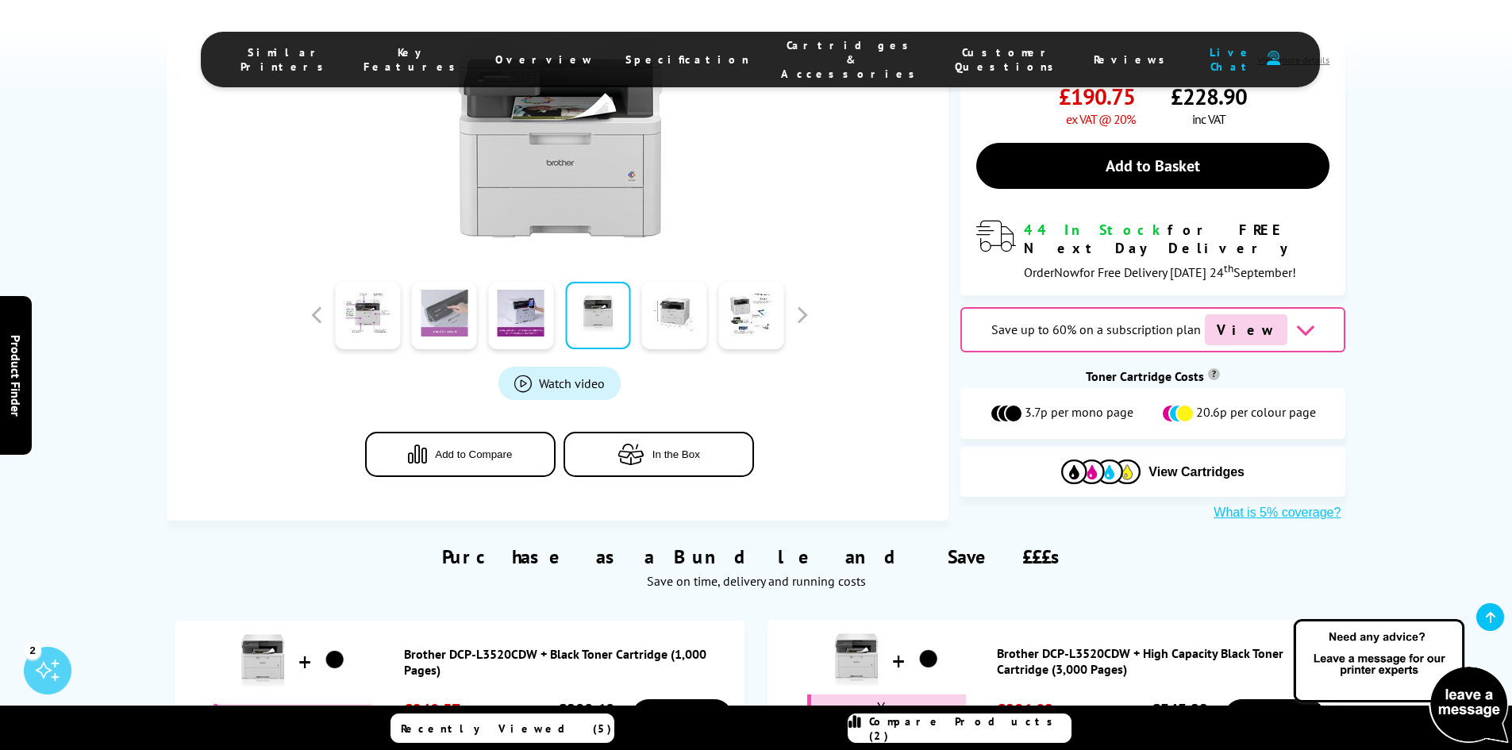
click at [451, 287] on link at bounding box center [444, 315] width 65 height 67
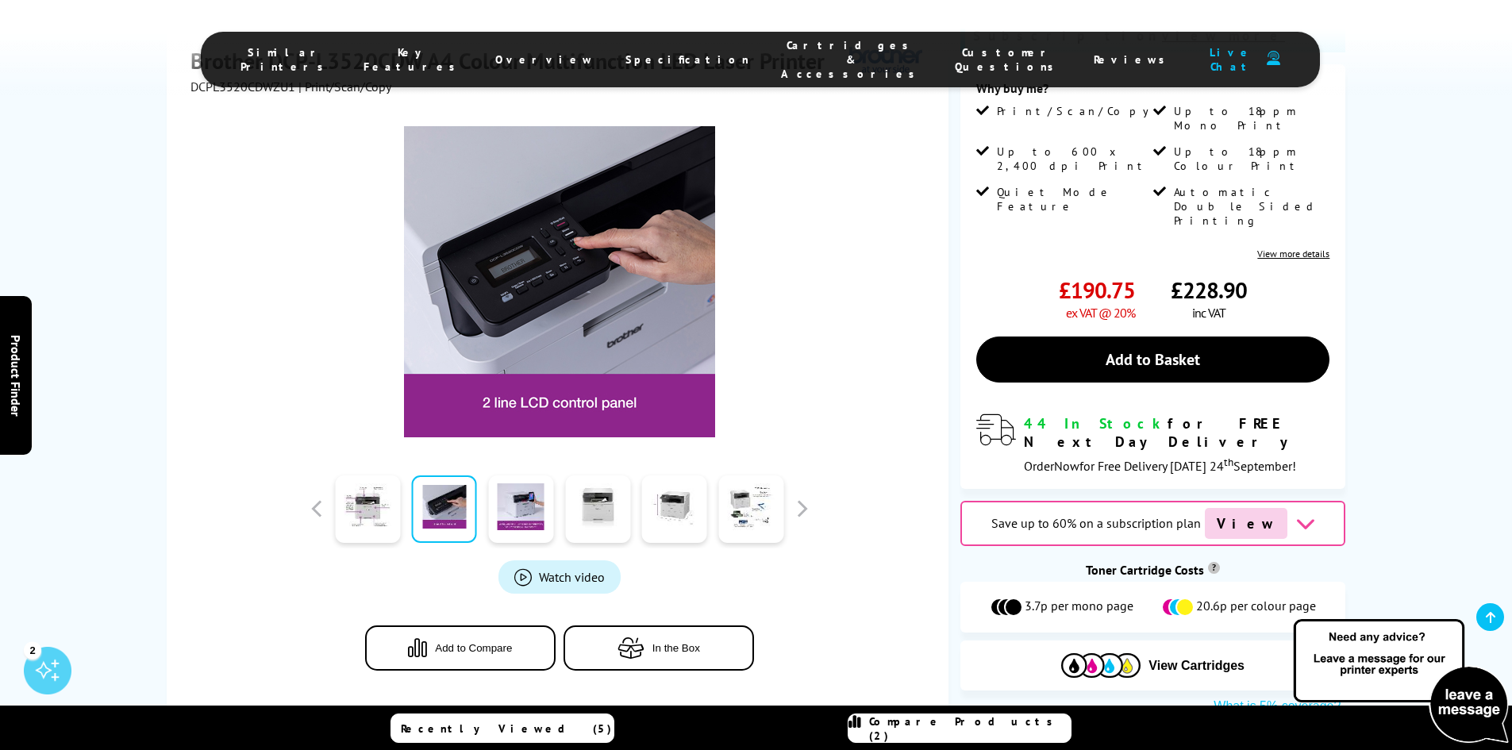
scroll to position [238, 0]
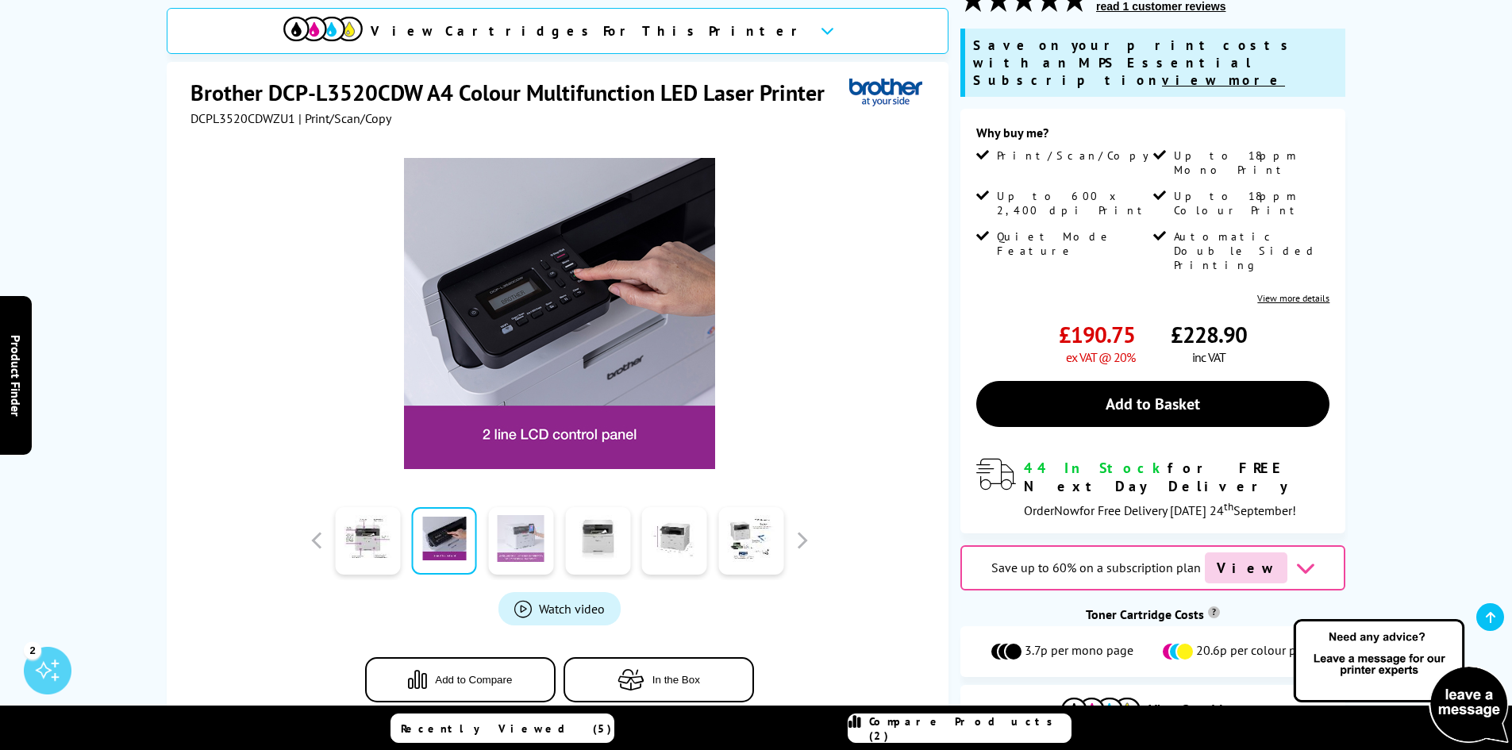
click at [529, 525] on link at bounding box center [520, 540] width 65 height 67
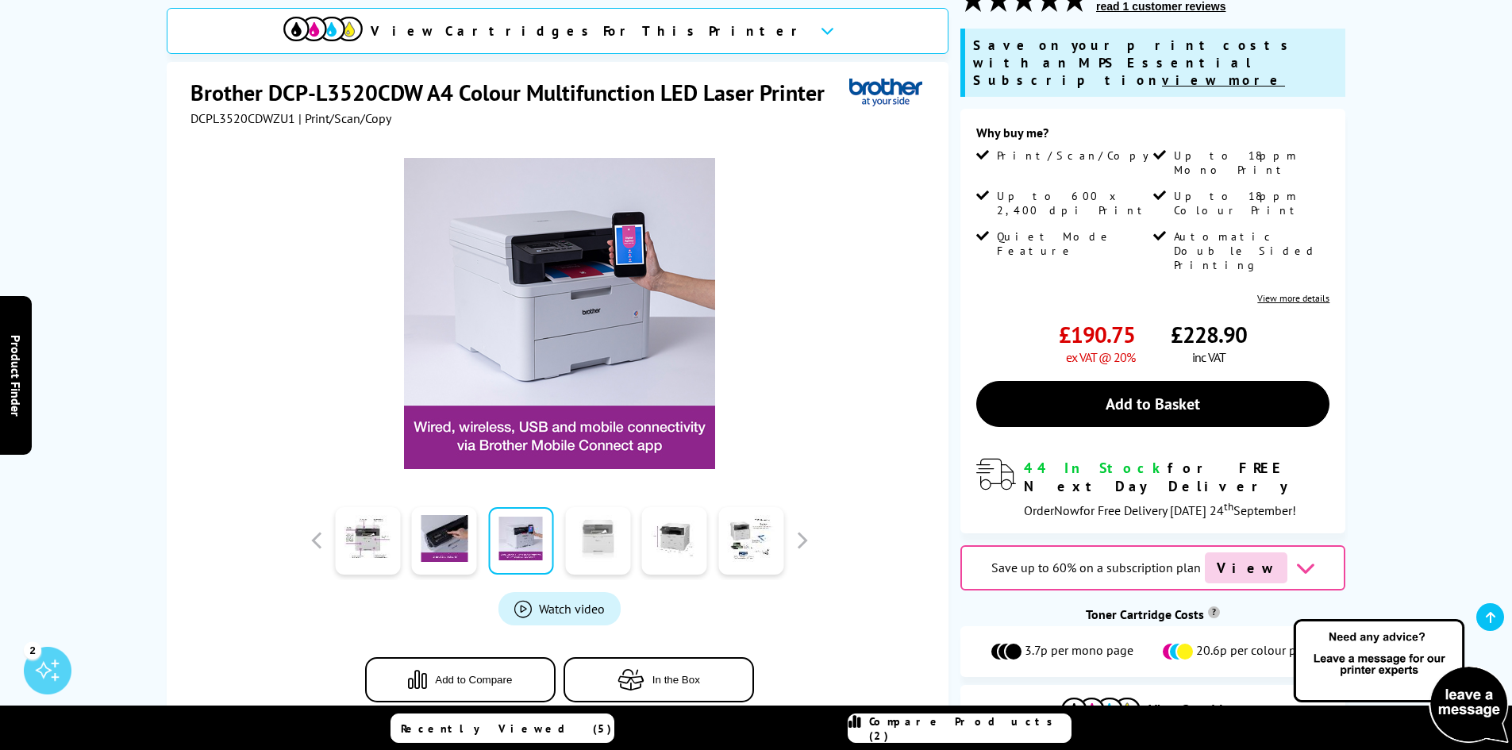
click at [614, 520] on link at bounding box center [597, 540] width 65 height 67
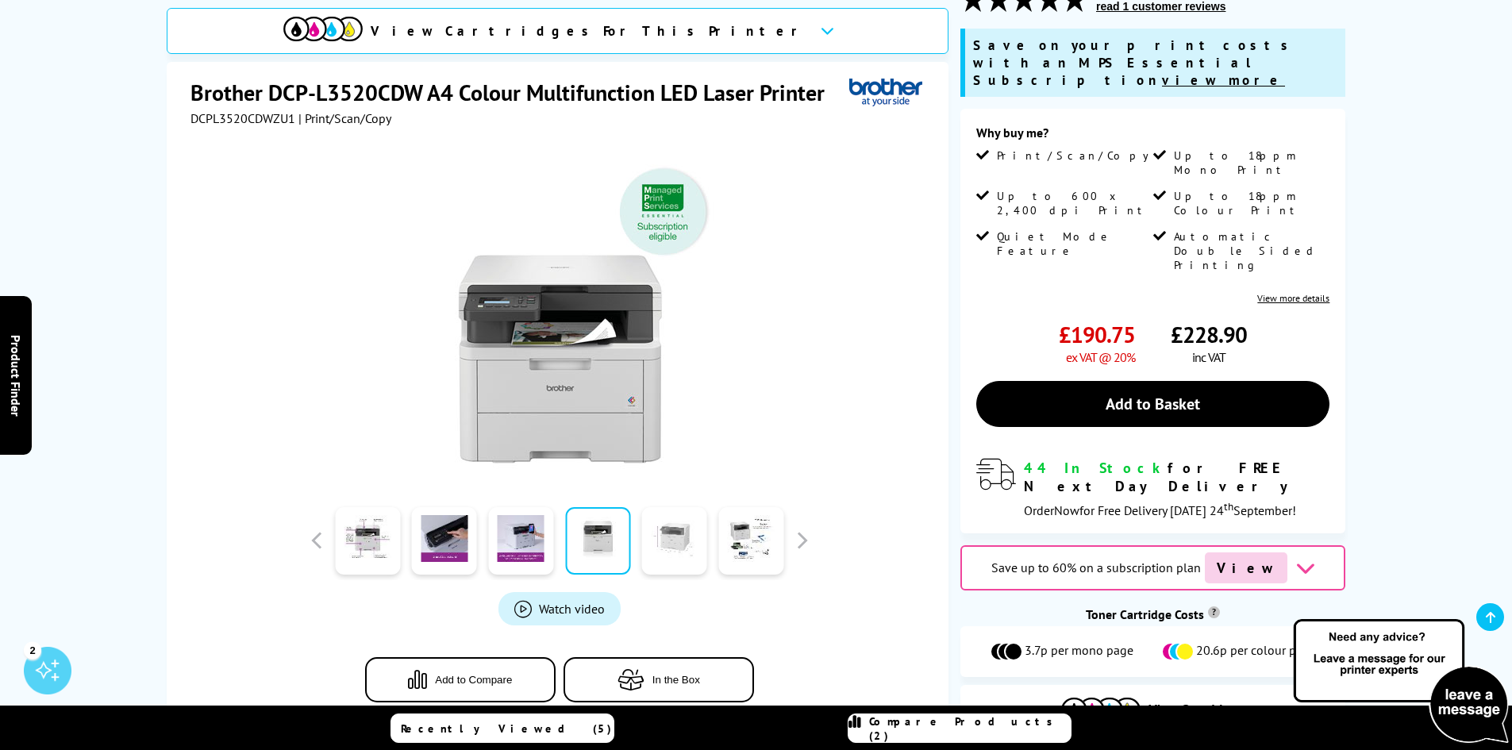
click at [646, 515] on link at bounding box center [674, 540] width 65 height 67
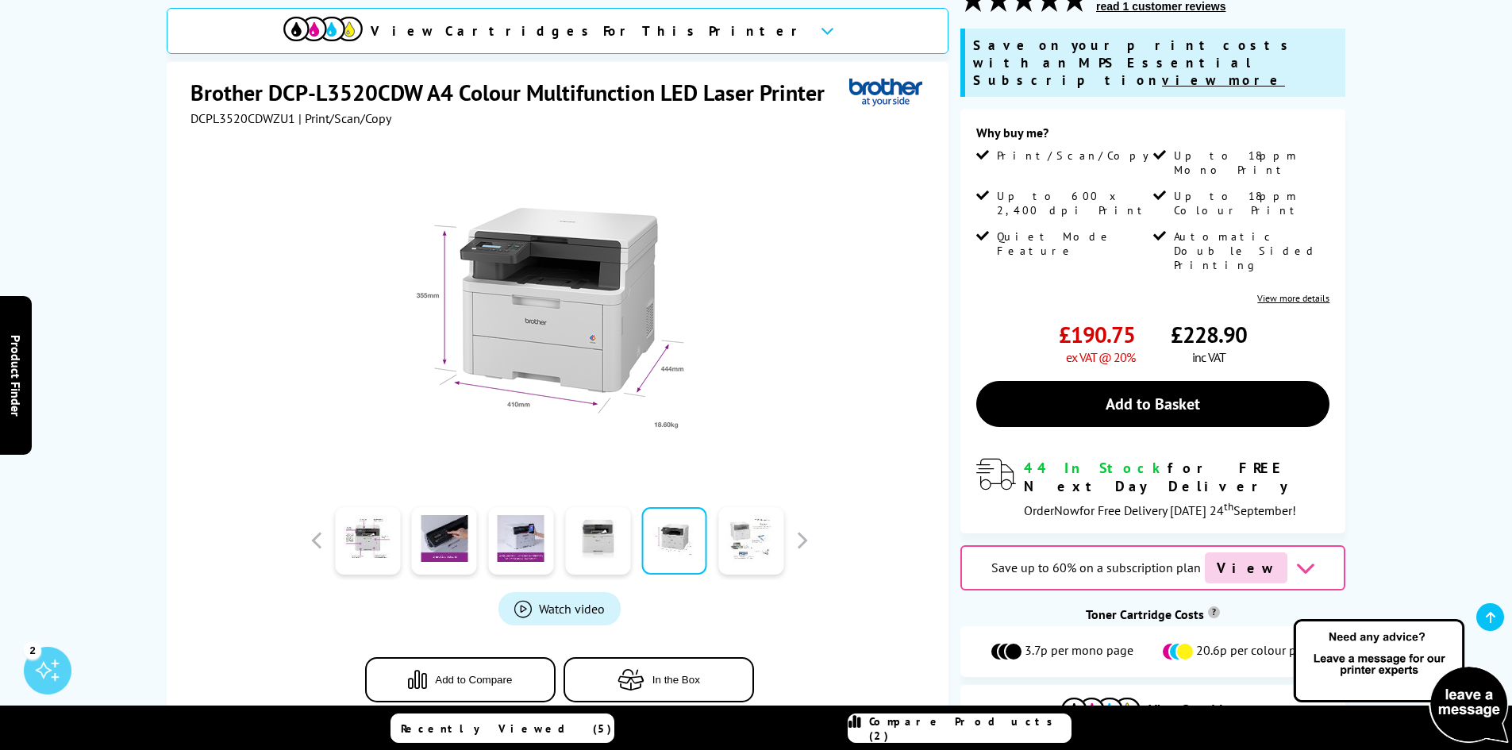
click at [740, 523] on link at bounding box center [750, 540] width 65 height 67
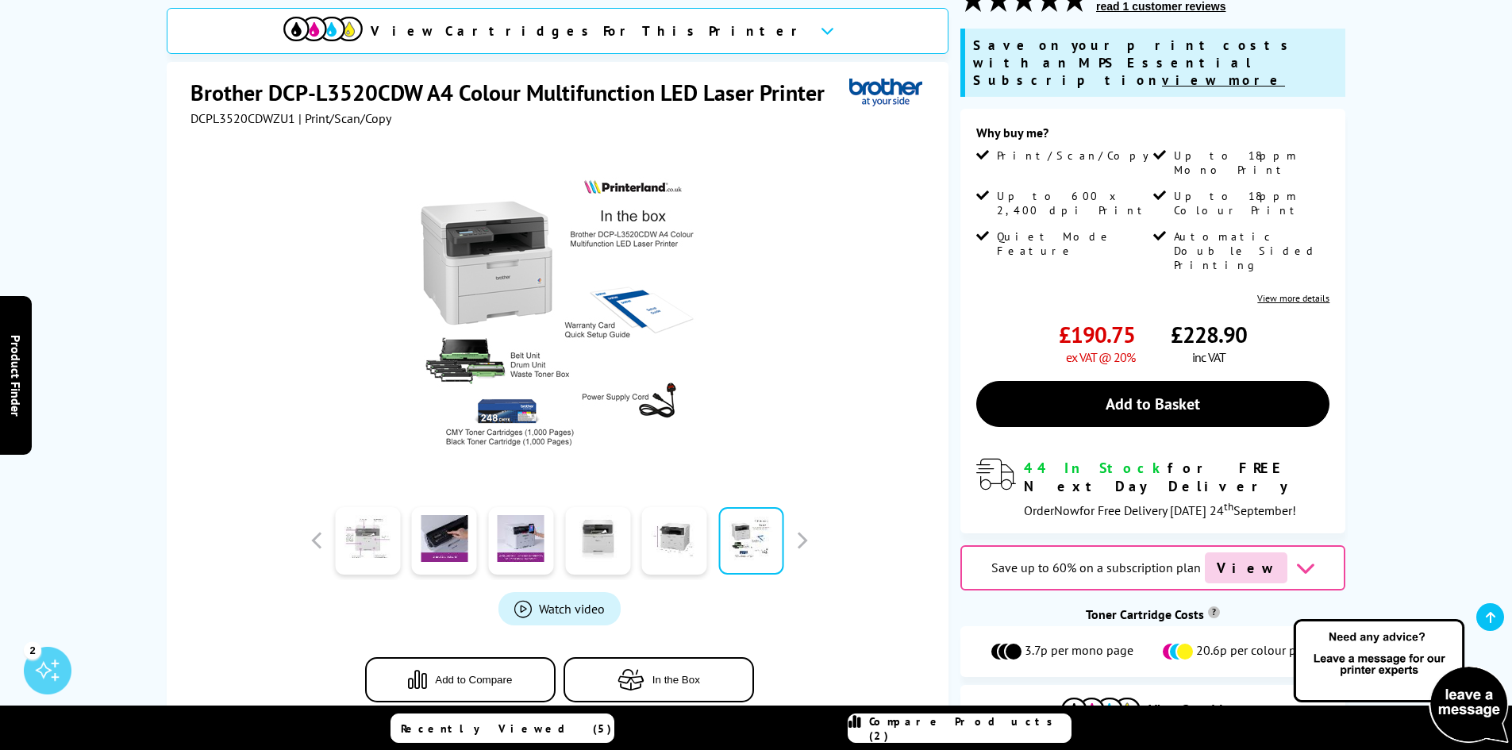
click at [375, 516] on link at bounding box center [367, 540] width 65 height 67
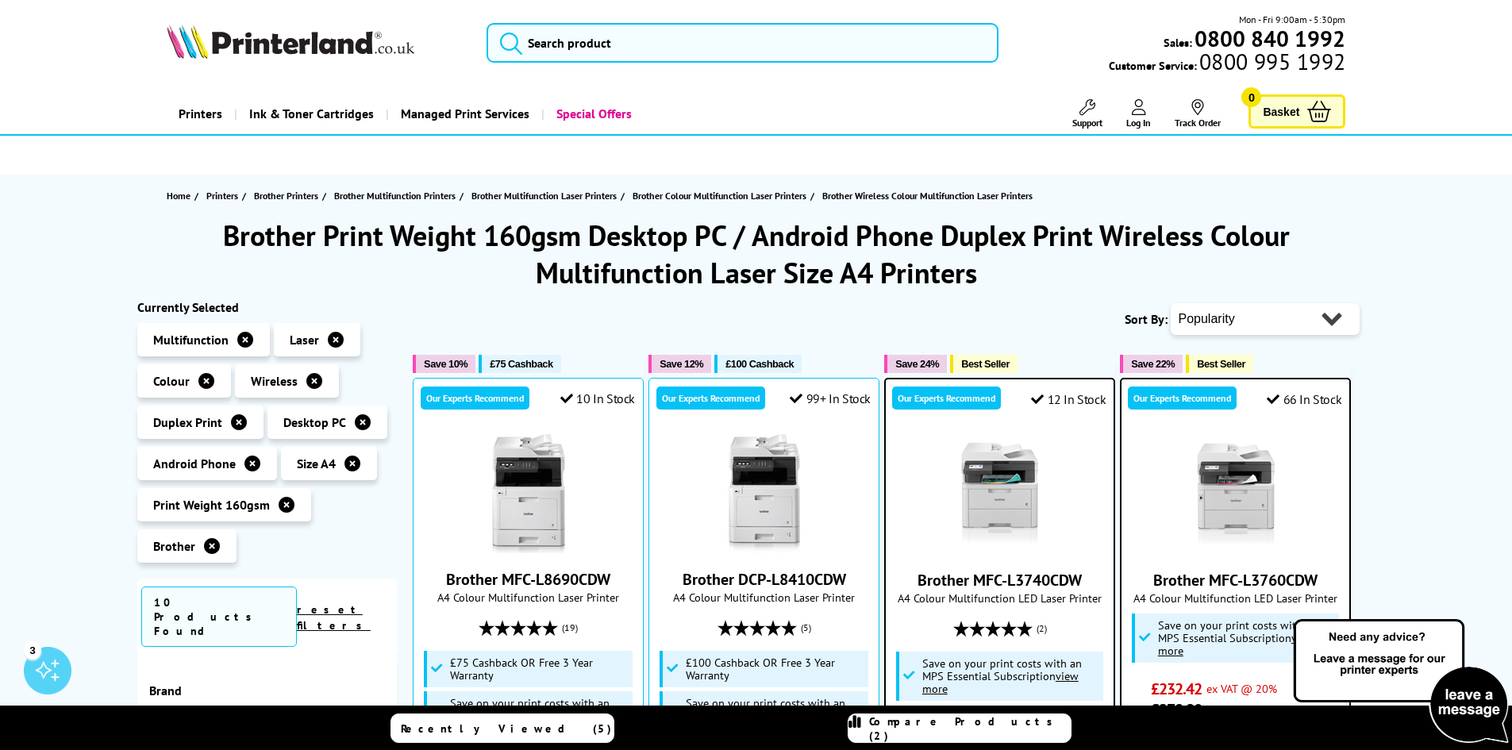
click at [1333, 314] on select "Popularity Rating Price - Low to High Price - High to Low Running Costs - Low t…" at bounding box center [1265, 319] width 189 height 32
select select "Size"
click at [1171, 303] on select "Popularity Rating Price - Low to High Price - High to Low Running Costs - Low t…" at bounding box center [1265, 319] width 189 height 32
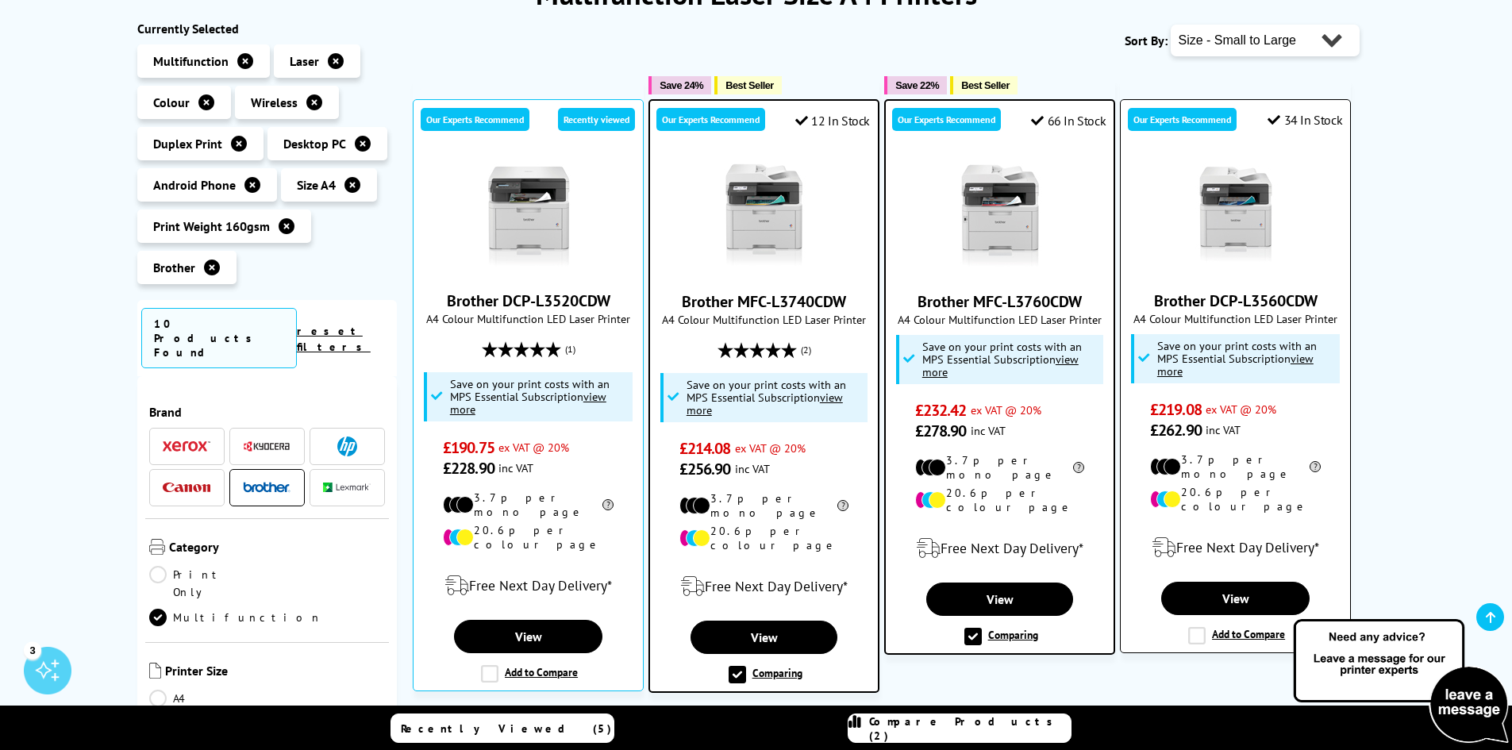
scroll to position [317, 0]
